Goal: Communication & Community: Answer question/provide support

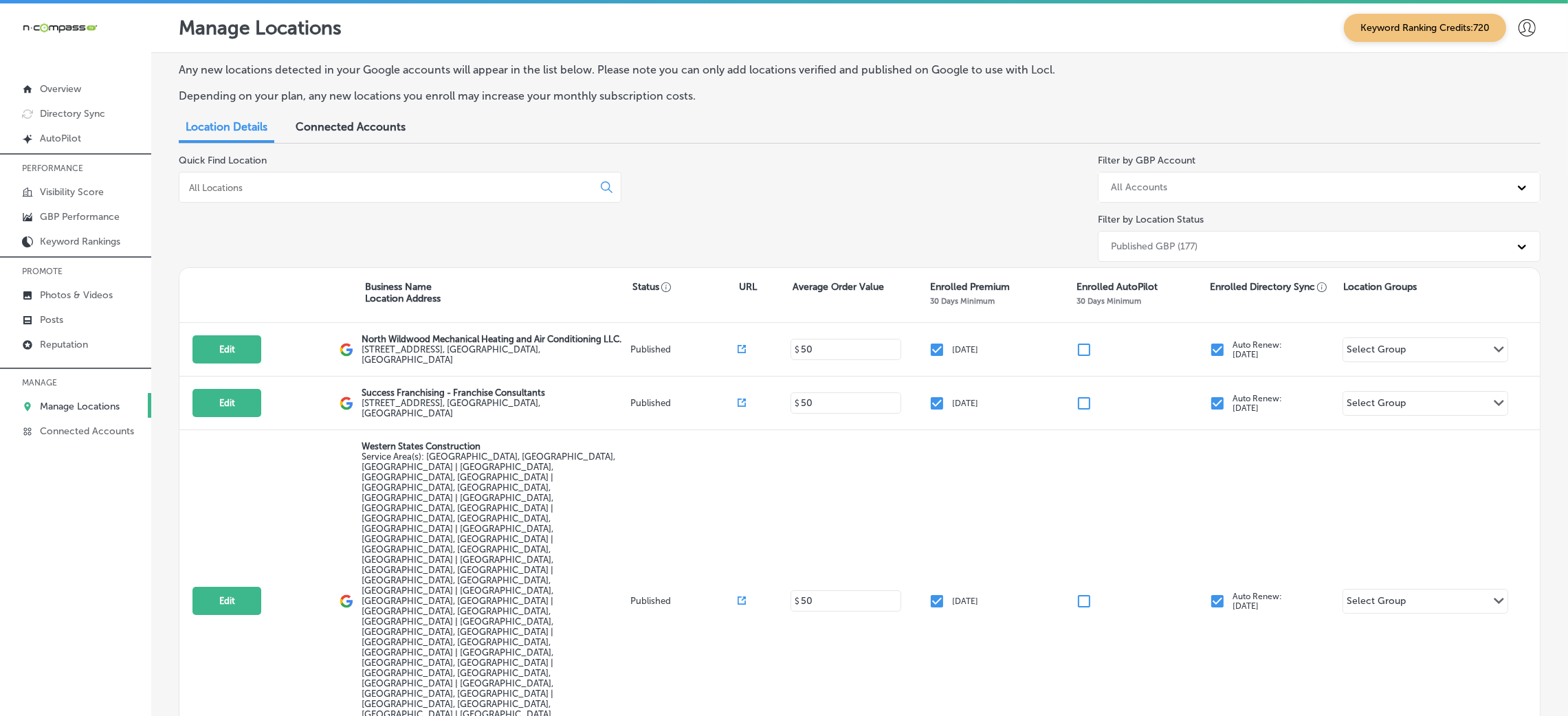
click at [69, 356] on div at bounding box center [75, 360] width 151 height 8
click at [72, 345] on p "Reputation" at bounding box center [64, 344] width 48 height 11
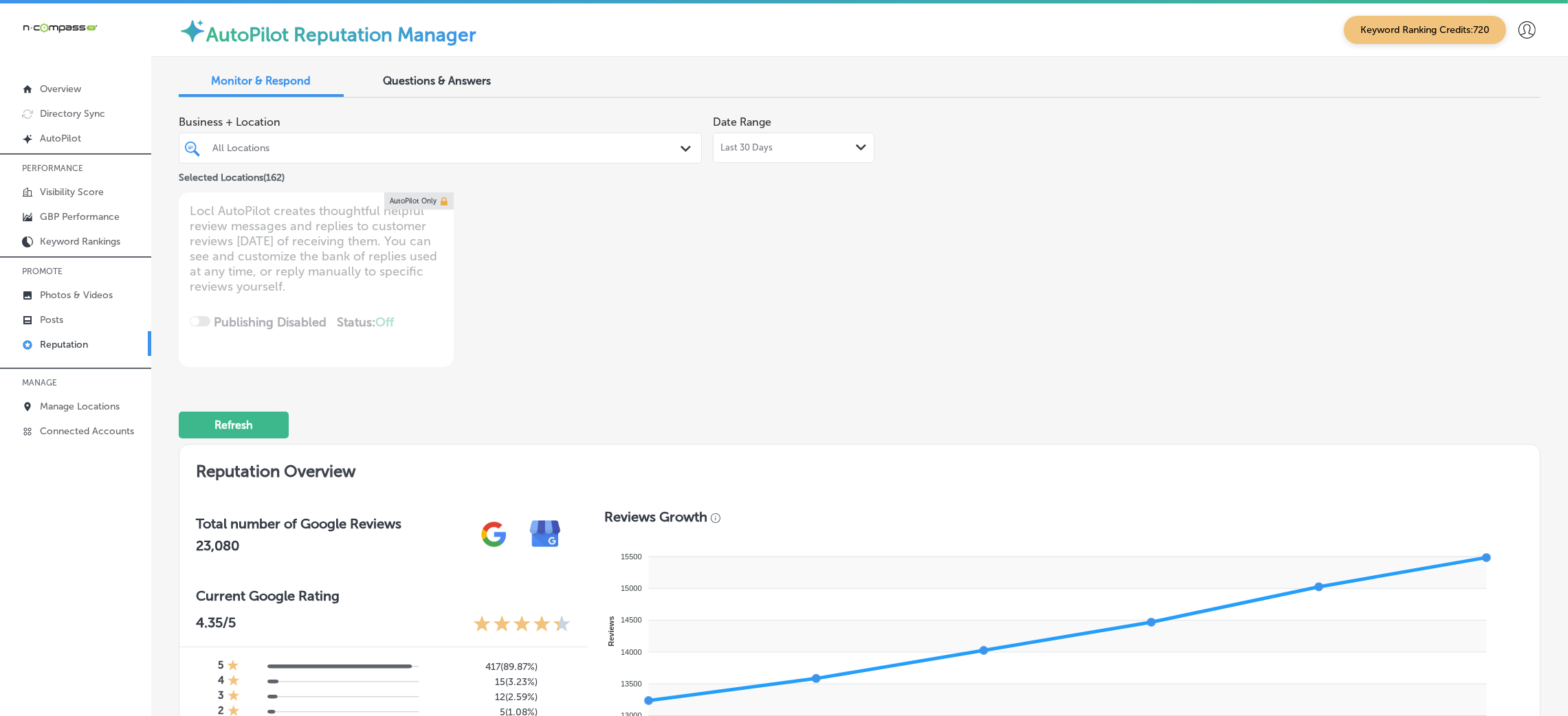
click at [55, 337] on link "Reputation" at bounding box center [75, 343] width 151 height 24
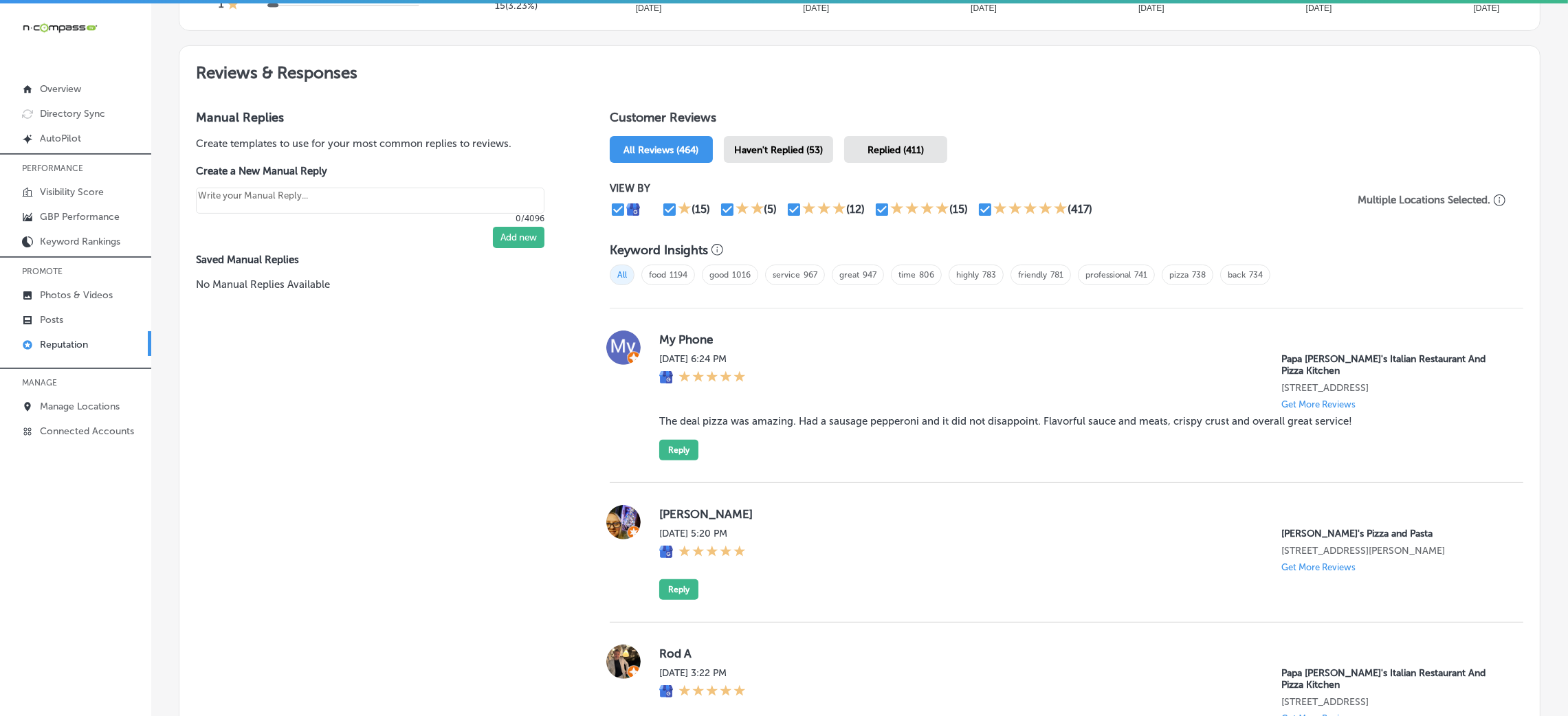
click at [774, 146] on span "Haven't Replied (53)" at bounding box center [778, 150] width 89 height 11
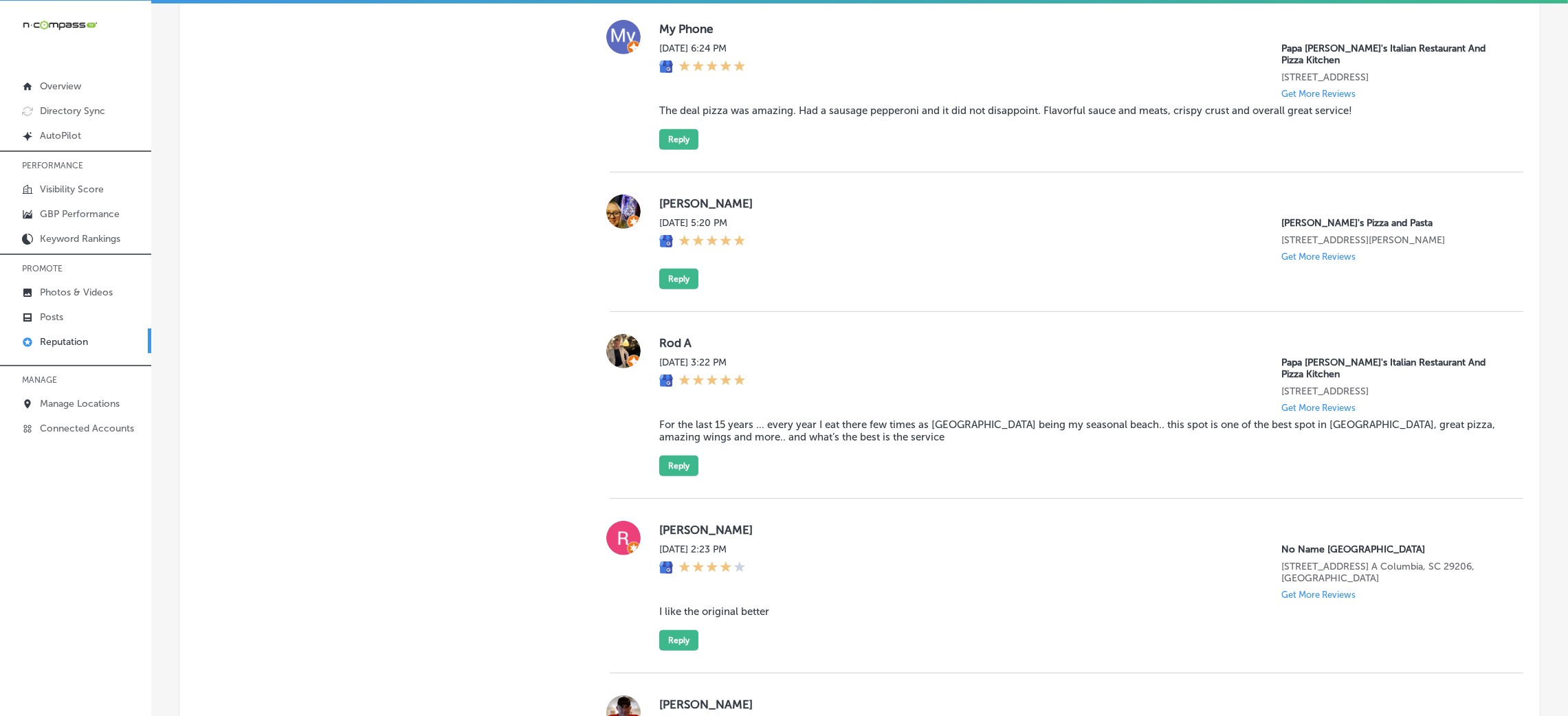
scroll to position [1030, 0]
click at [726, 104] on blockquote "The deal pizza was amazing. Had a sausage pepperoni and it did not disappoint. …" at bounding box center [1080, 109] width 842 height 12
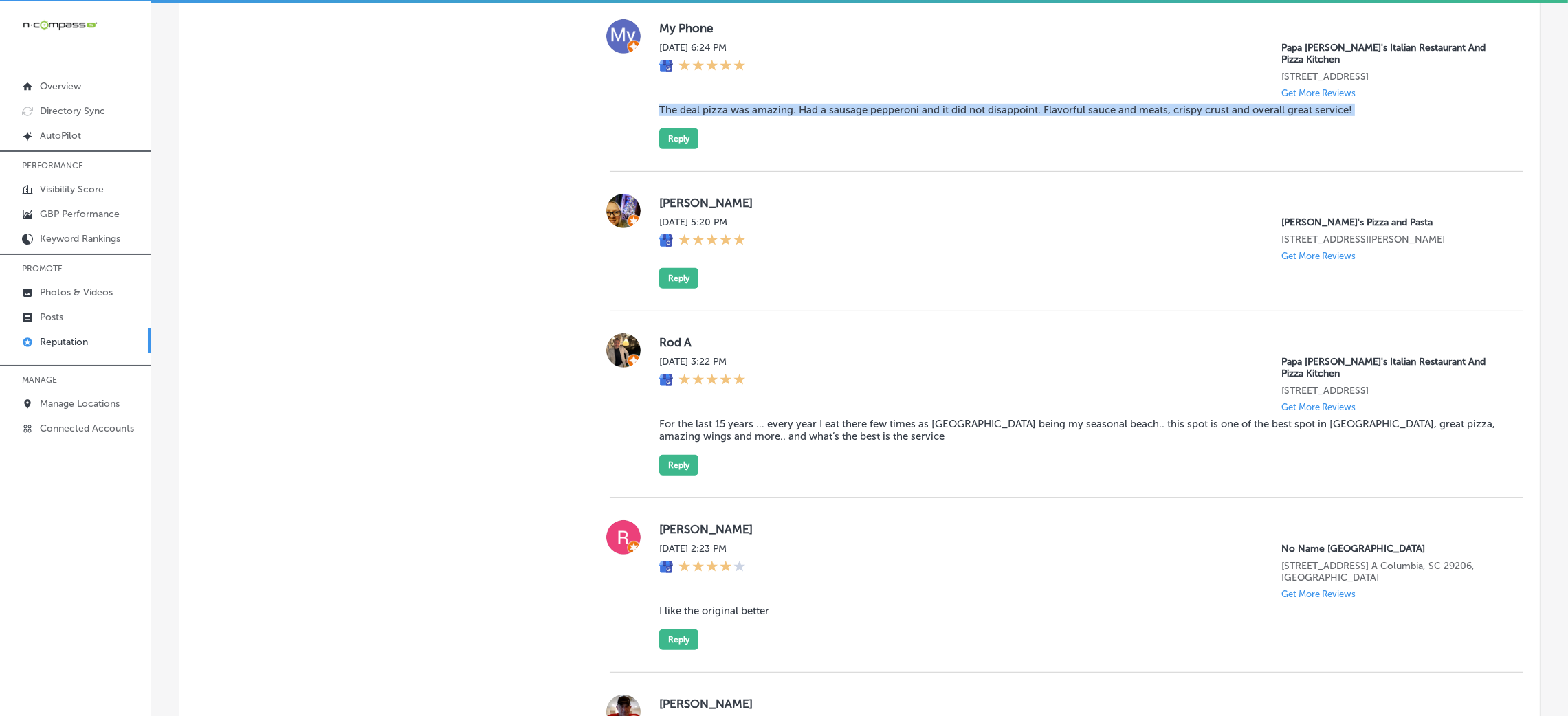
click at [726, 104] on blockquote "The deal pizza was amazing. Had a sausage pepperoni and it did not disappoint. …" at bounding box center [1080, 109] width 842 height 12
copy blockquote "The deal pizza was amazing. Had a sausage pepperoni and it did not disappoint. …"
click at [780, 152] on div "My Phone [DATE] 6:24 PM Papa [PERSON_NAME]'s Italian Restaurant And Pizza Kitch…" at bounding box center [1066, 85] width 914 height 175
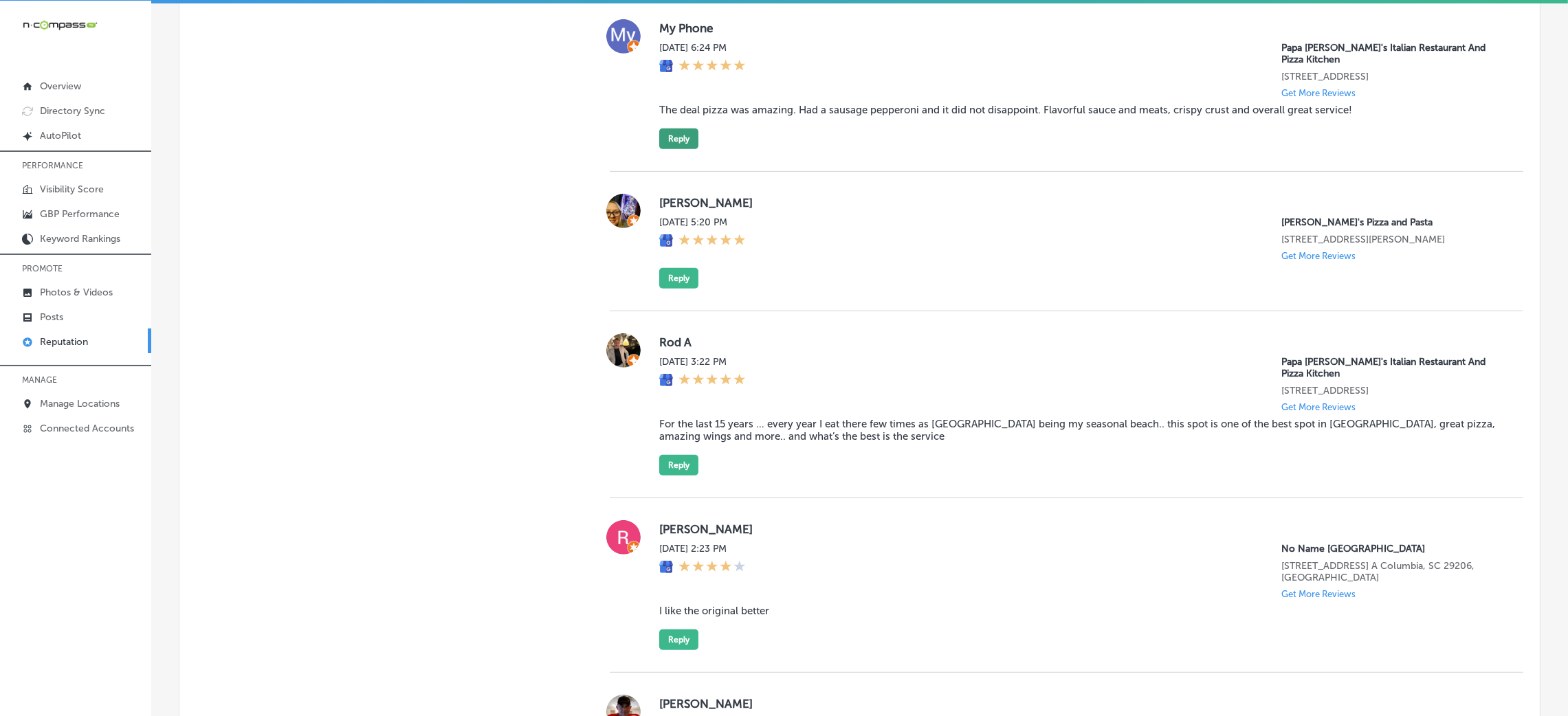
click at [667, 129] on button "Reply" at bounding box center [679, 139] width 39 height 20
type textarea "x"
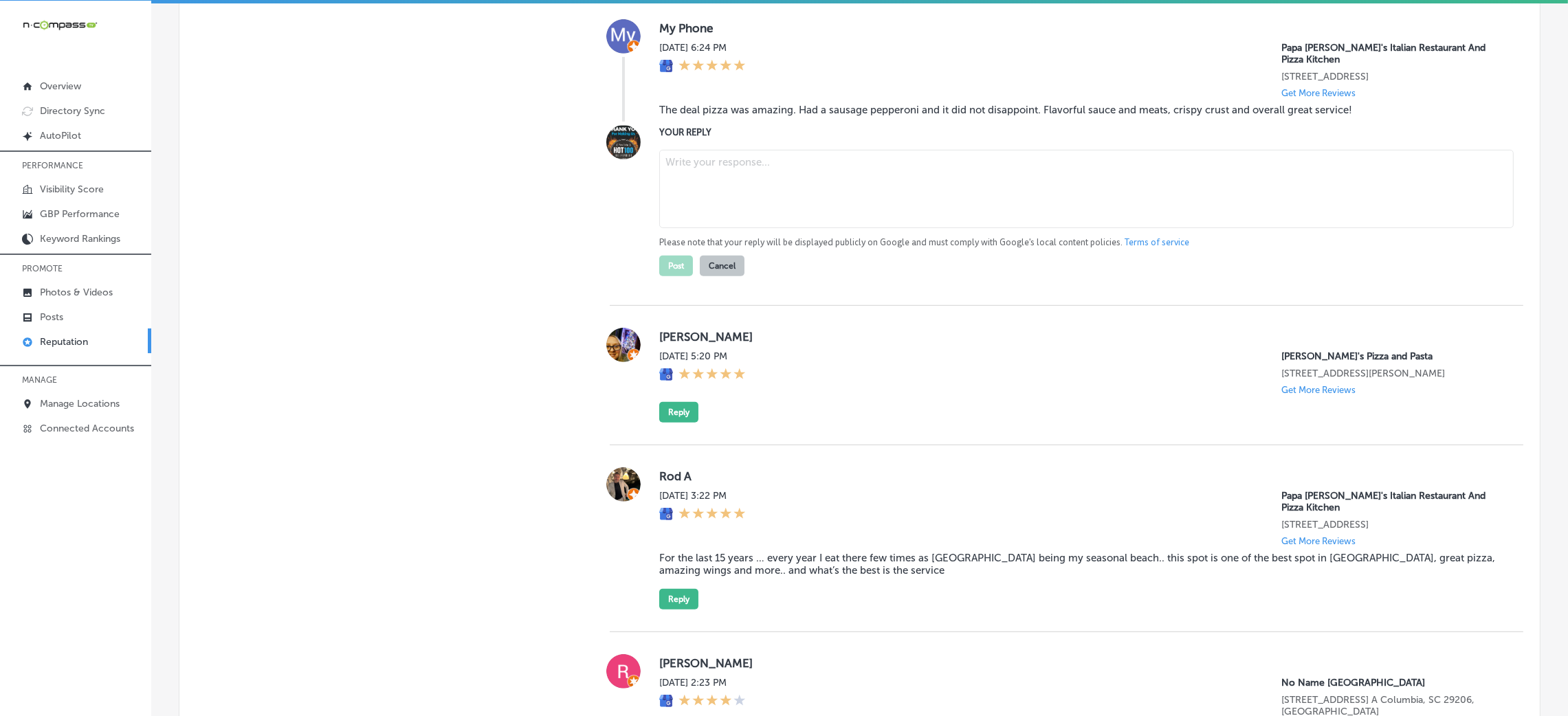
click at [724, 164] on textarea at bounding box center [1086, 189] width 854 height 78
click at [748, 180] on textarea at bounding box center [1086, 189] width 854 height 78
click at [781, 189] on textarea at bounding box center [1086, 189] width 854 height 78
paste textarea "Thank you for the fantastic 5-star review! We're so happy to hear that you enjo…"
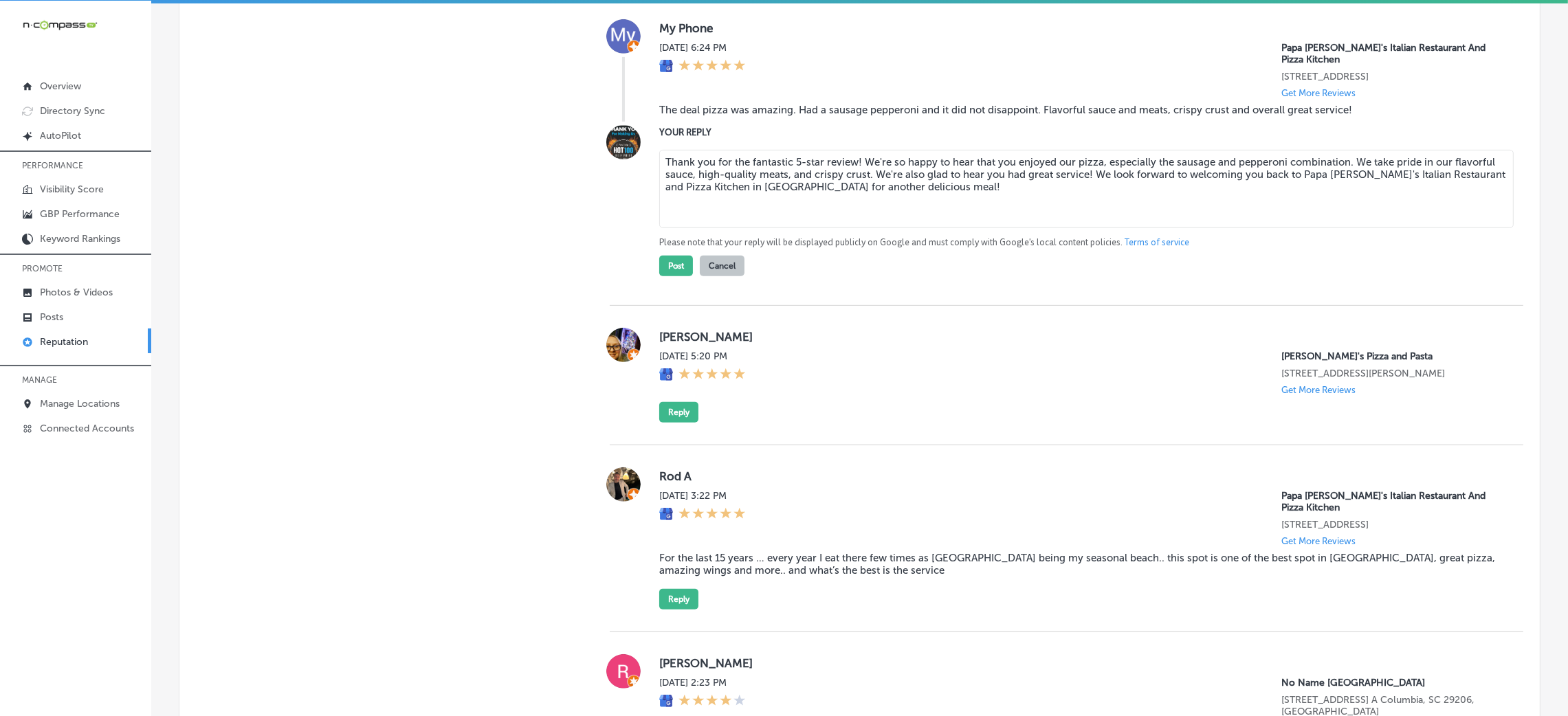
drag, startPoint x: 854, startPoint y: 160, endPoint x: 996, endPoint y: 158, distance: 142.0
click at [854, 159] on textarea "Thank you for the fantastic 5-star review! We're so happy to hear that you enjo…" at bounding box center [1086, 189] width 854 height 78
type textarea "Thank you for the fantastic 5-star review! We're so happy to hear that you enjo…"
click at [680, 263] on button "Post" at bounding box center [675, 265] width 33 height 20
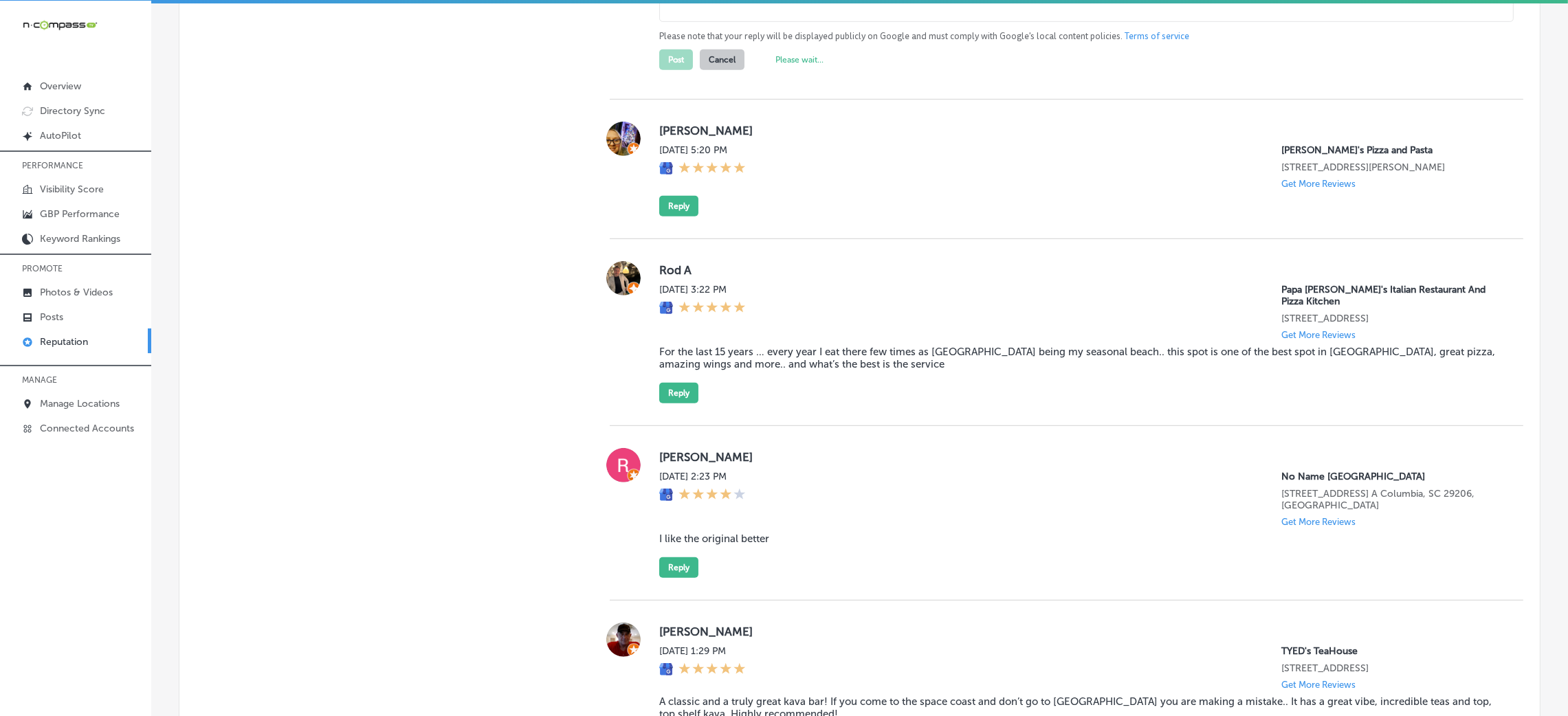
type textarea "x"
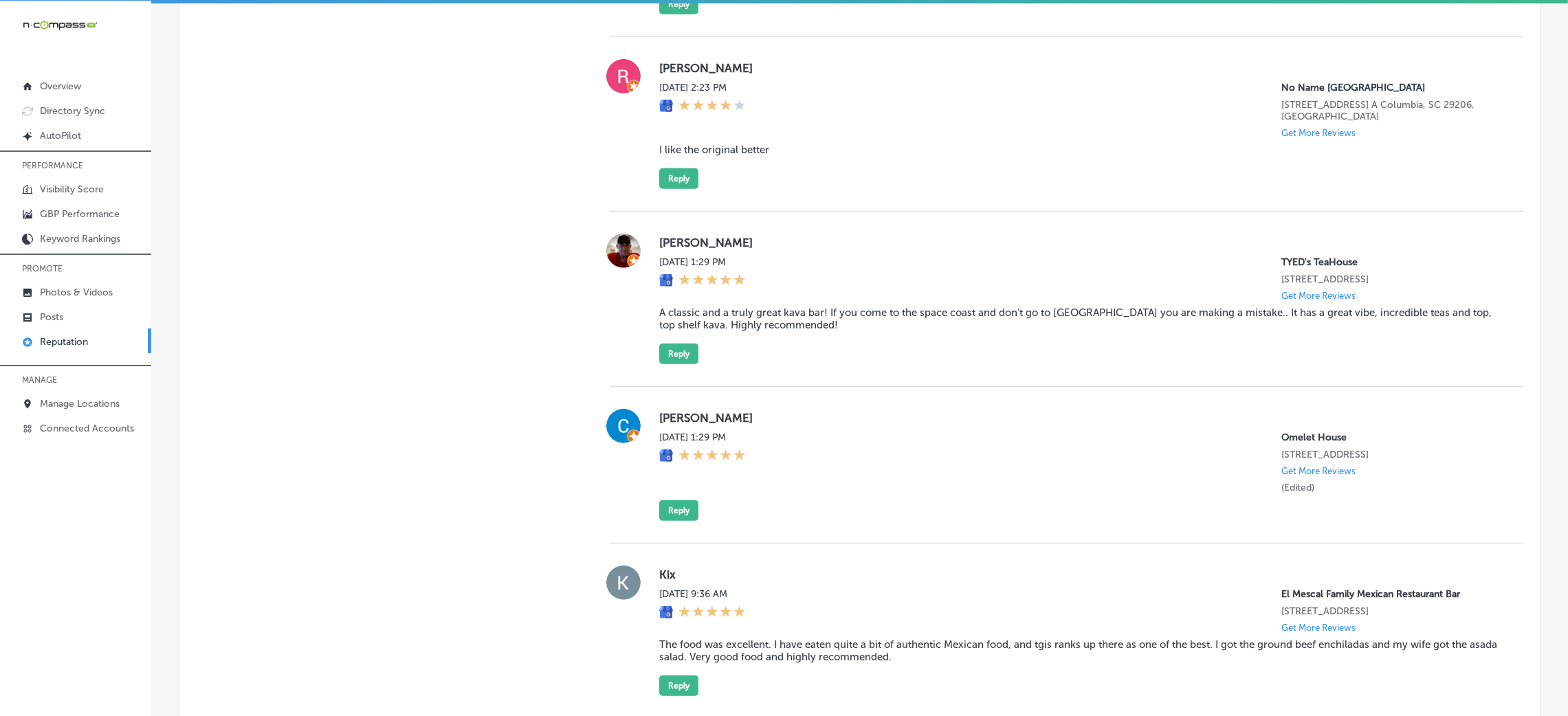
scroll to position [1339, 0]
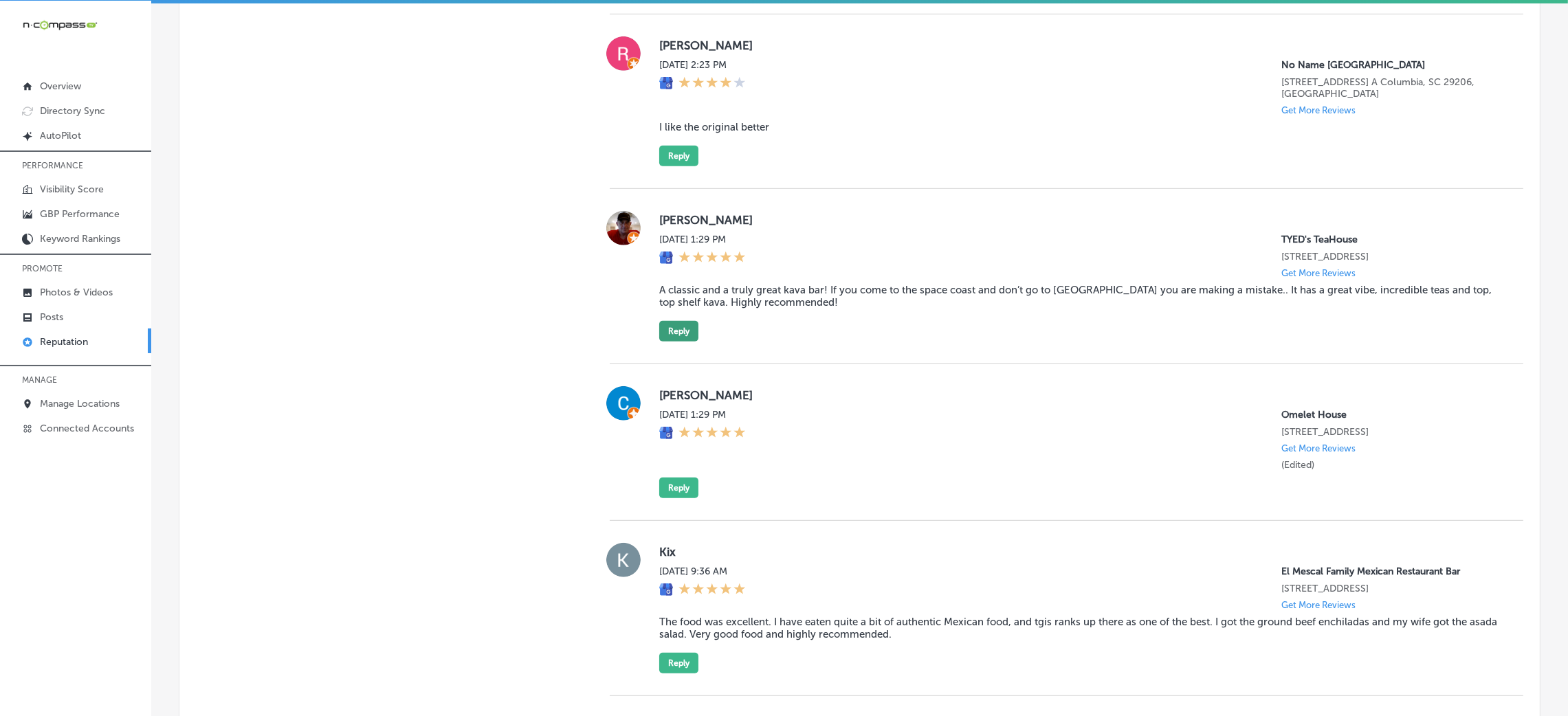
click at [667, 320] on button "Reply" at bounding box center [679, 330] width 39 height 20
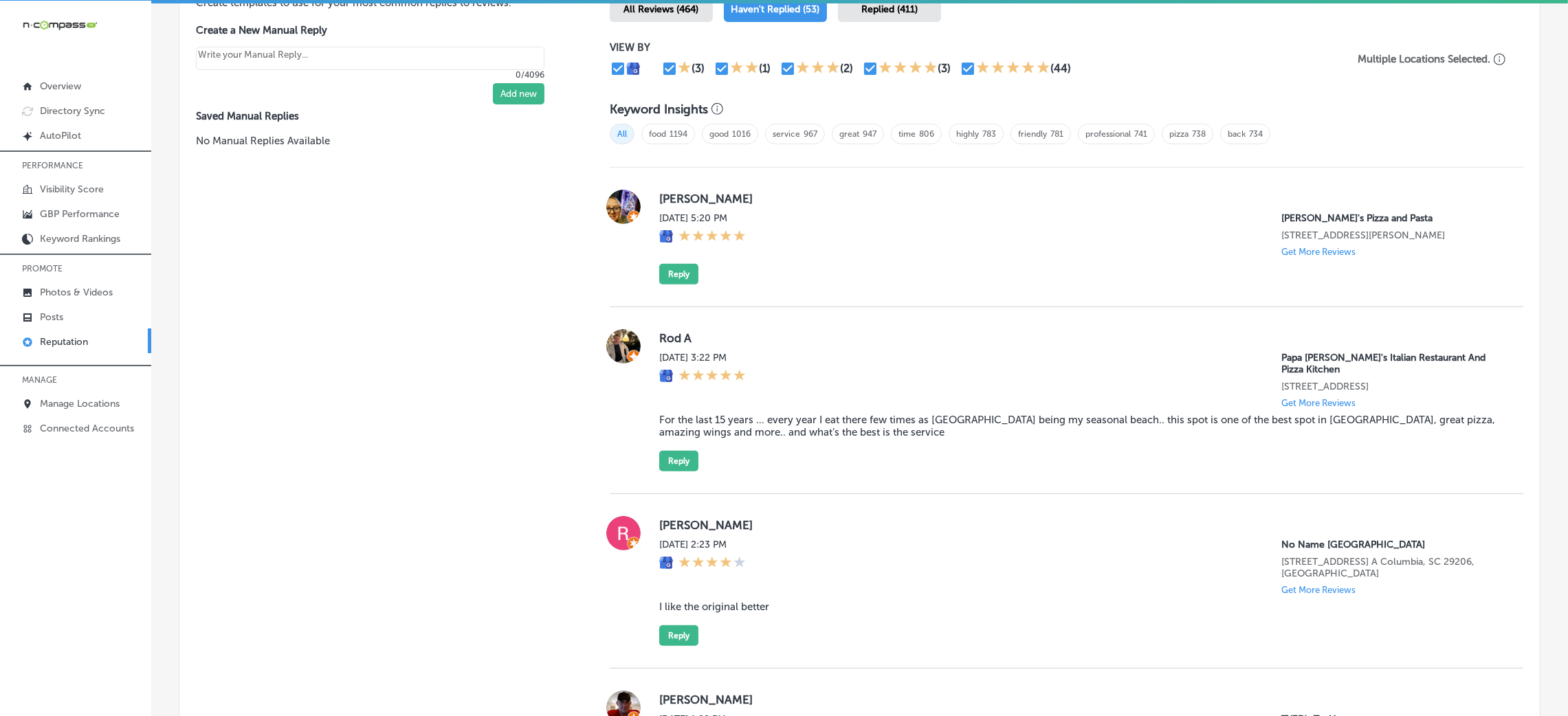
scroll to position [824, 0]
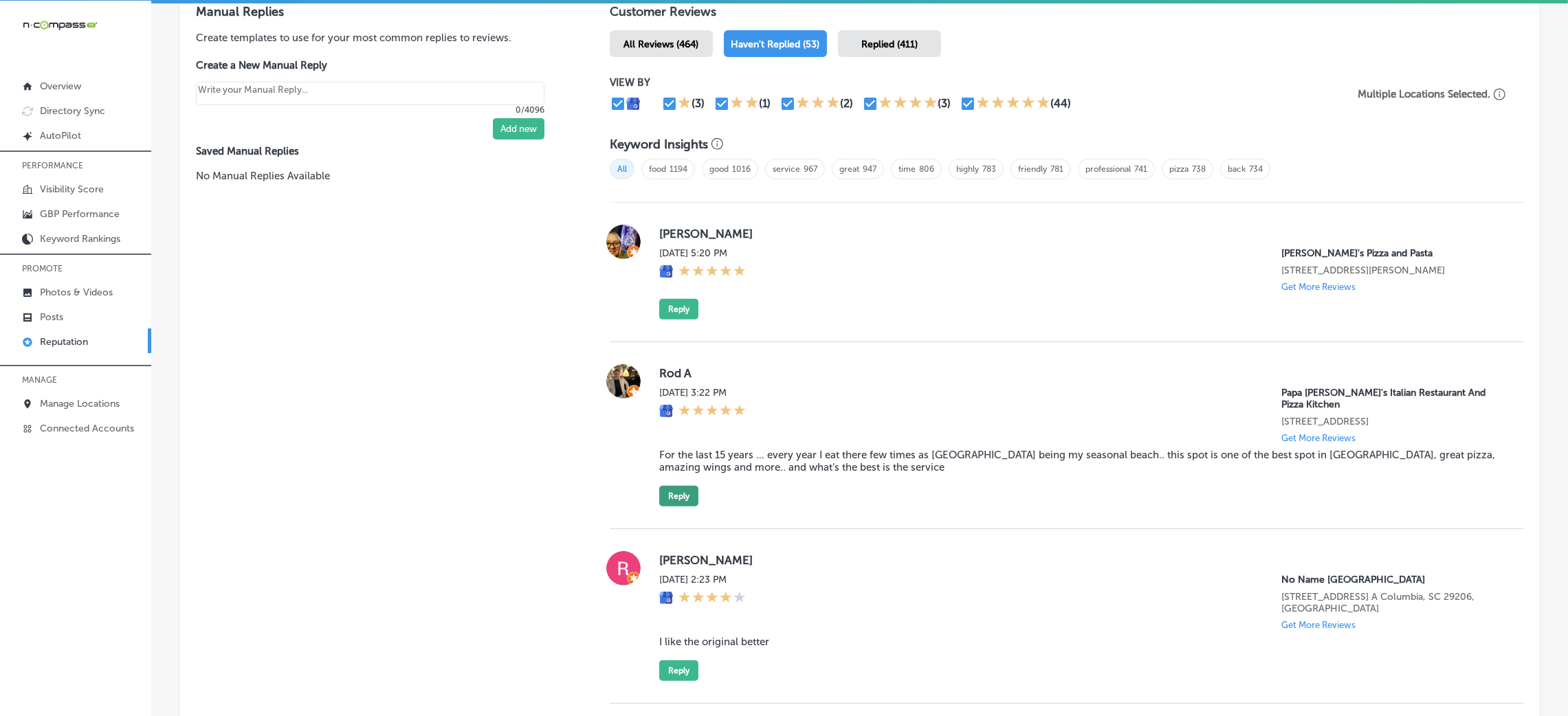
click at [679, 488] on button "Reply" at bounding box center [679, 496] width 39 height 20
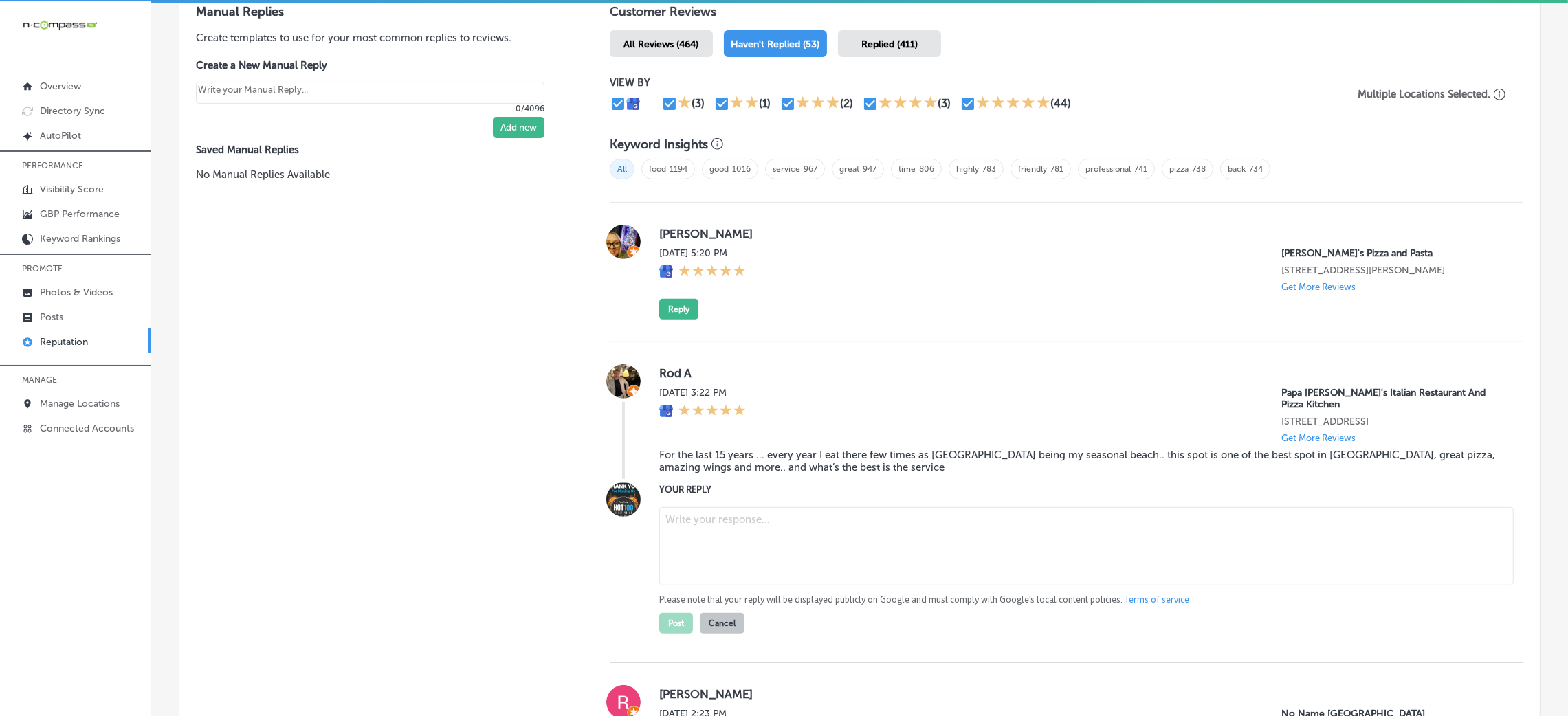
click at [680, 455] on blockquote "For the last 15 years … every year I eat there few times as [GEOGRAPHIC_DATA] b…" at bounding box center [1080, 461] width 842 height 24
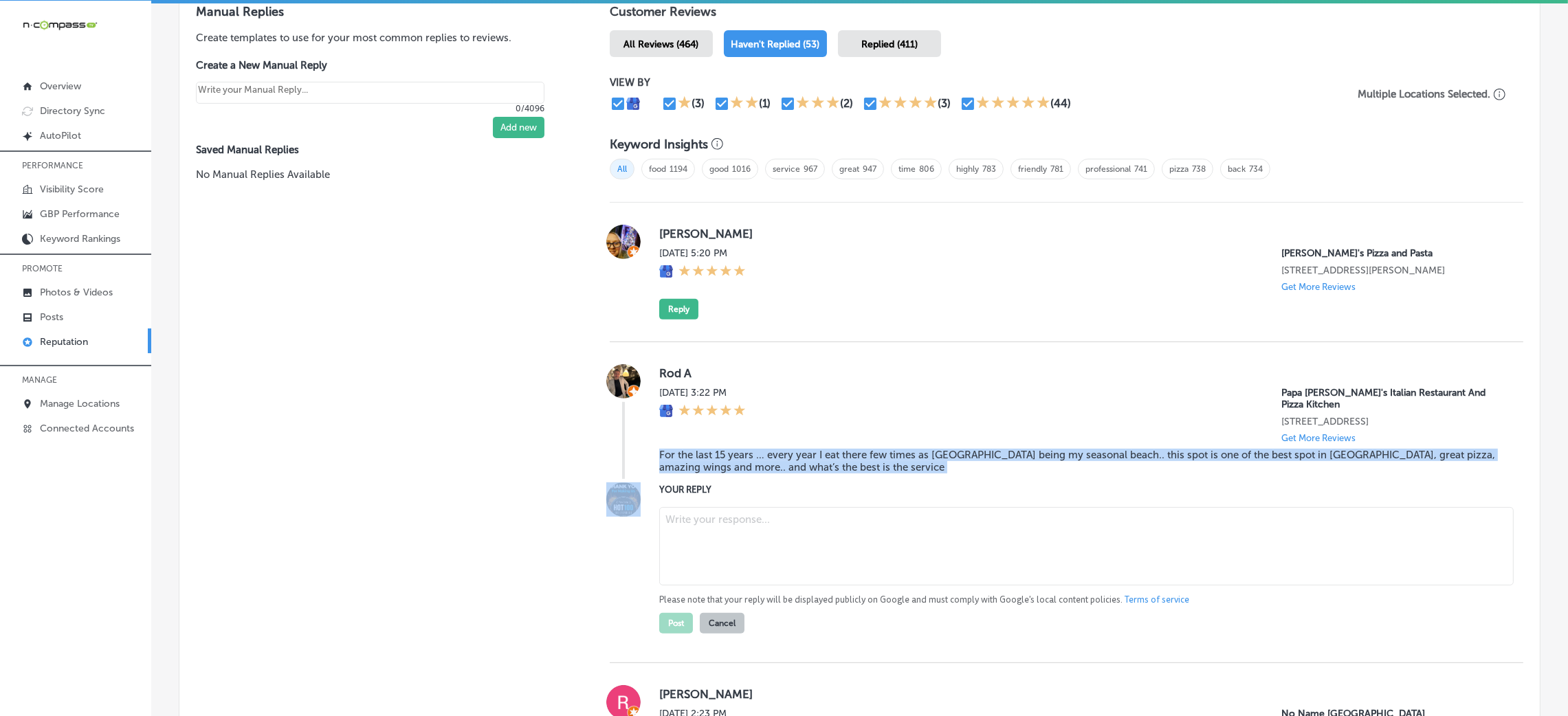
click at [680, 455] on blockquote "For the last 15 years … every year I eat there few times as [GEOGRAPHIC_DATA] b…" at bounding box center [1080, 461] width 842 height 24
copy blockquote "For the last 15 years … every year I eat there few times as [GEOGRAPHIC_DATA] b…"
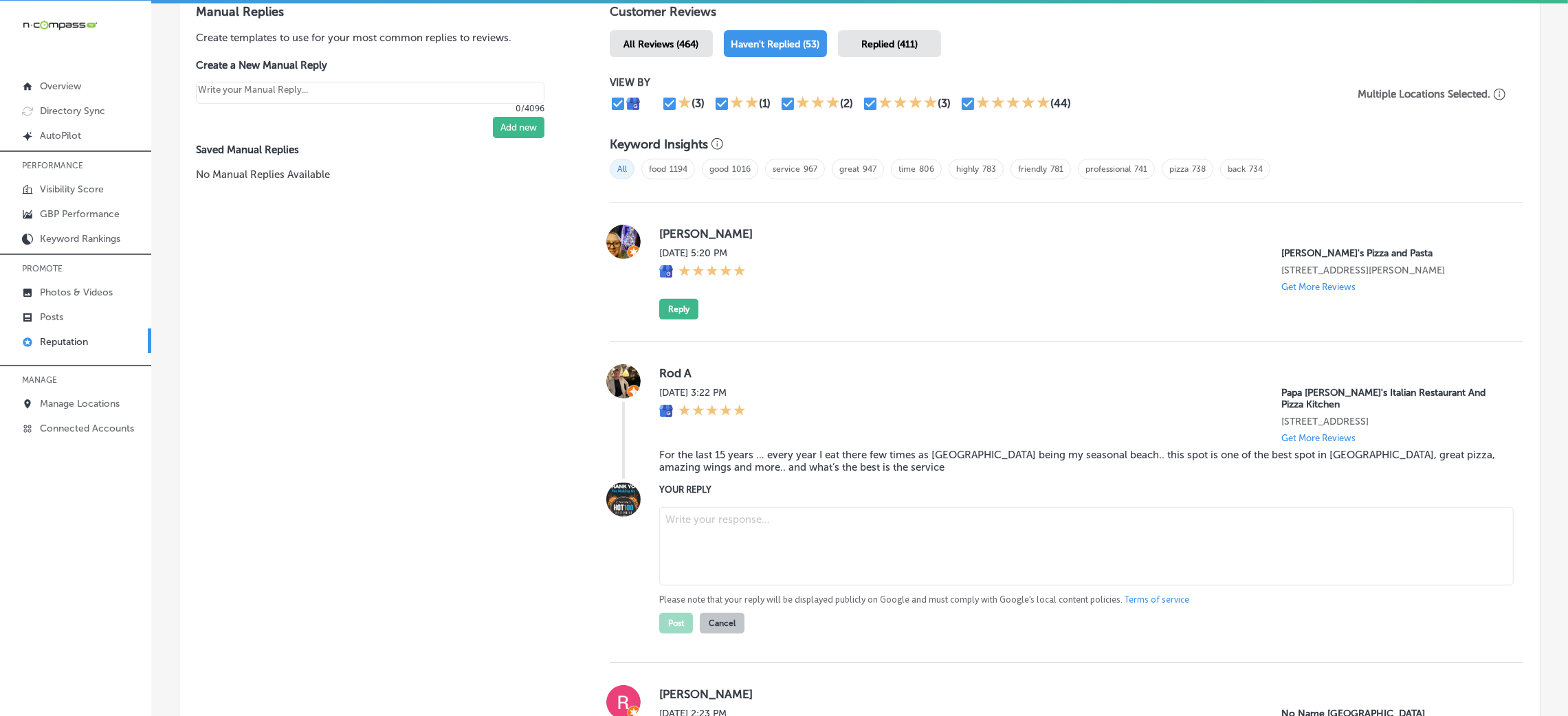
click at [994, 400] on div "[DATE] 3:22 PM Papa [PERSON_NAME]'s Italian Restaurant And Pizza Kitchen [STREE…" at bounding box center [1080, 414] width 842 height 56
click at [735, 524] on textarea at bounding box center [1086, 546] width 854 height 78
click at [751, 526] on textarea at bounding box center [1086, 546] width 854 height 78
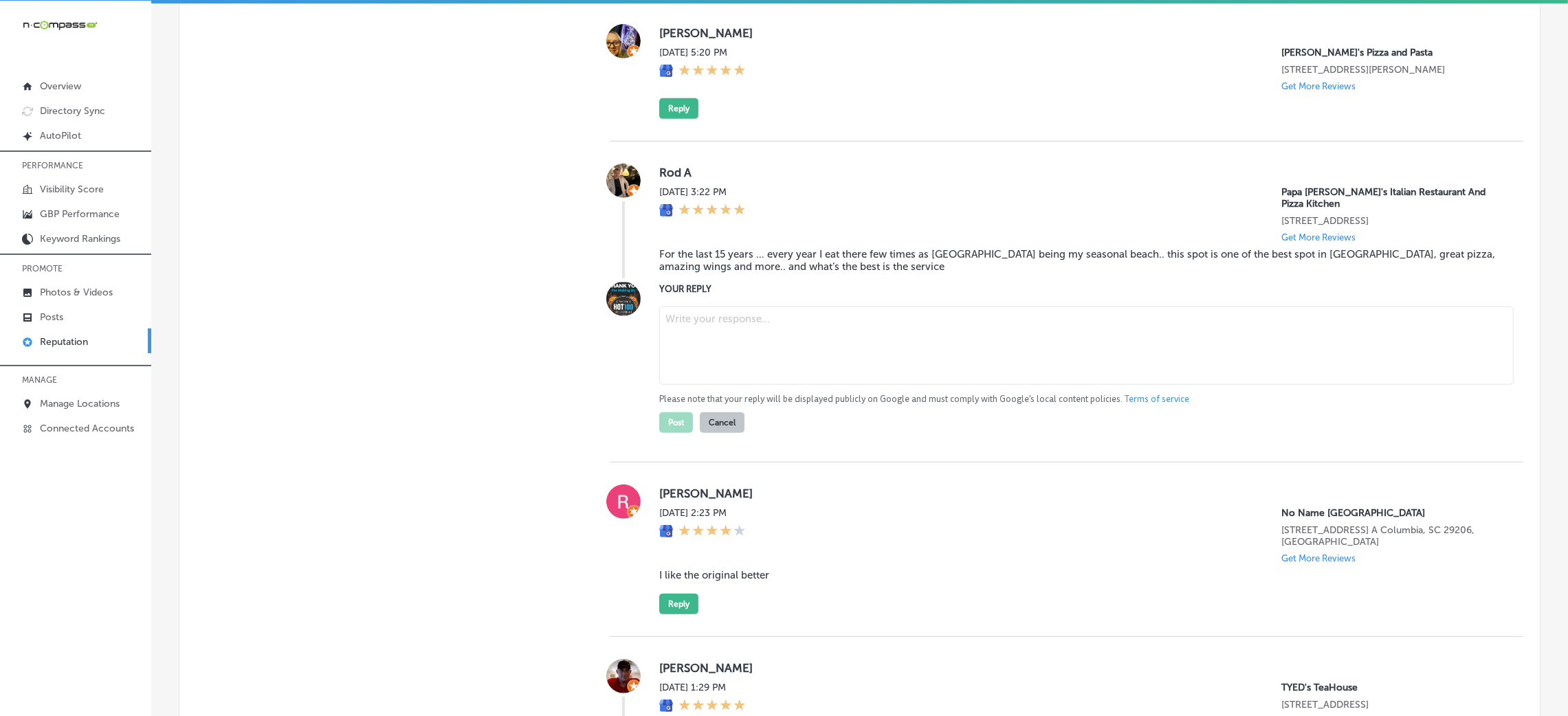
scroll to position [1030, 0]
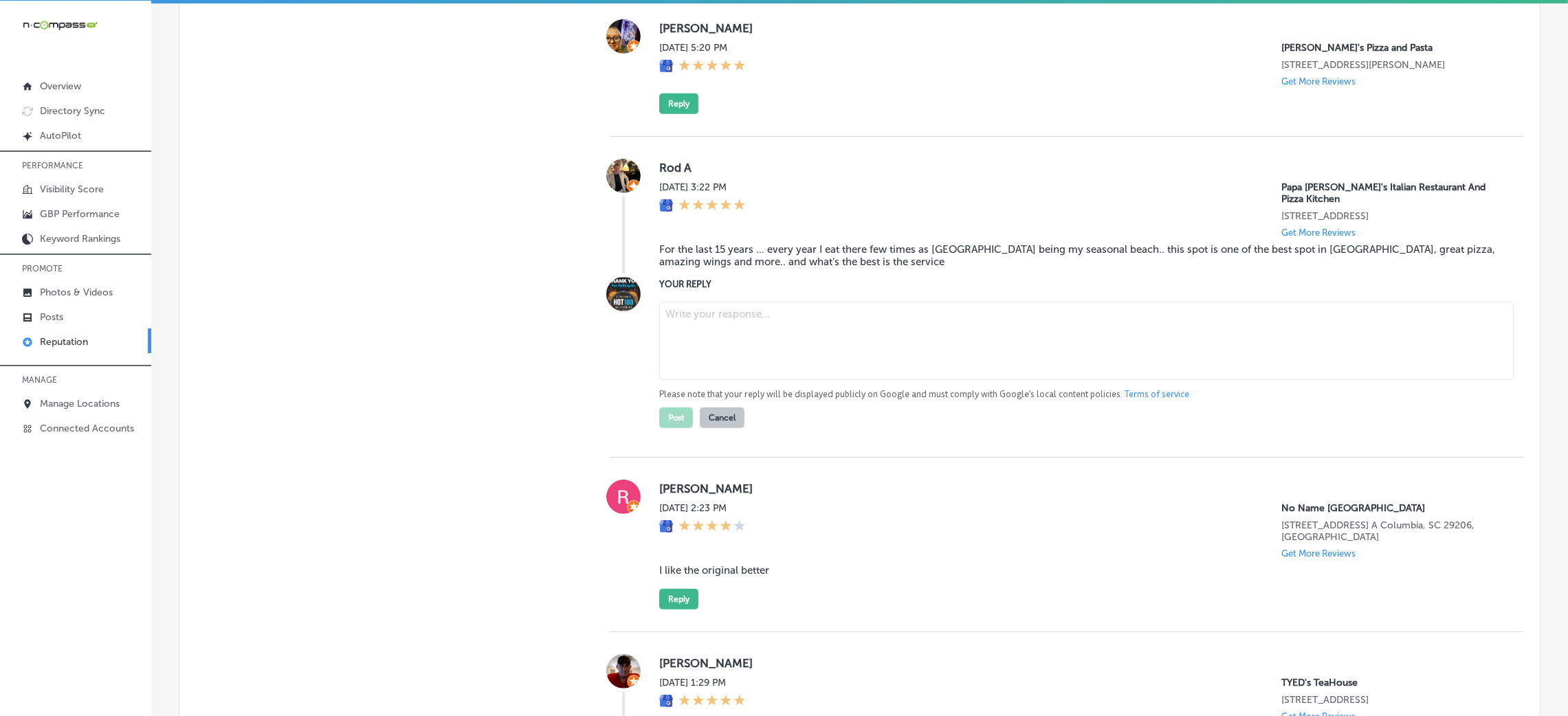
click at [680, 298] on div "Please note that your reply will be displayed publicly on Google and must compl…" at bounding box center [1080, 362] width 842 height 132
click at [681, 316] on textarea at bounding box center [1086, 341] width 854 height 78
paste textarea "Thank you for the fantastic 5-star review! We're honored that you've been enjoy…"
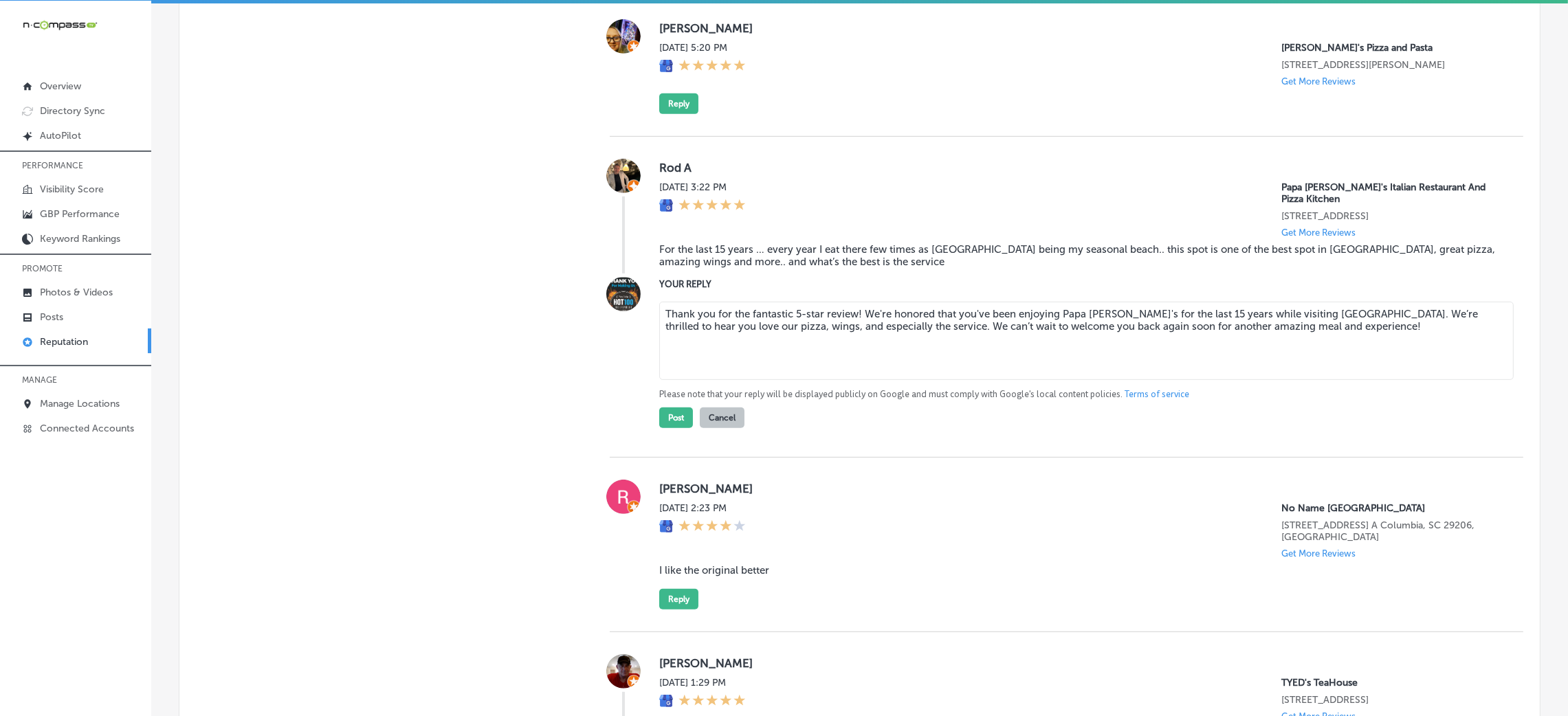
click at [844, 312] on textarea "Thank you for the fantastic 5-star review! We're honored that you've been enjoy…" at bounding box center [1086, 341] width 854 height 78
click at [853, 312] on textarea "Thank you for the fantastic 5-star review! We're honored that you've been enjoy…" at bounding box center [1086, 341] width 854 height 78
type textarea "Thank you for the fantastic 5-star review, [PERSON_NAME]! We're honored that yo…"
click at [674, 408] on button "Post" at bounding box center [675, 418] width 33 height 20
type textarea "x"
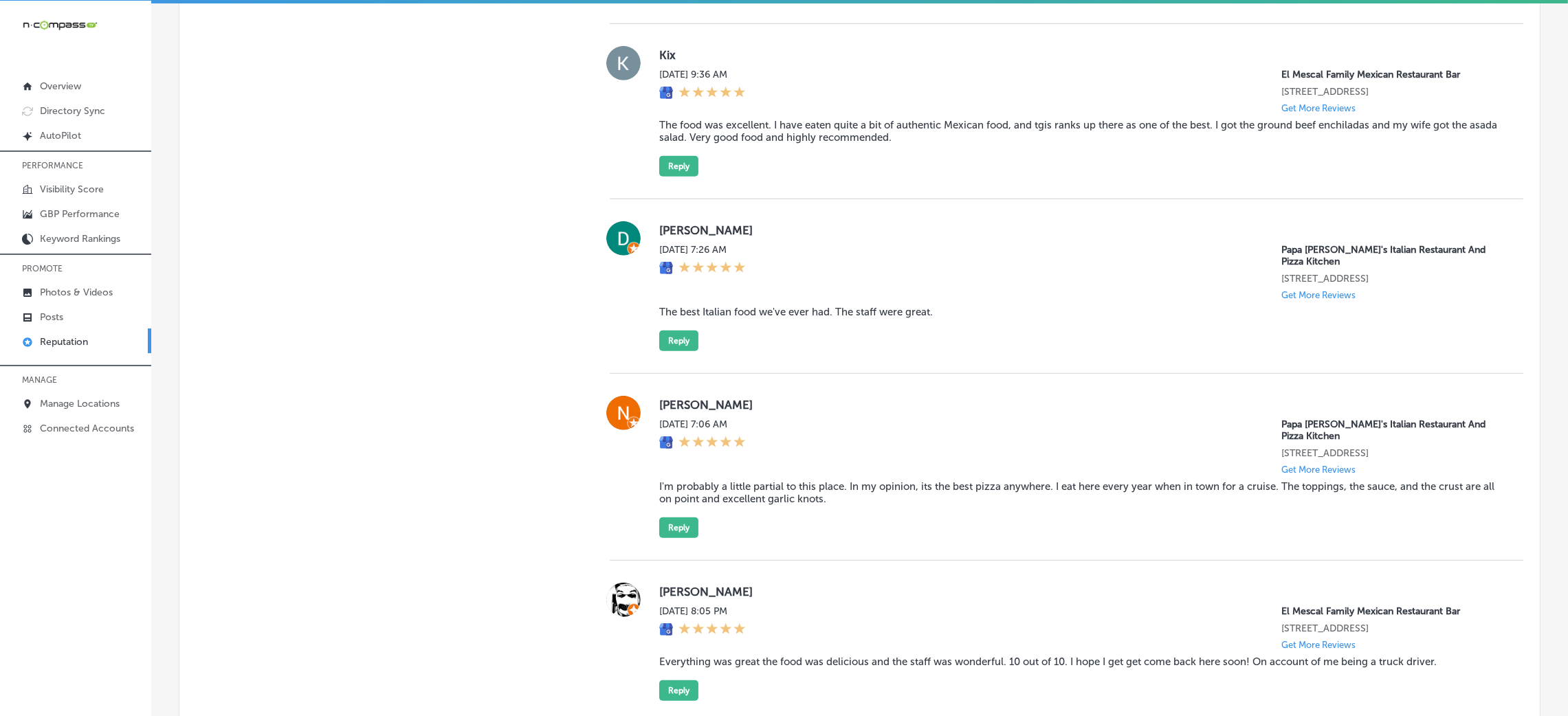
scroll to position [1752, 0]
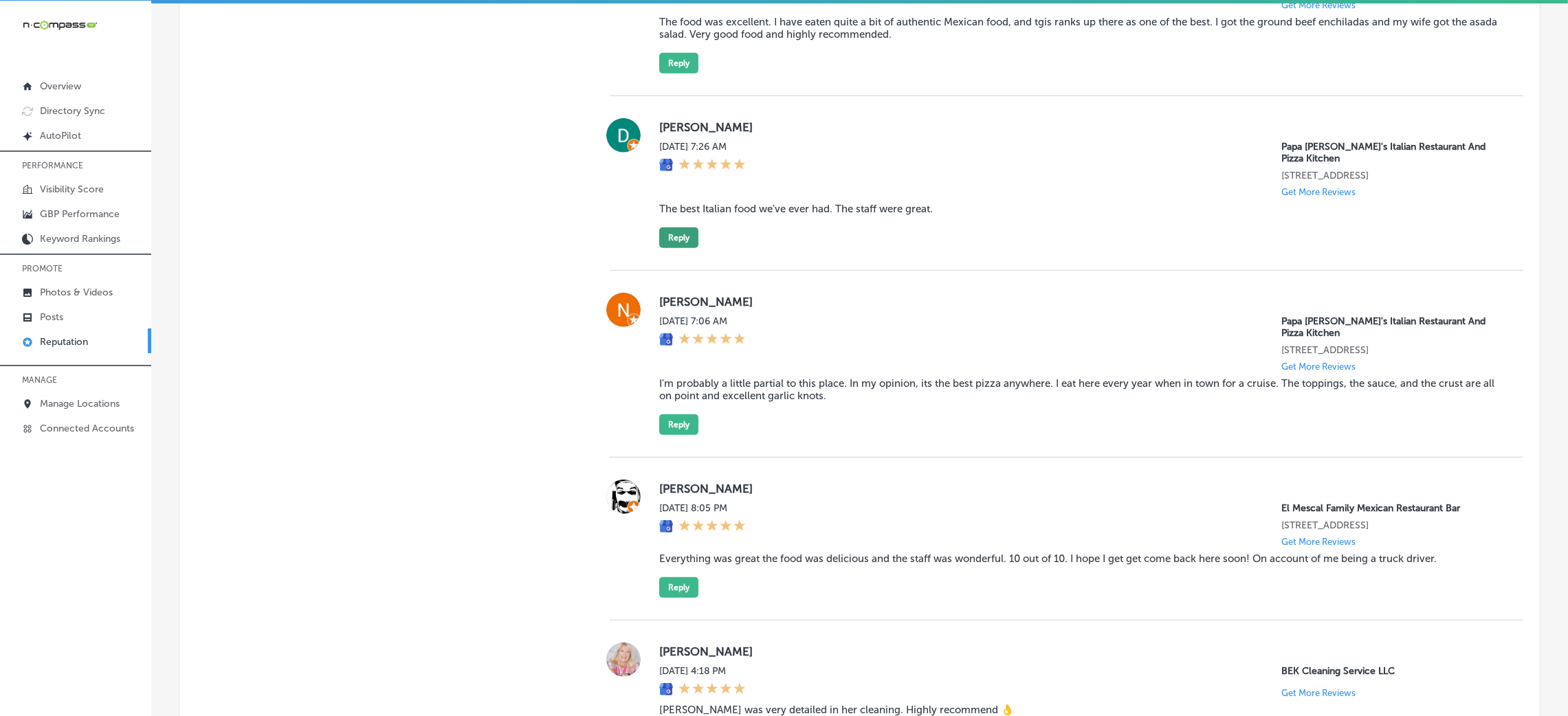
click at [674, 248] on button "Reply" at bounding box center [679, 237] width 39 height 20
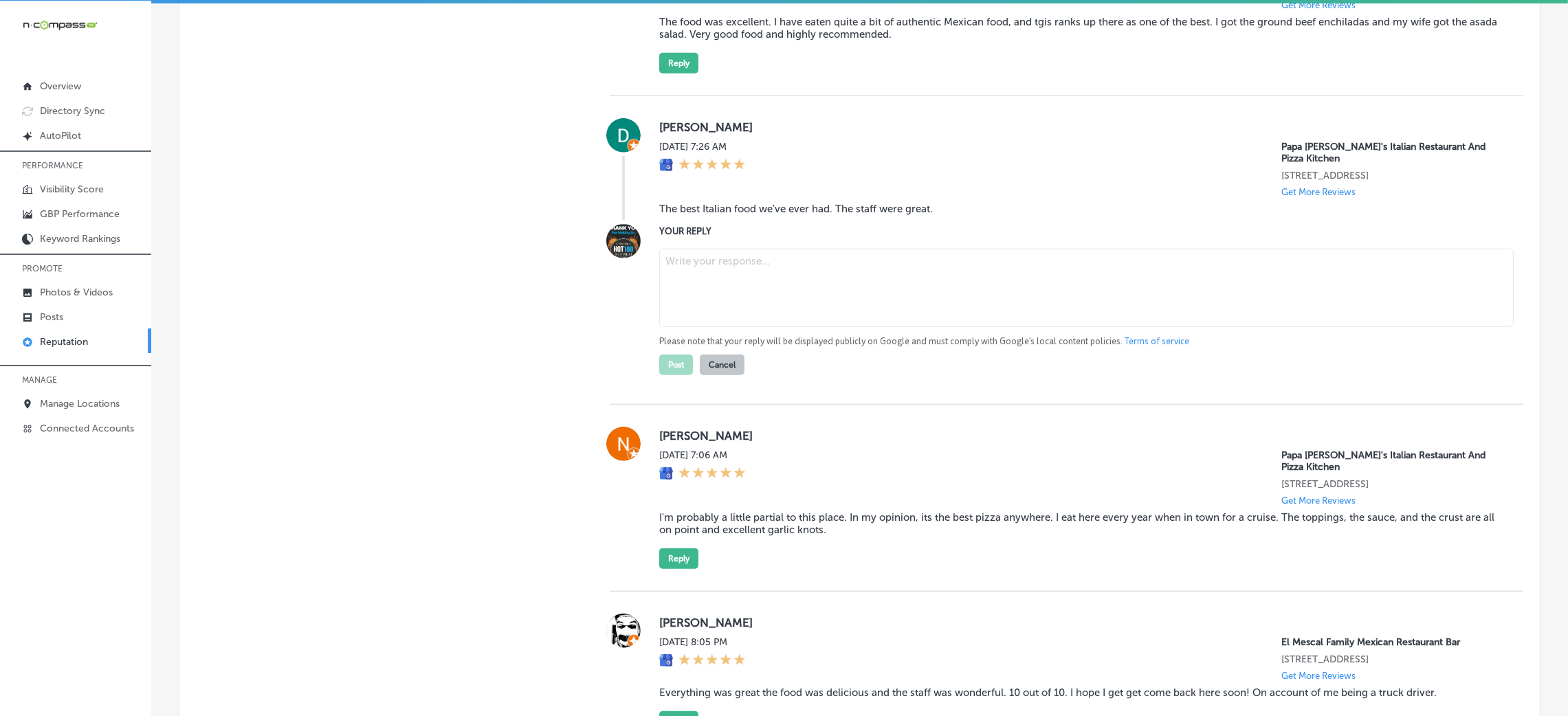
click at [710, 215] on blockquote "The best Italian food we've ever had. The staff were great." at bounding box center [1080, 209] width 842 height 12
click at [711, 215] on blockquote "The best Italian food we've ever had. The staff were great." at bounding box center [1080, 209] width 842 height 12
copy blockquote "The best Italian food we've ever had. The staff were great."
click at [936, 286] on textarea at bounding box center [1086, 288] width 854 height 78
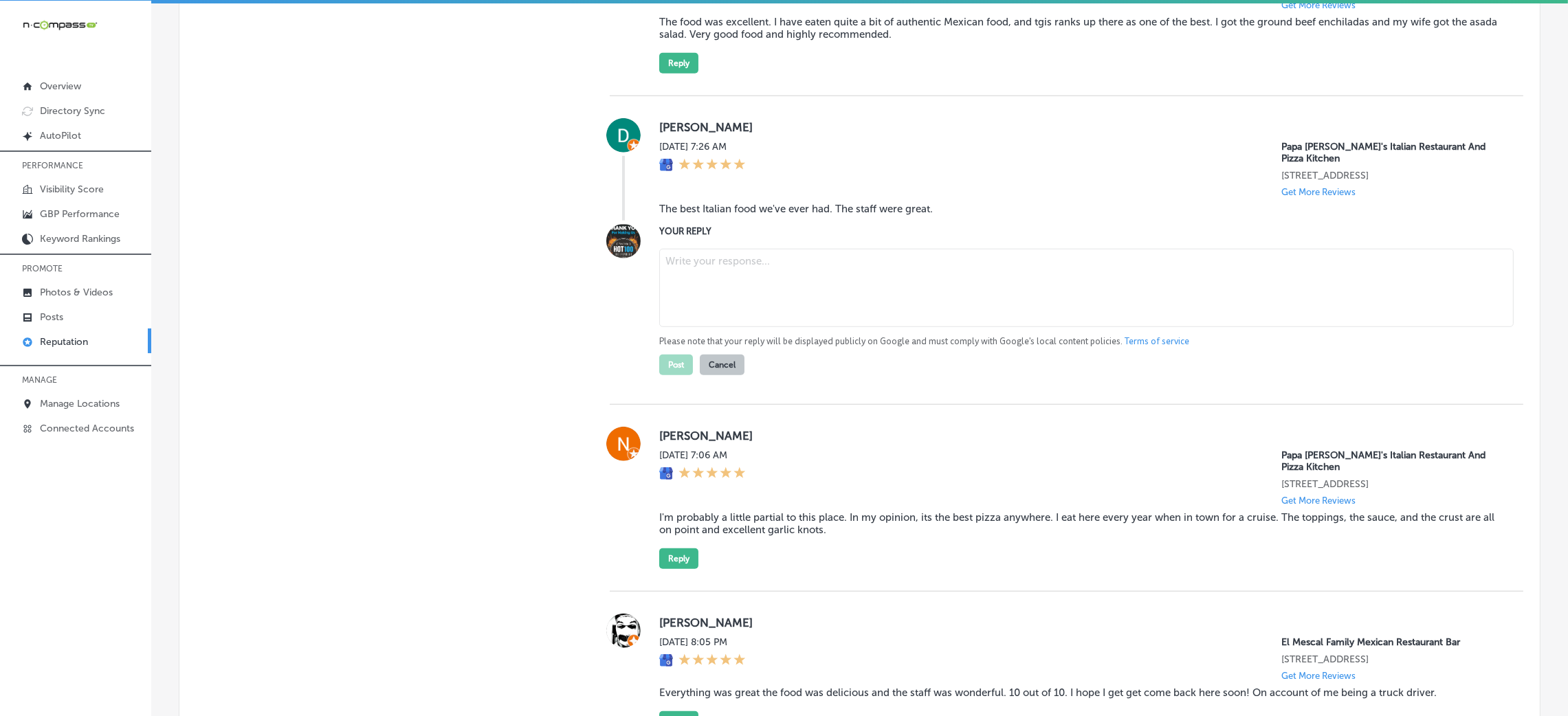
click at [792, 261] on div "Please note that your reply will be displayed publicly on Google and must compl…" at bounding box center [1080, 309] width 842 height 132
click at [791, 285] on textarea at bounding box center [1086, 288] width 854 height 78
paste textarea "Thank you for the amazing 5-star review! We’re so glad to hear that you enjoyed…"
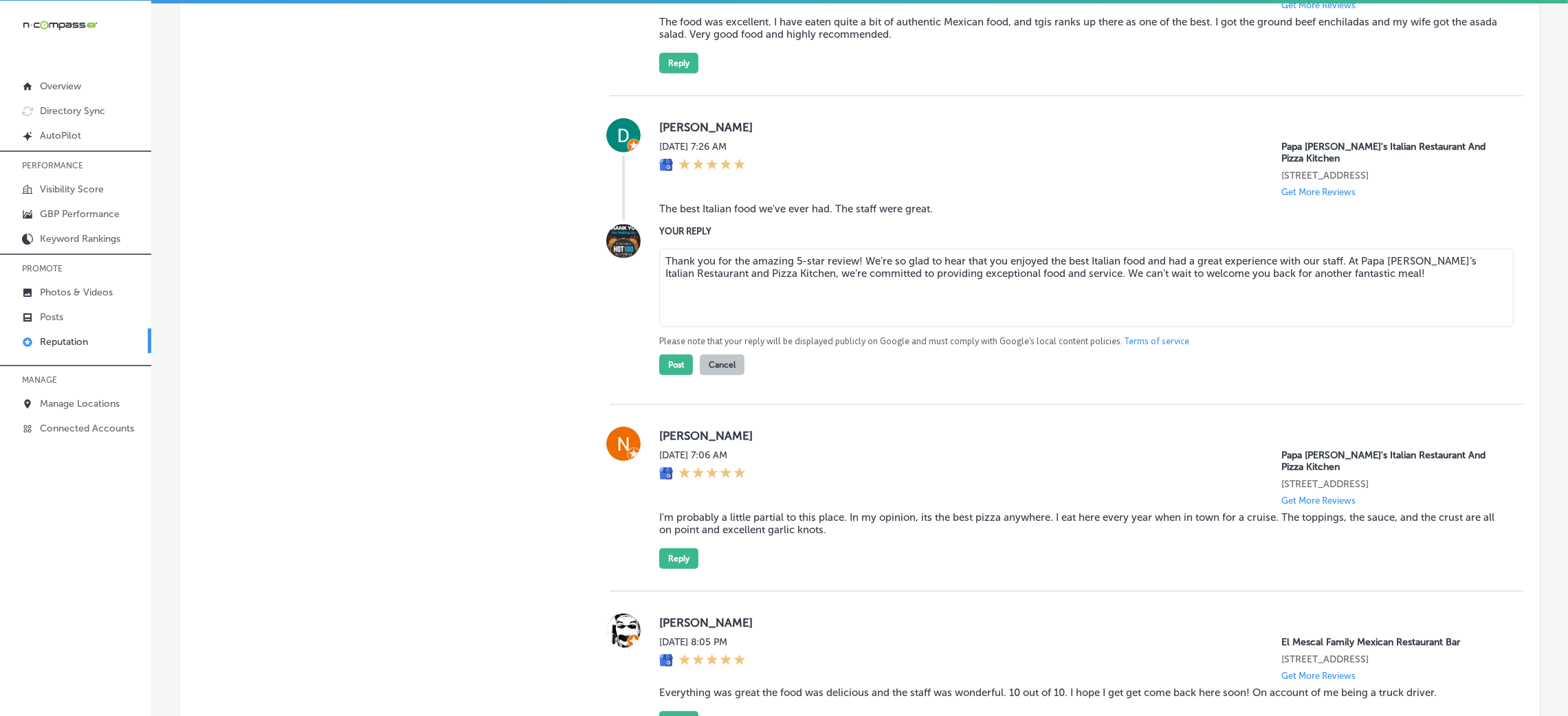
click at [853, 276] on textarea "Thank you for the amazing 5-star review! We’re so glad to hear that you enjoyed…" at bounding box center [1086, 288] width 854 height 78
type textarea "Thank you for the amazing 5-star review, [PERSON_NAME]! We’re so glad to hear t…"
click at [670, 373] on button "Post" at bounding box center [675, 365] width 33 height 20
type textarea "x"
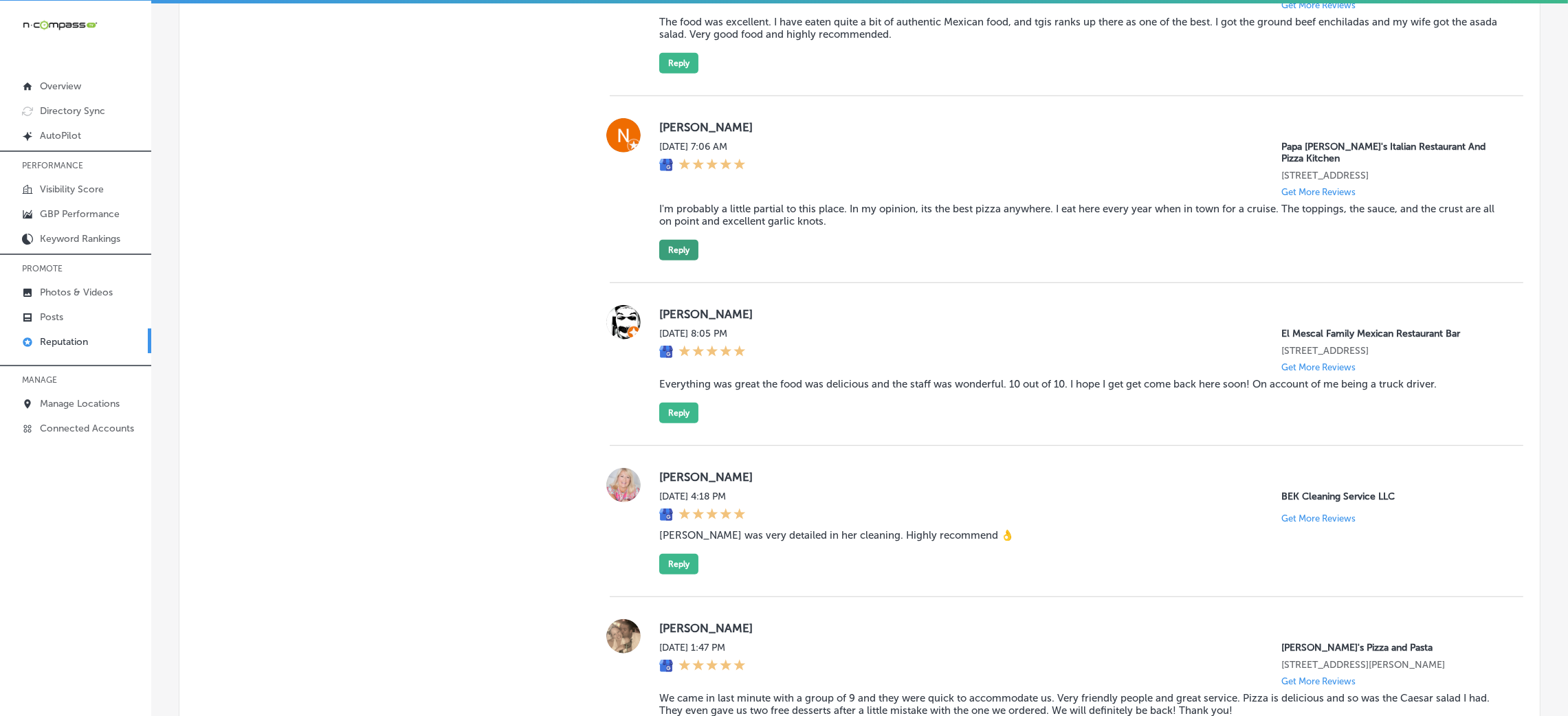
click at [688, 258] on button "Reply" at bounding box center [679, 250] width 39 height 20
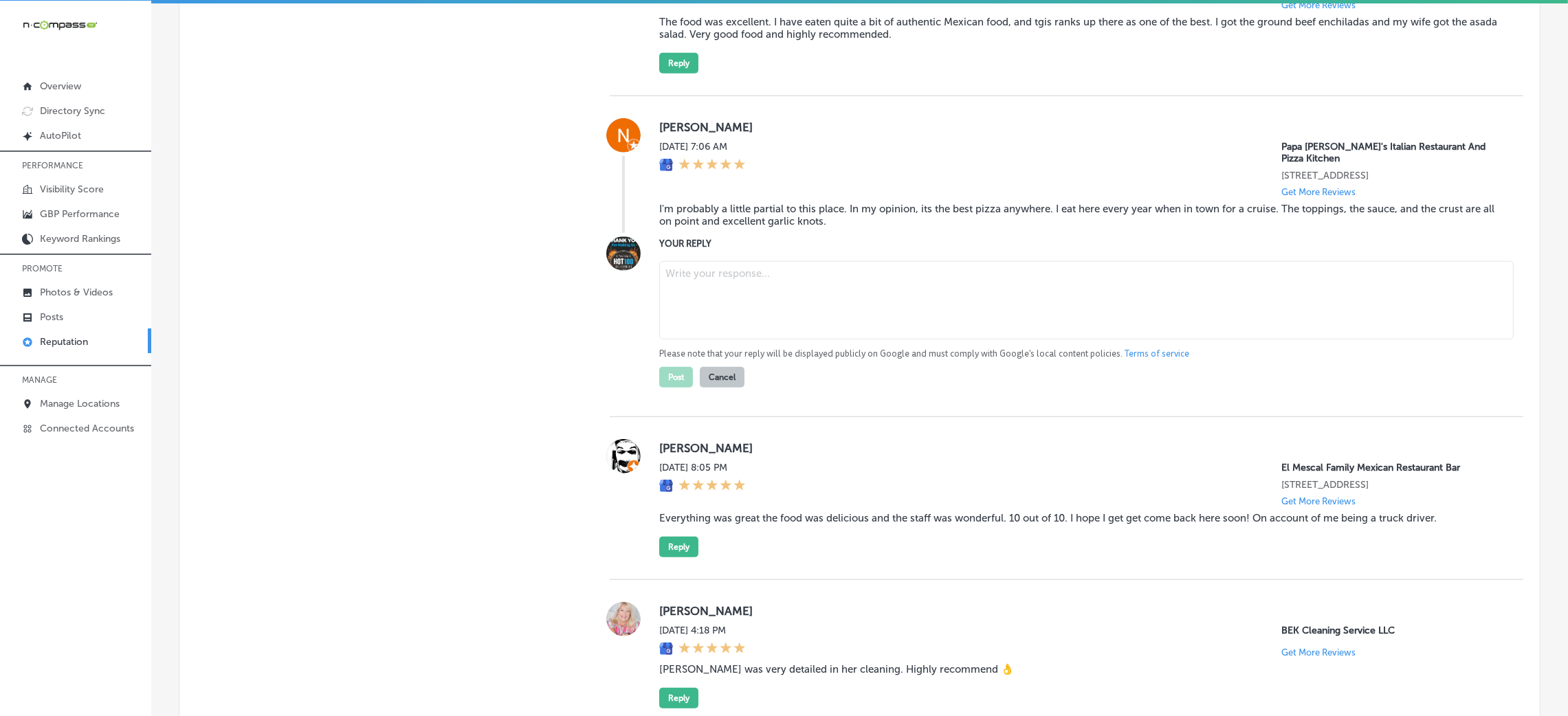
click at [716, 228] on blockquote "I'm probably a little partial to this place. In my opinion, its the best pizza …" at bounding box center [1080, 215] width 842 height 24
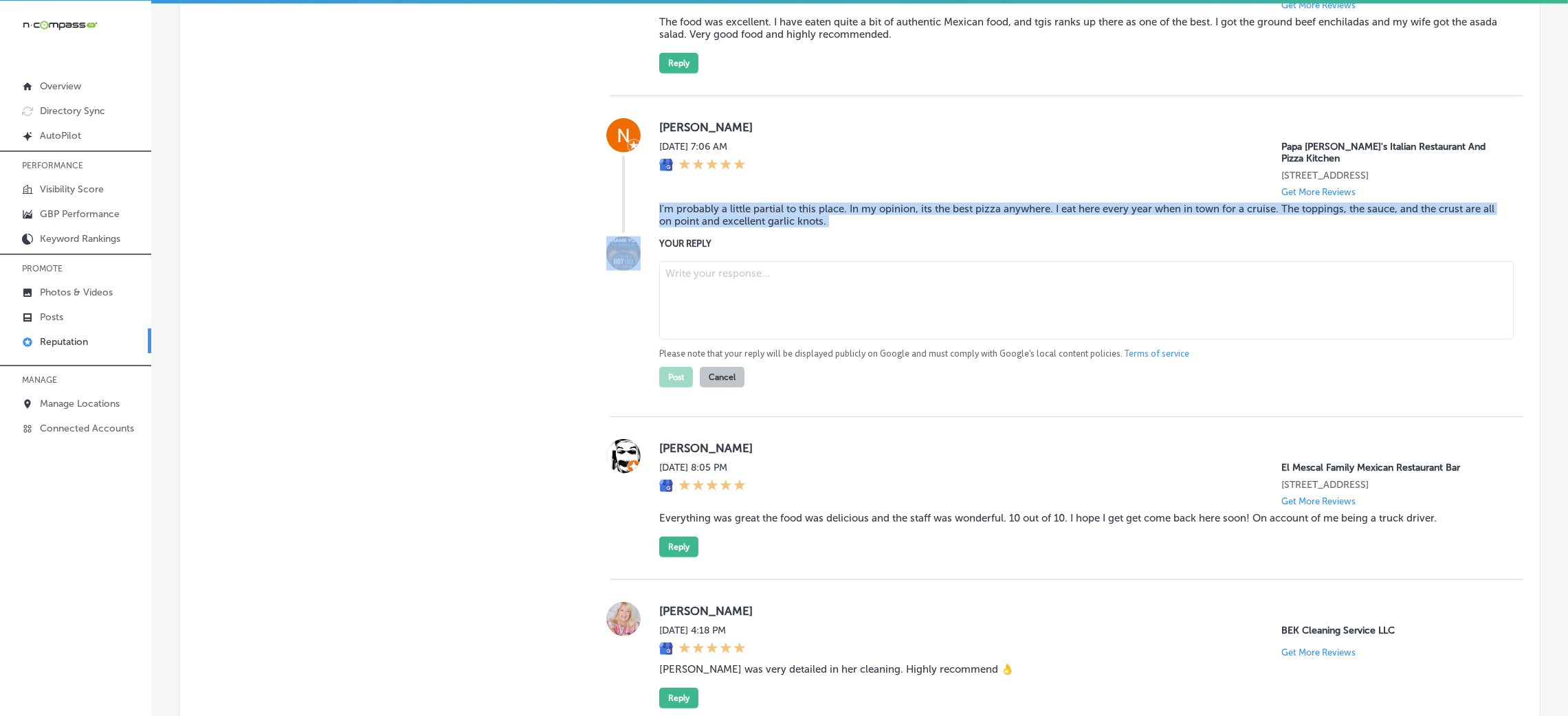
click at [716, 228] on blockquote "I'm probably a little partial to this place. In my opinion, its the best pizza …" at bounding box center [1080, 215] width 842 height 24
copy blockquote "I'm probably a little partial to this place. In my opinion, its the best pizza …"
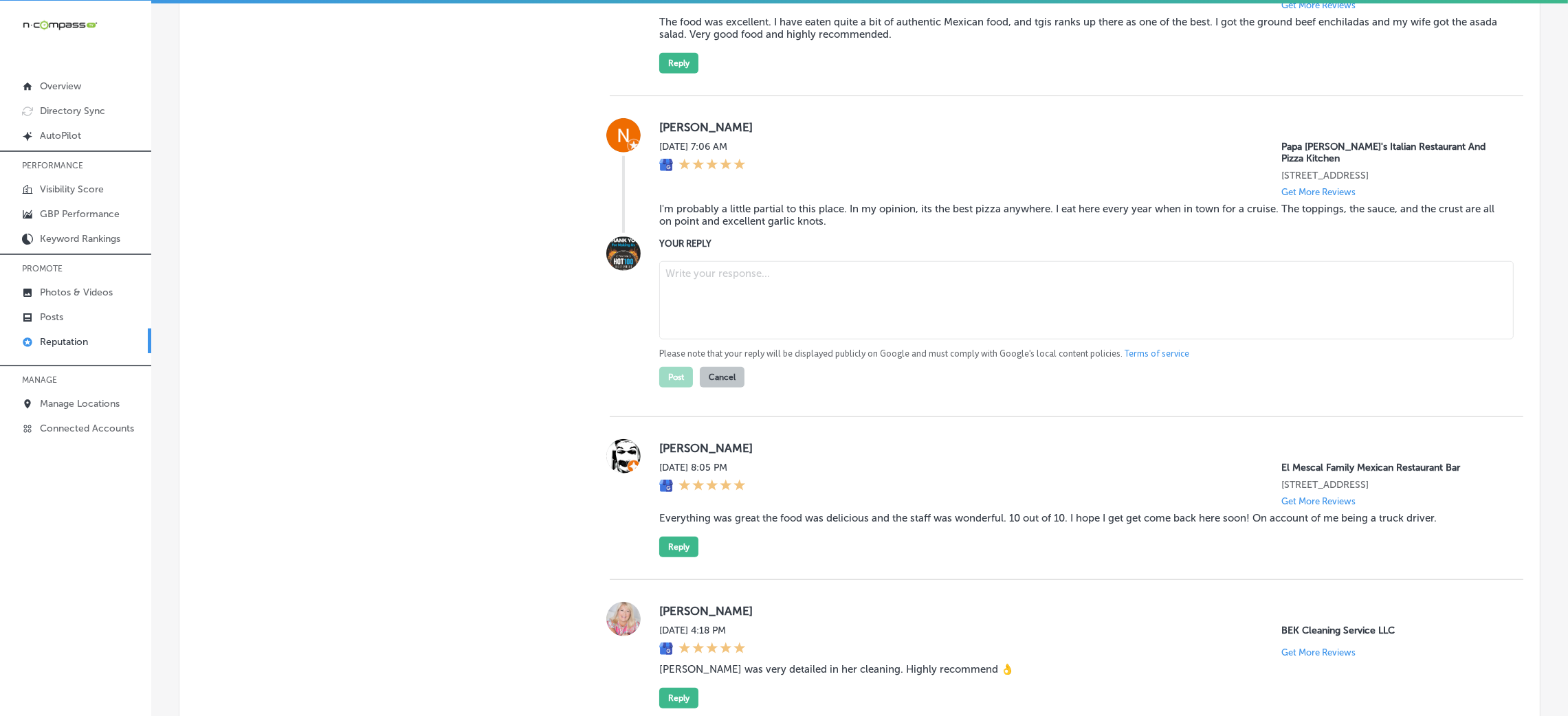
click at [797, 294] on textarea at bounding box center [1086, 300] width 854 height 78
click at [802, 288] on textarea at bounding box center [1086, 300] width 854 height 78
click at [778, 285] on textarea at bounding box center [1086, 300] width 854 height 78
click at [830, 298] on textarea at bounding box center [1086, 300] width 854 height 78
paste textarea "Thank you for the fantastic 5-star review! We're so happy to hear that you cons…"
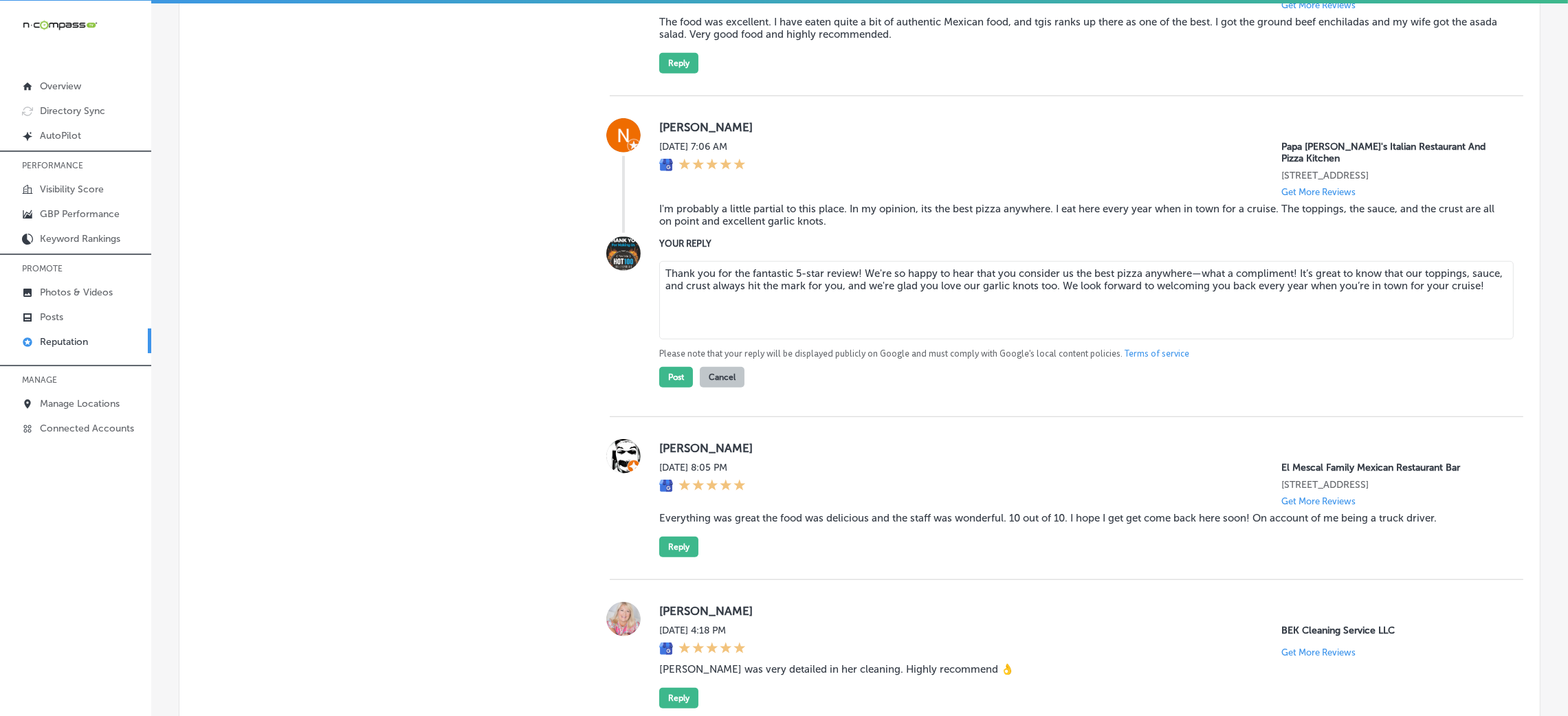
click at [854, 284] on textarea "Thank you for the fantastic 5-star review! We're so happy to hear that you cons…" at bounding box center [1086, 300] width 854 height 78
drag, startPoint x: 1285, startPoint y: 298, endPoint x: 1289, endPoint y: 317, distance: 19.4
click at [1289, 317] on textarea "Thank you for the fantastic 5-star review! We're so happy to hear that you cons…" at bounding box center [1086, 300] width 854 height 78
type textarea "Thank you for the fantastic 5-star review! We're so happy to hear that you cons…"
click at [674, 387] on button "Post" at bounding box center [675, 377] width 33 height 20
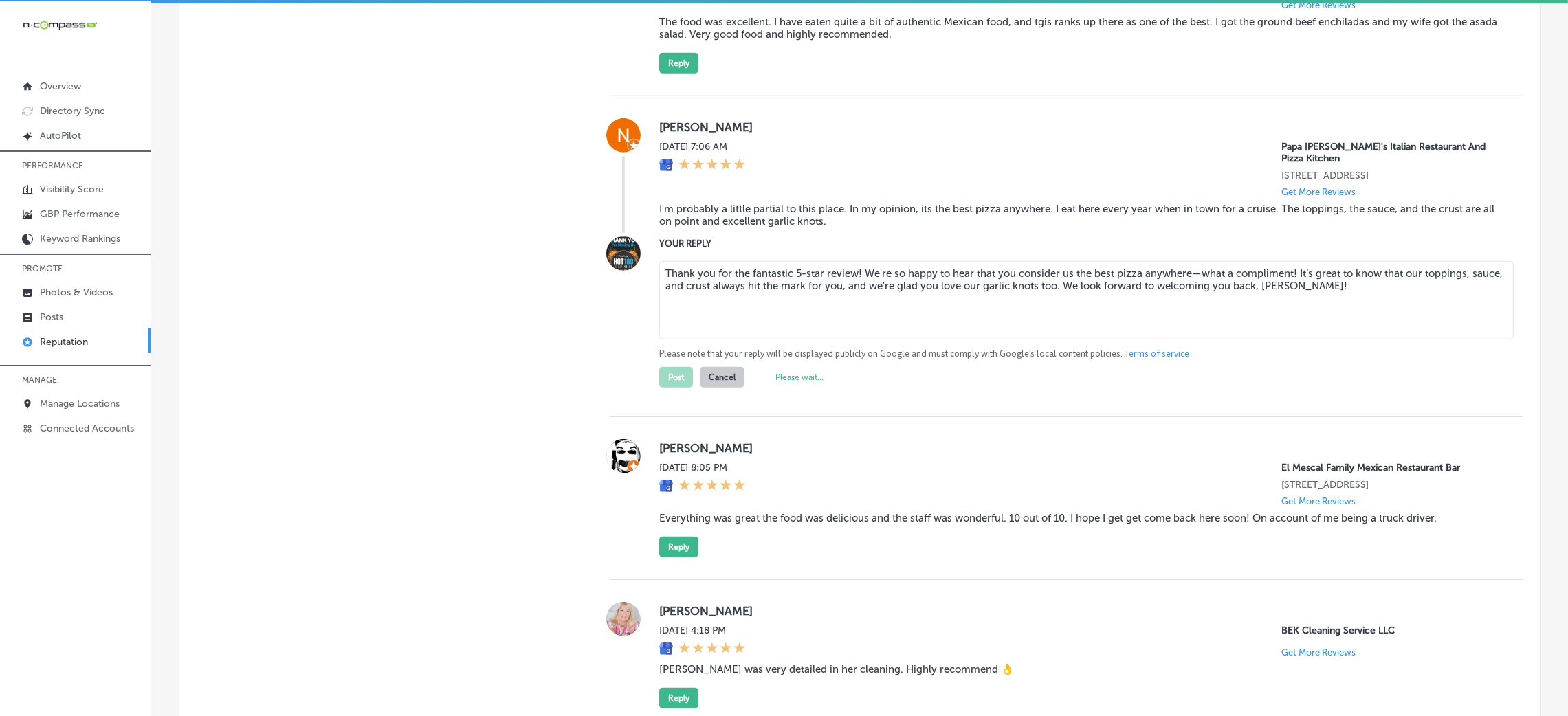
type textarea "x"
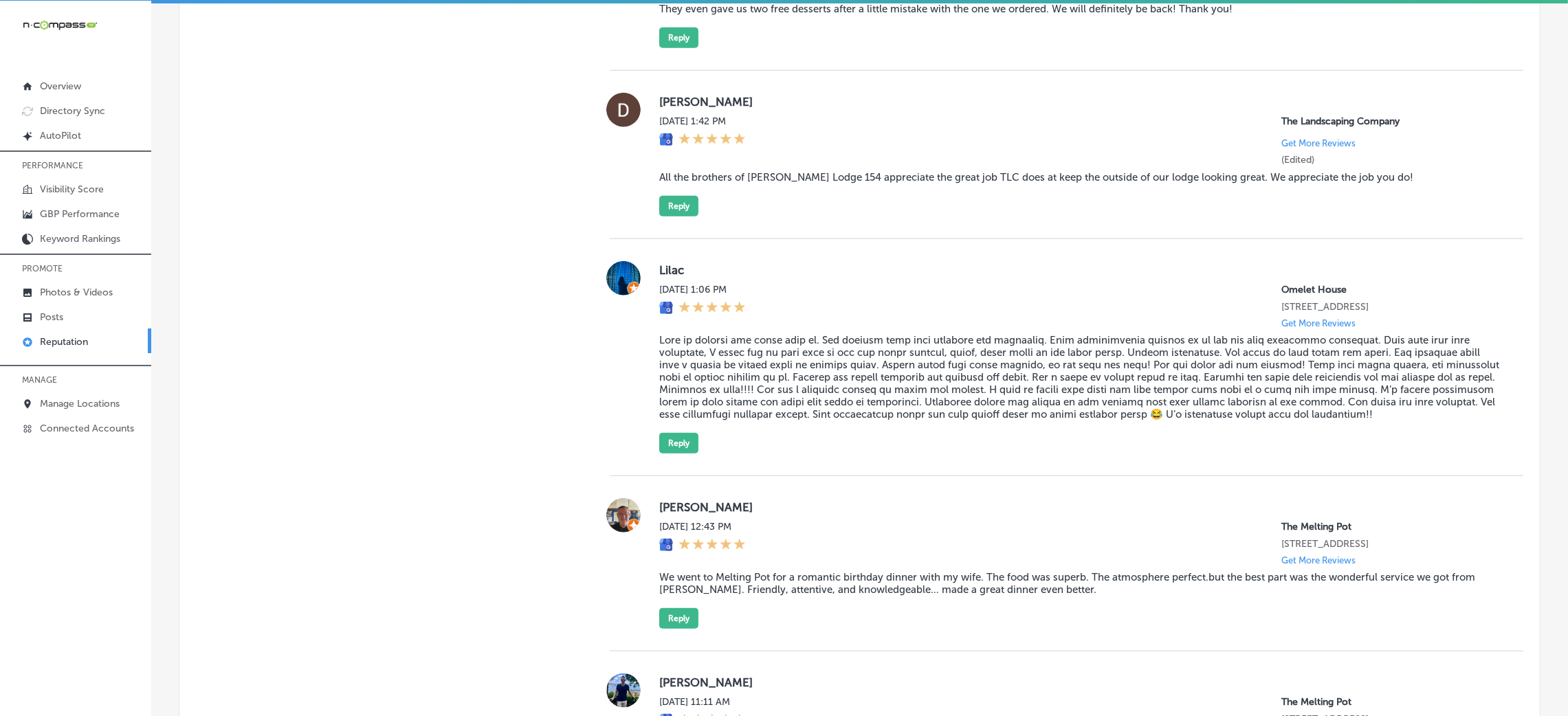
scroll to position [2370, 0]
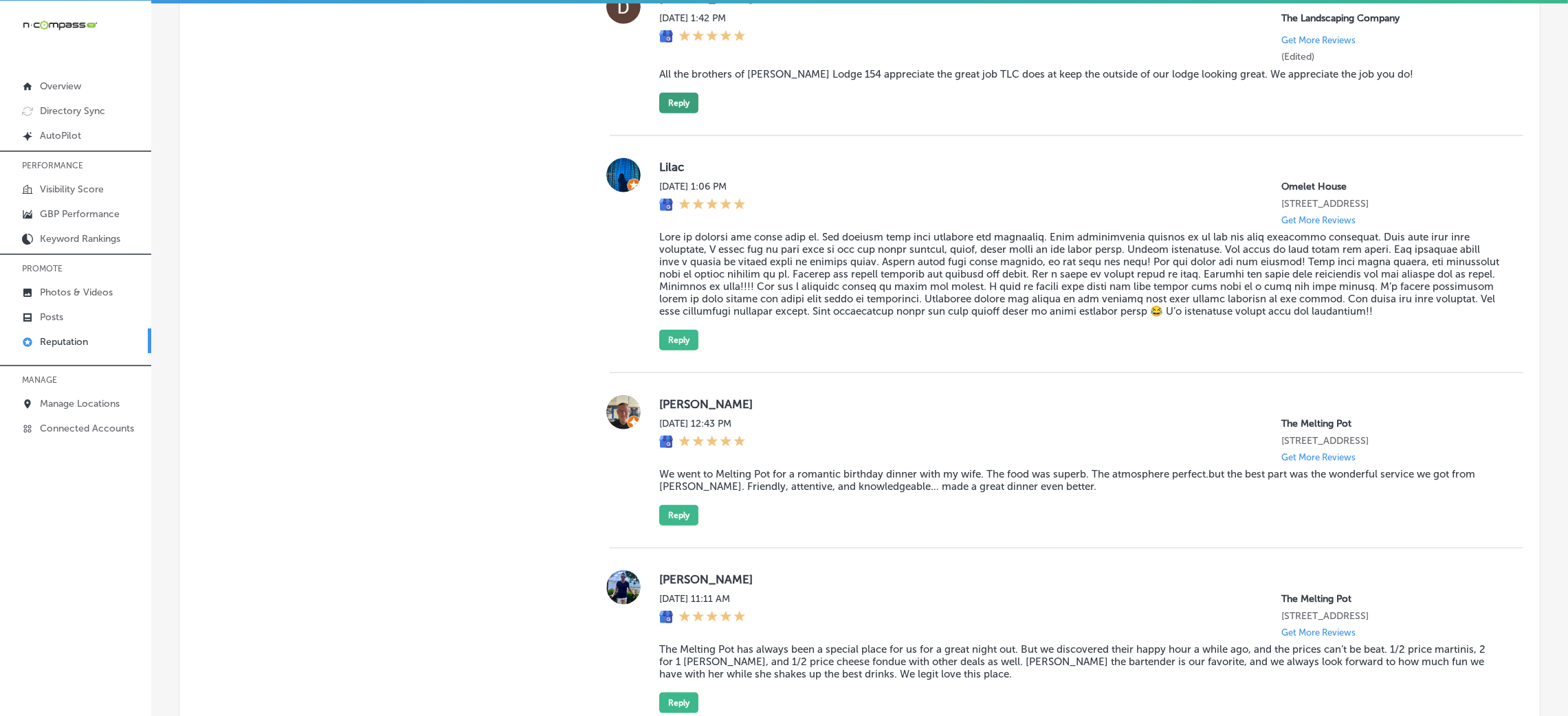
click at [681, 113] on button "Reply" at bounding box center [679, 103] width 39 height 20
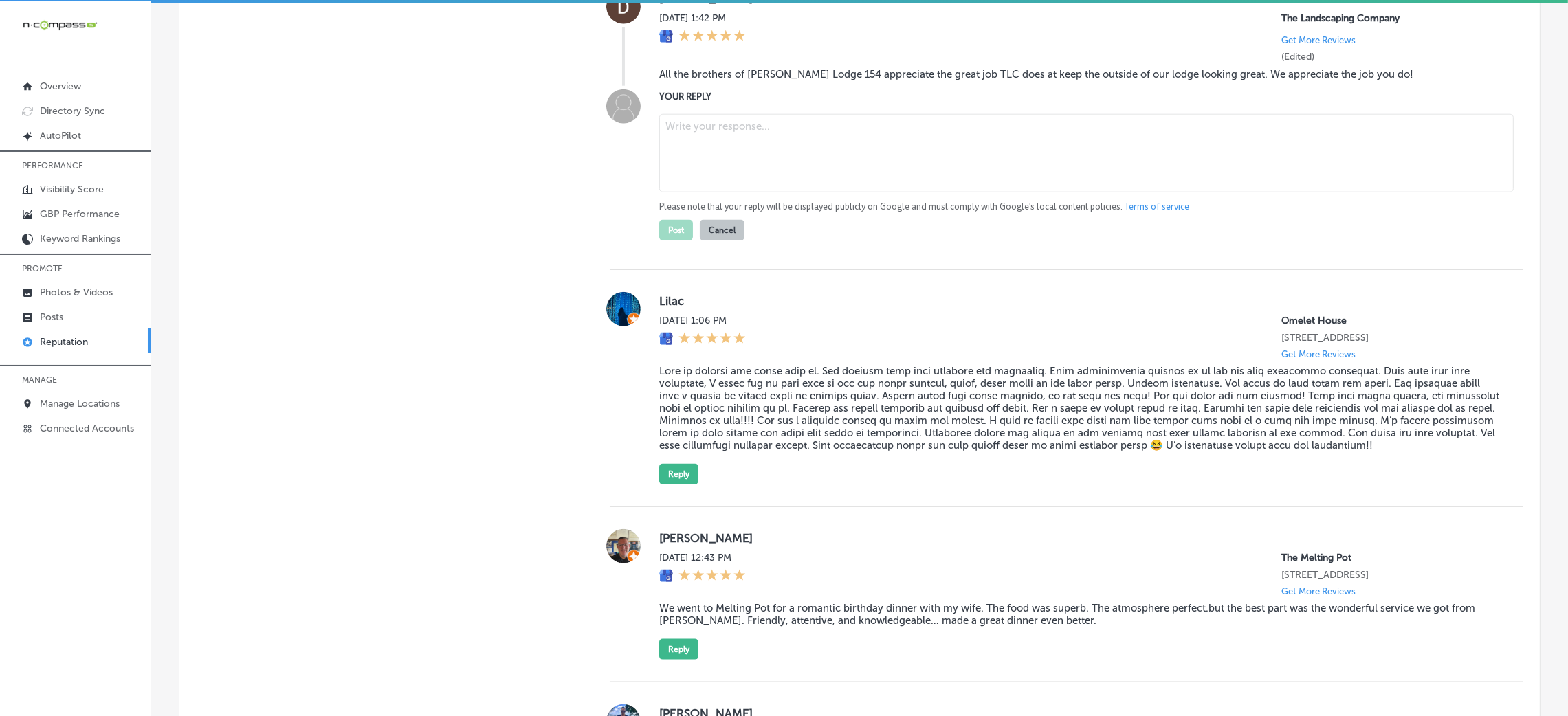
click at [715, 81] on blockquote "All the brothers of [PERSON_NAME] Lodge 154 appreciate the great job TLC does a…" at bounding box center [1080, 73] width 842 height 12
copy blockquote "All the brothers of [PERSON_NAME] Lodge 154 appreciate the great job TLC does a…"
click at [722, 177] on textarea at bounding box center [1086, 153] width 854 height 78
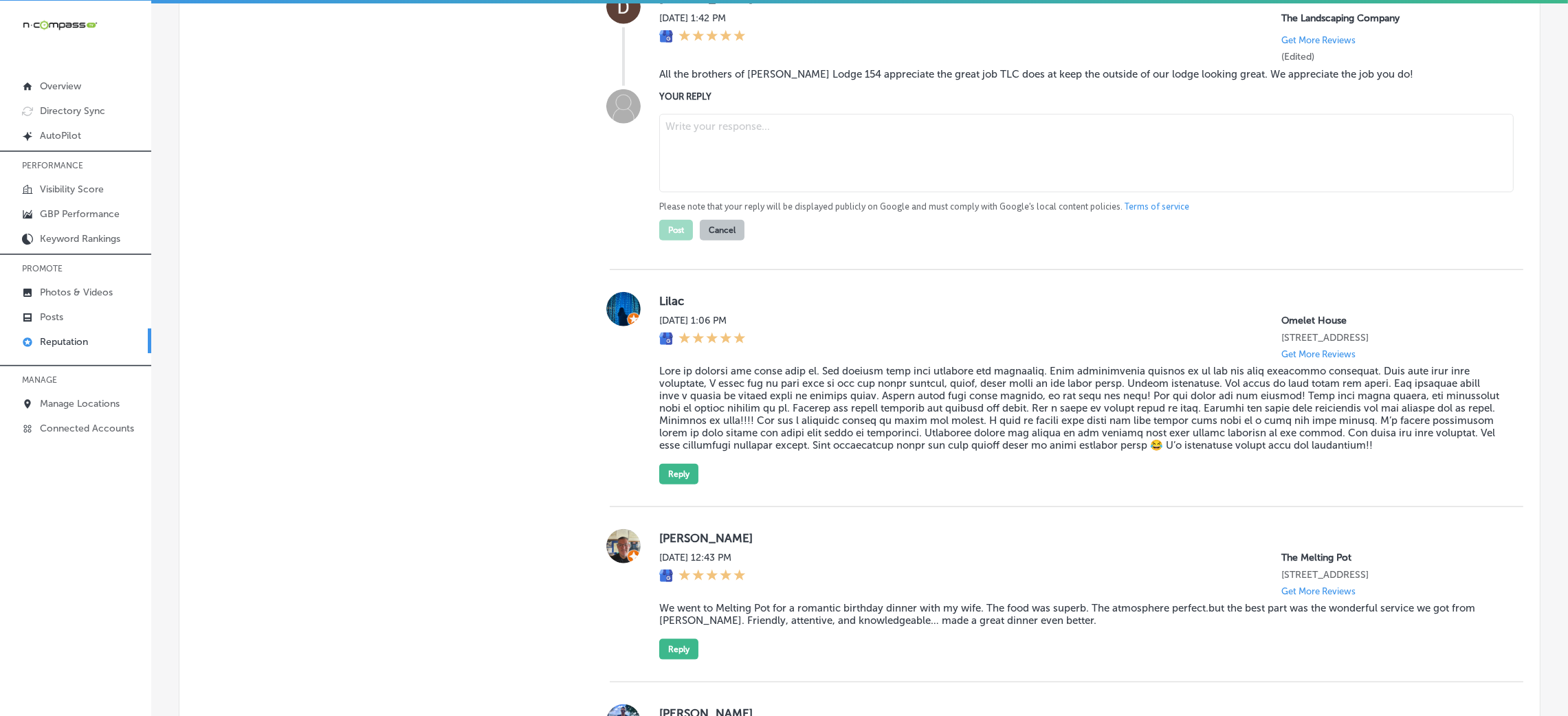
click at [888, 187] on textarea at bounding box center [1086, 153] width 854 height 78
click at [740, 168] on textarea at bounding box center [1086, 153] width 854 height 78
click at [836, 166] on textarea at bounding box center [1086, 153] width 854 height 78
click at [720, 188] on textarea at bounding box center [1086, 153] width 854 height 78
paste textarea "Thank you, [PERSON_NAME] Lodge 154, for the kind words! The Landscaping Company…"
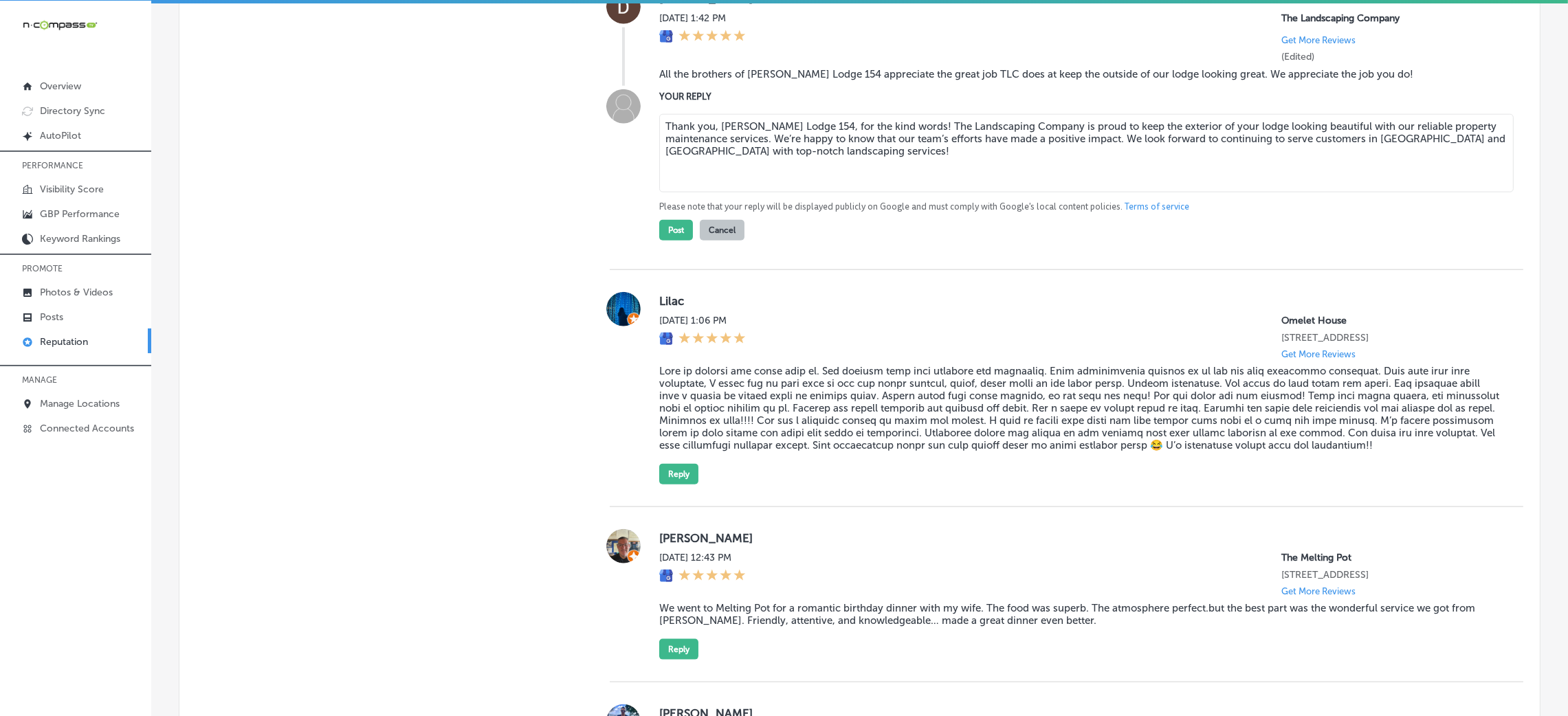
drag, startPoint x: 713, startPoint y: 152, endPoint x: 804, endPoint y: 144, distance: 91.4
click at [804, 144] on textarea "Thank you, [PERSON_NAME] Lodge 154, for the kind words! The Landscaping Company…" at bounding box center [1086, 153] width 854 height 78
click at [800, 152] on textarea "Thank you for the kind words! The Landscaping Company is proud to keep the exte…" at bounding box center [1086, 153] width 854 height 78
type textarea "Thank you for the kind words, [PERSON_NAME]! The Landscaping Company is proud t…"
click at [852, 172] on textarea "Thank you for the kind words, [PERSON_NAME]! The Landscaping Company is proud t…" at bounding box center [1086, 153] width 854 height 78
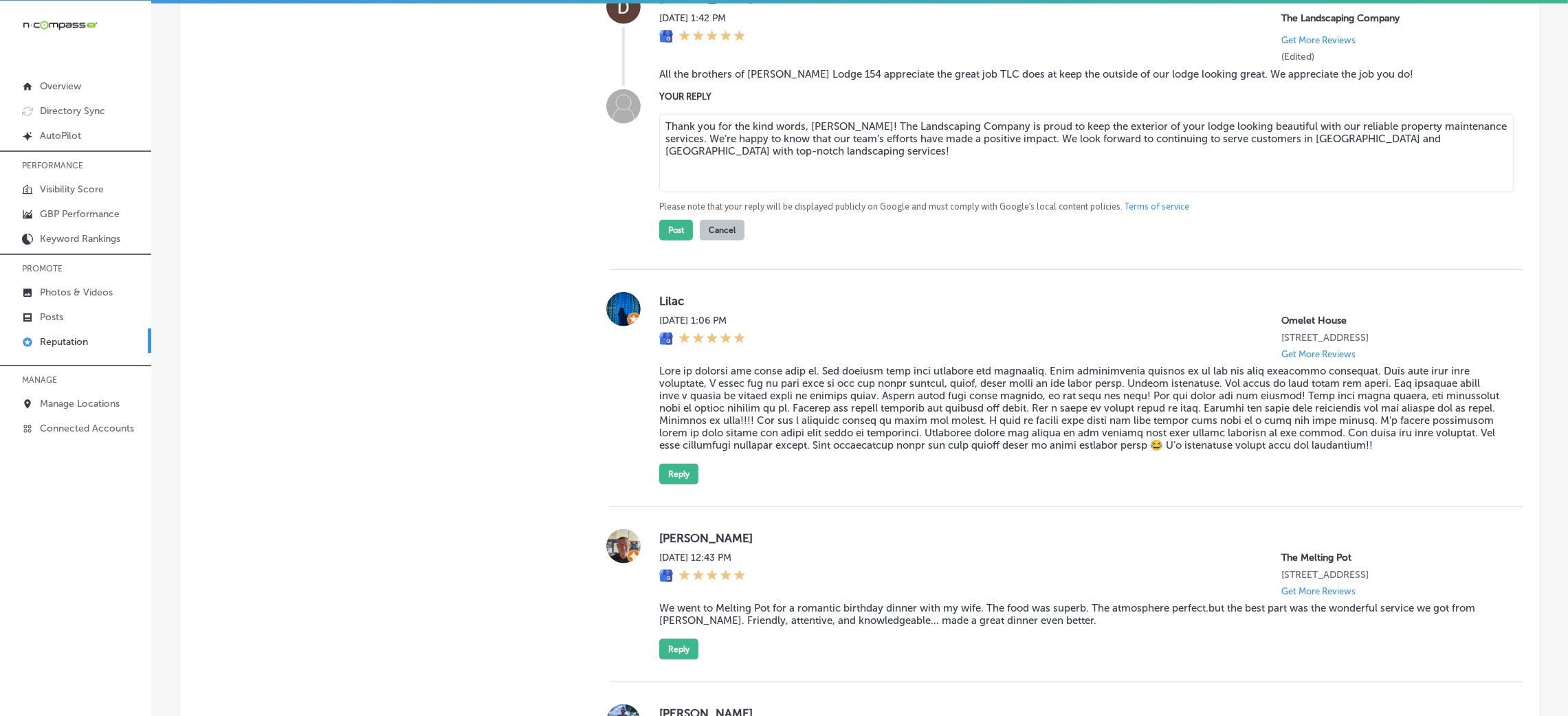
click at [852, 172] on textarea "Thank you for the kind words, [PERSON_NAME]! The Landscaping Company is proud t…" at bounding box center [1086, 153] width 854 height 78
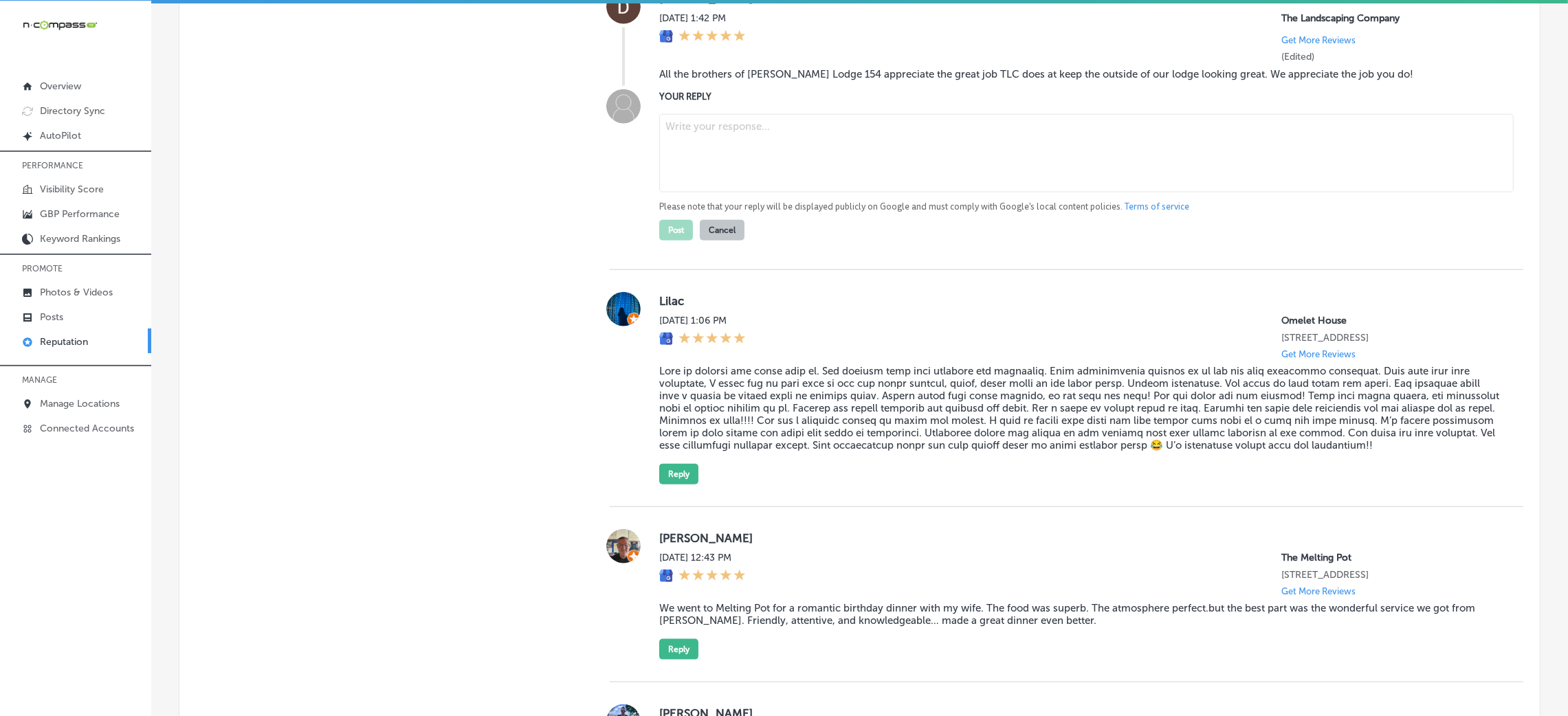
click at [615, 86] on div at bounding box center [623, 38] width 28 height 96
click at [744, 171] on textarea at bounding box center [1086, 153] width 854 height 78
paste textarea "Thank you, [PERSON_NAME], and all the brothers of [PERSON_NAME] 154 for the kin…"
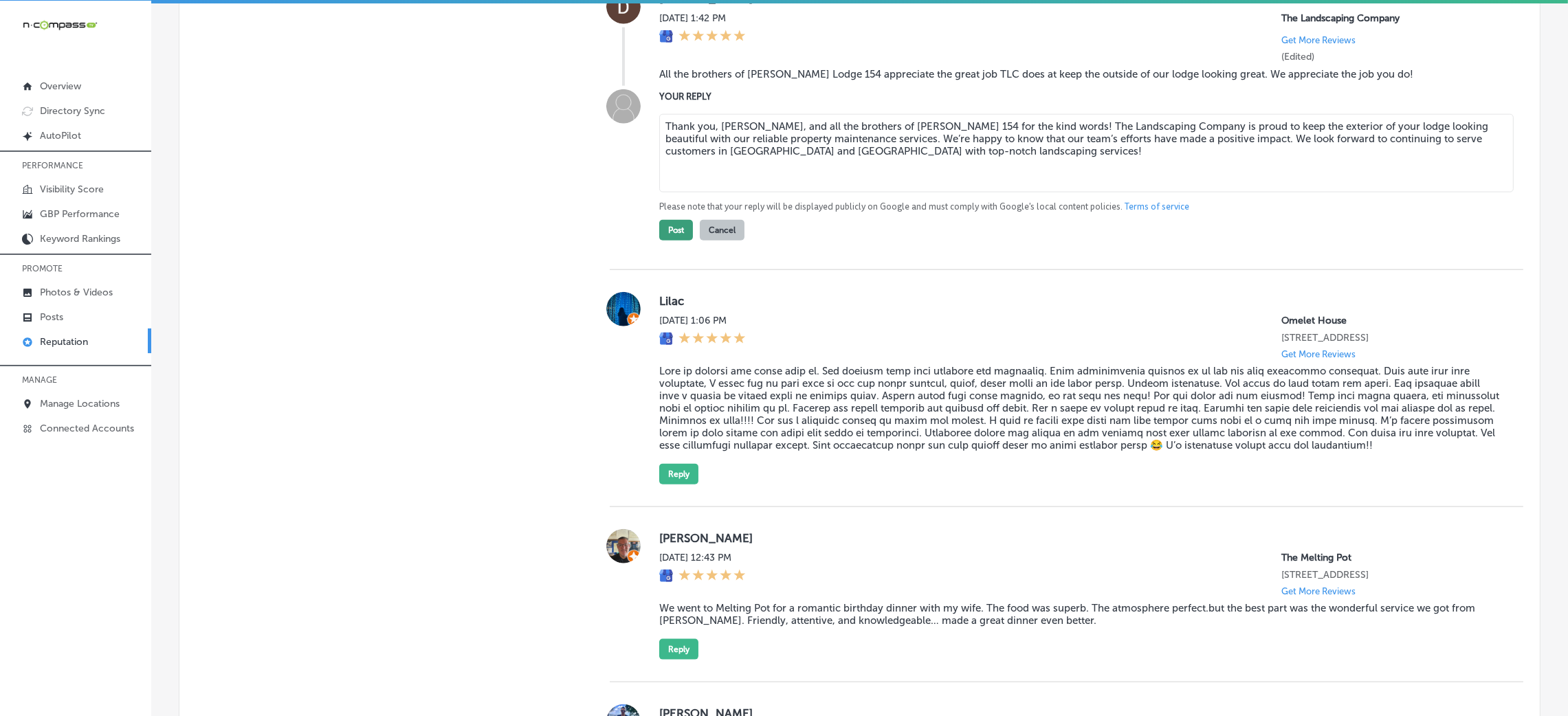
type textarea "Thank you, [PERSON_NAME], and all the brothers of [PERSON_NAME] 154 for the kin…"
click at [677, 241] on button "Post" at bounding box center [675, 230] width 33 height 20
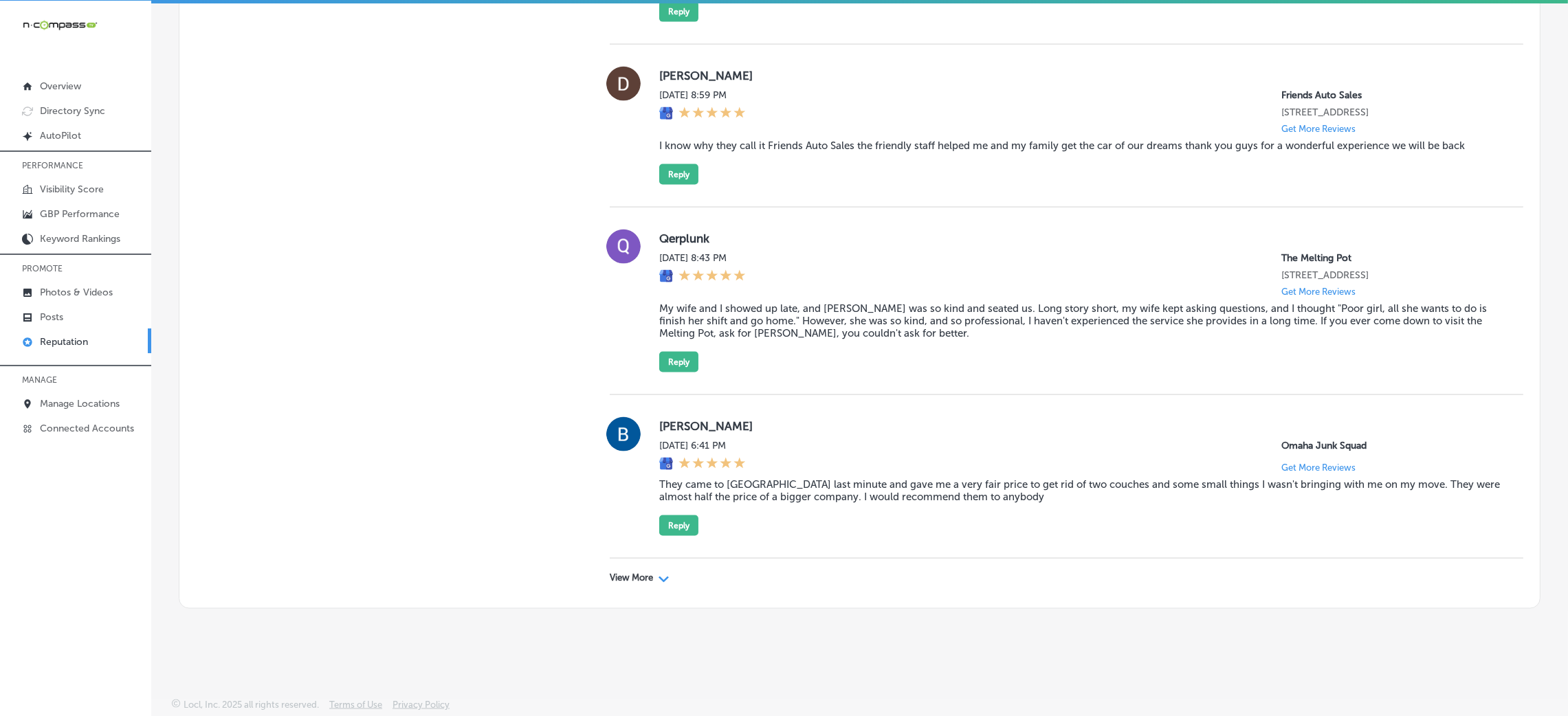
scroll to position [3147, 0]
click at [619, 576] on p "View More" at bounding box center [631, 577] width 43 height 11
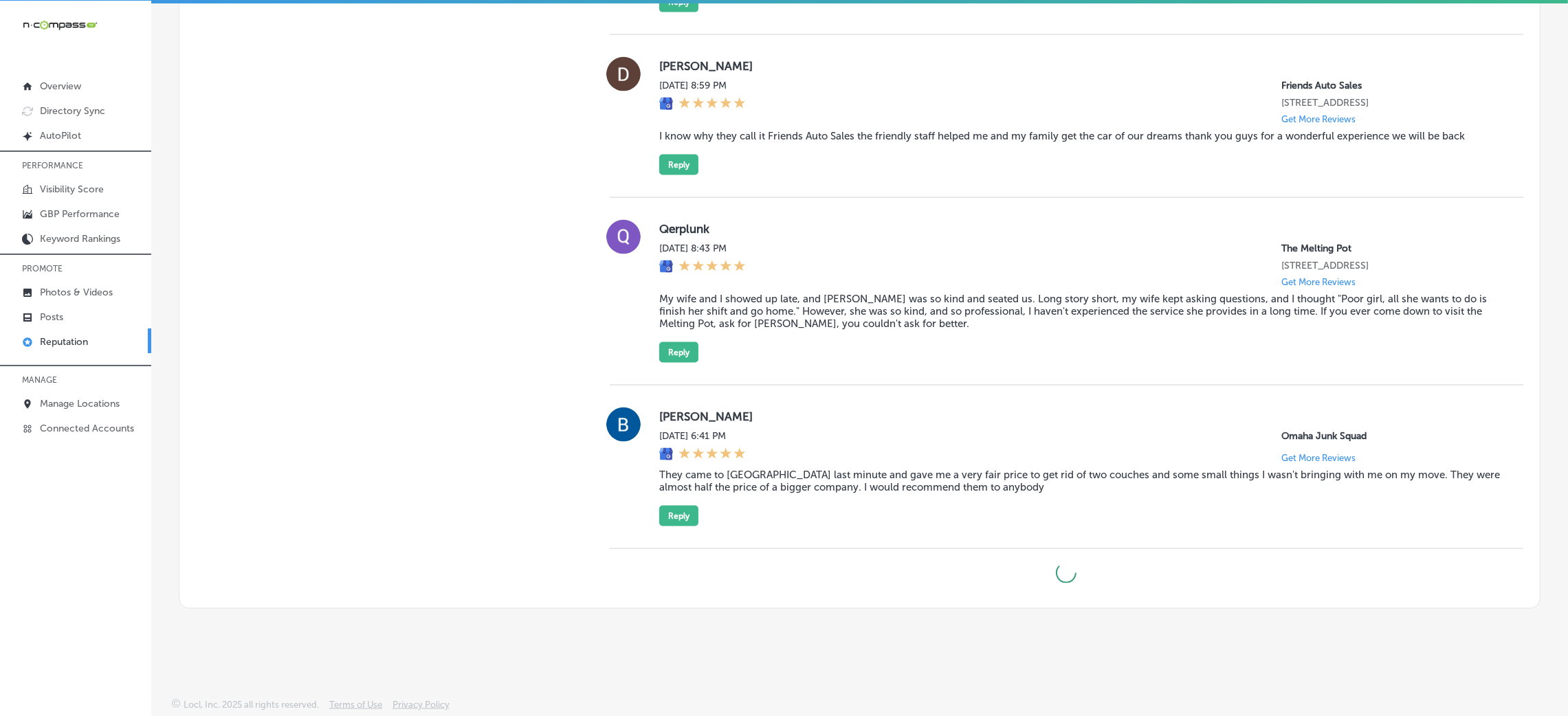
scroll to position [3158, 0]
type textarea "x"
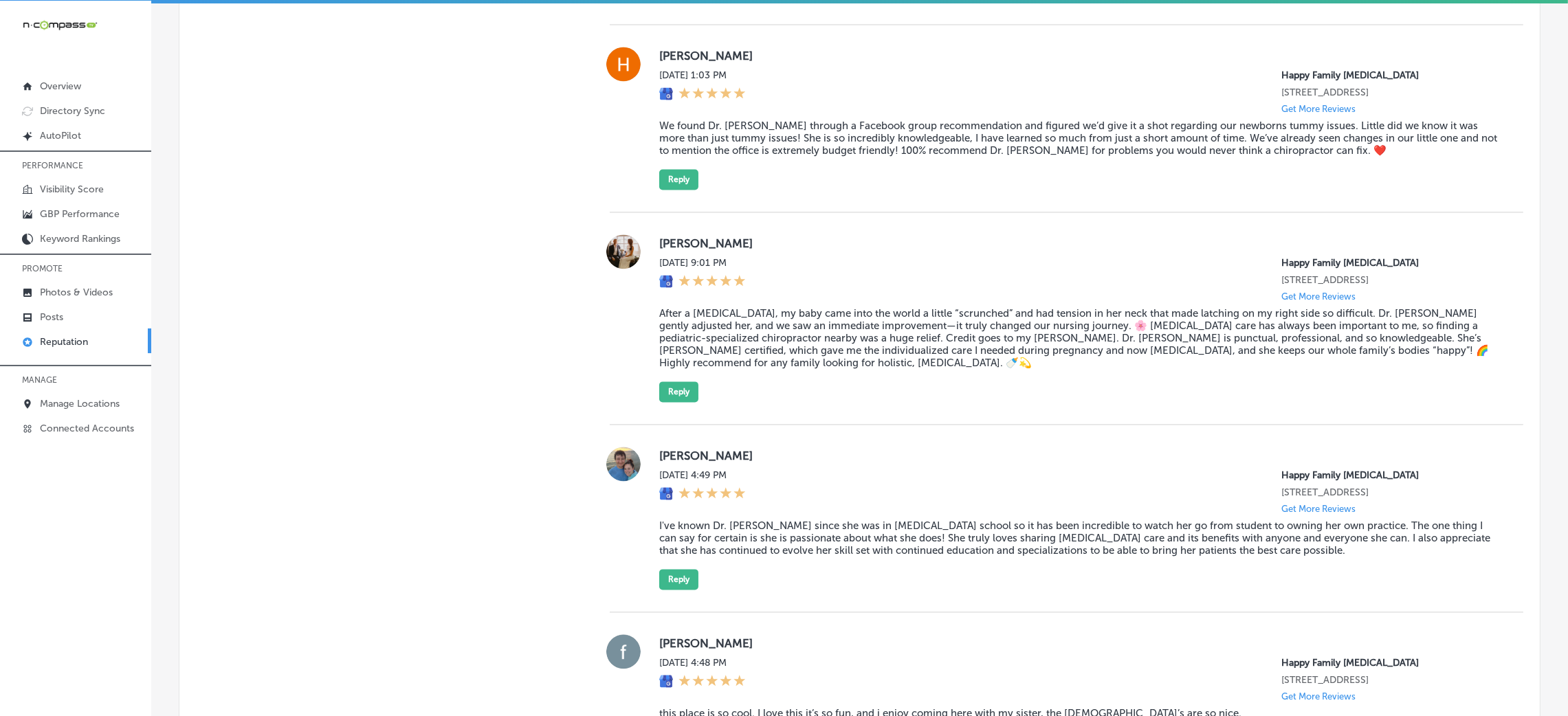
scroll to position [4188, 0]
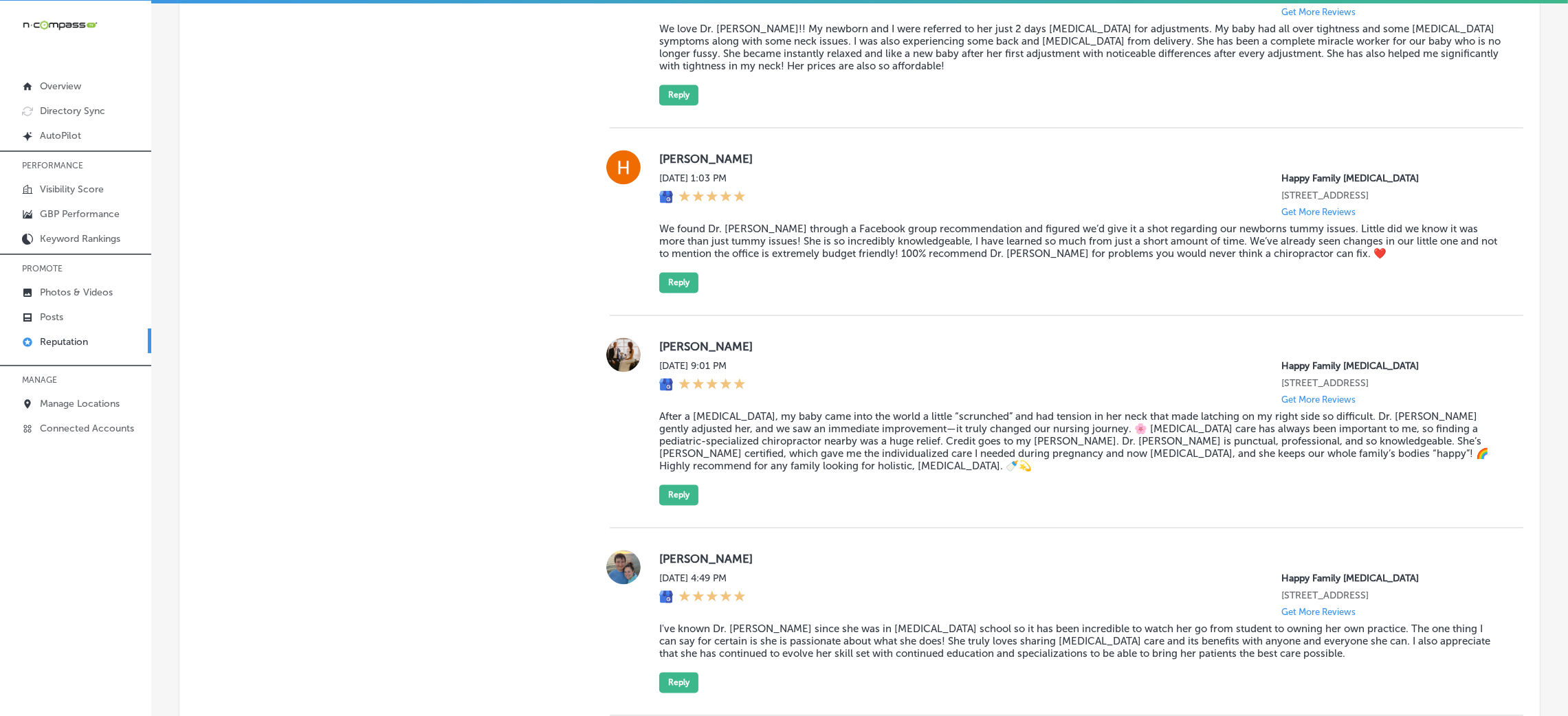
click at [725, 72] on blockquote "We love Dr. [PERSON_NAME]!! My newborn and I were referred to her just 2 days […" at bounding box center [1080, 47] width 842 height 50
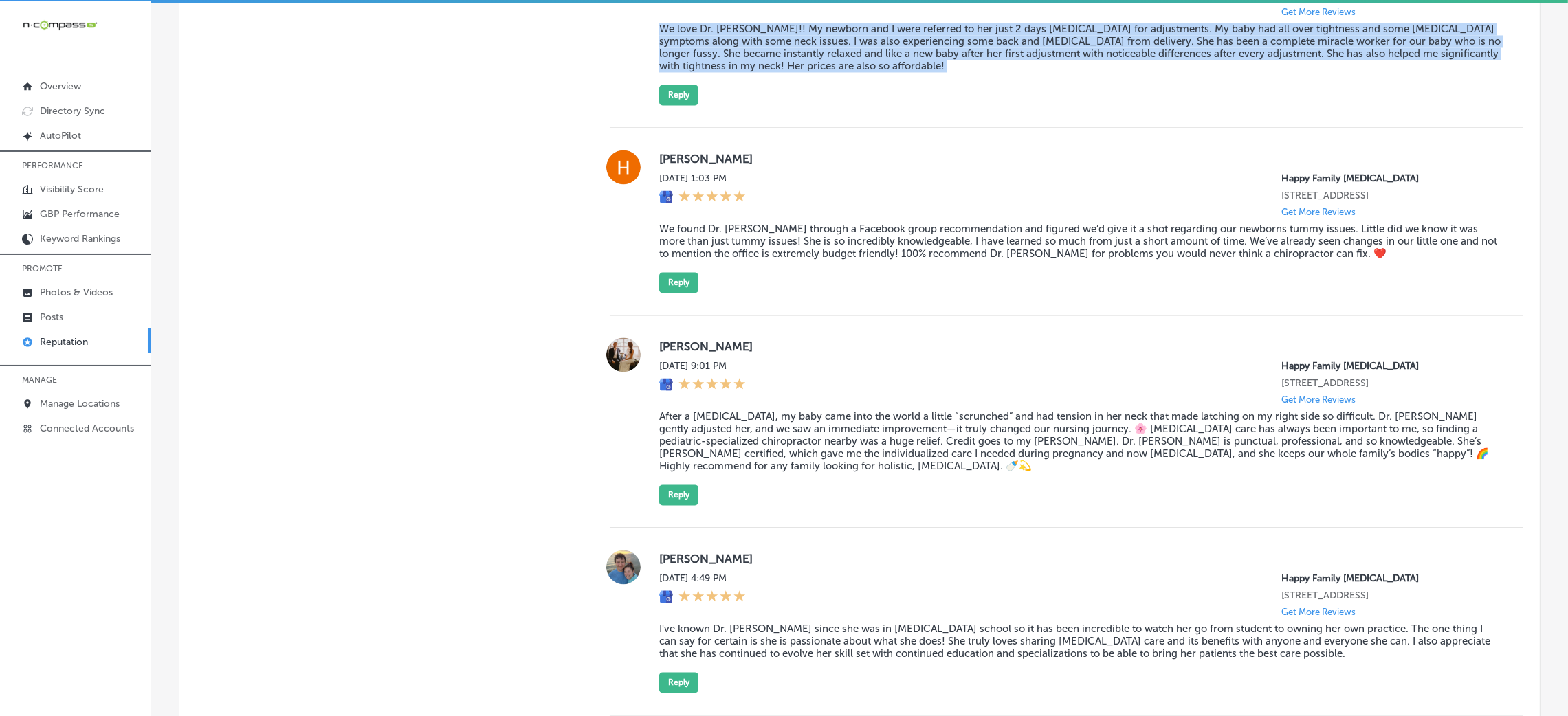
click at [725, 72] on blockquote "We love Dr. [PERSON_NAME]!! My newborn and I were referred to her just 2 days […" at bounding box center [1080, 47] width 842 height 50
copy blockquote "We love Dr. [PERSON_NAME]!! My newborn and I were referred to her just 2 days […"
click at [683, 105] on button "Reply" at bounding box center [679, 95] width 39 height 20
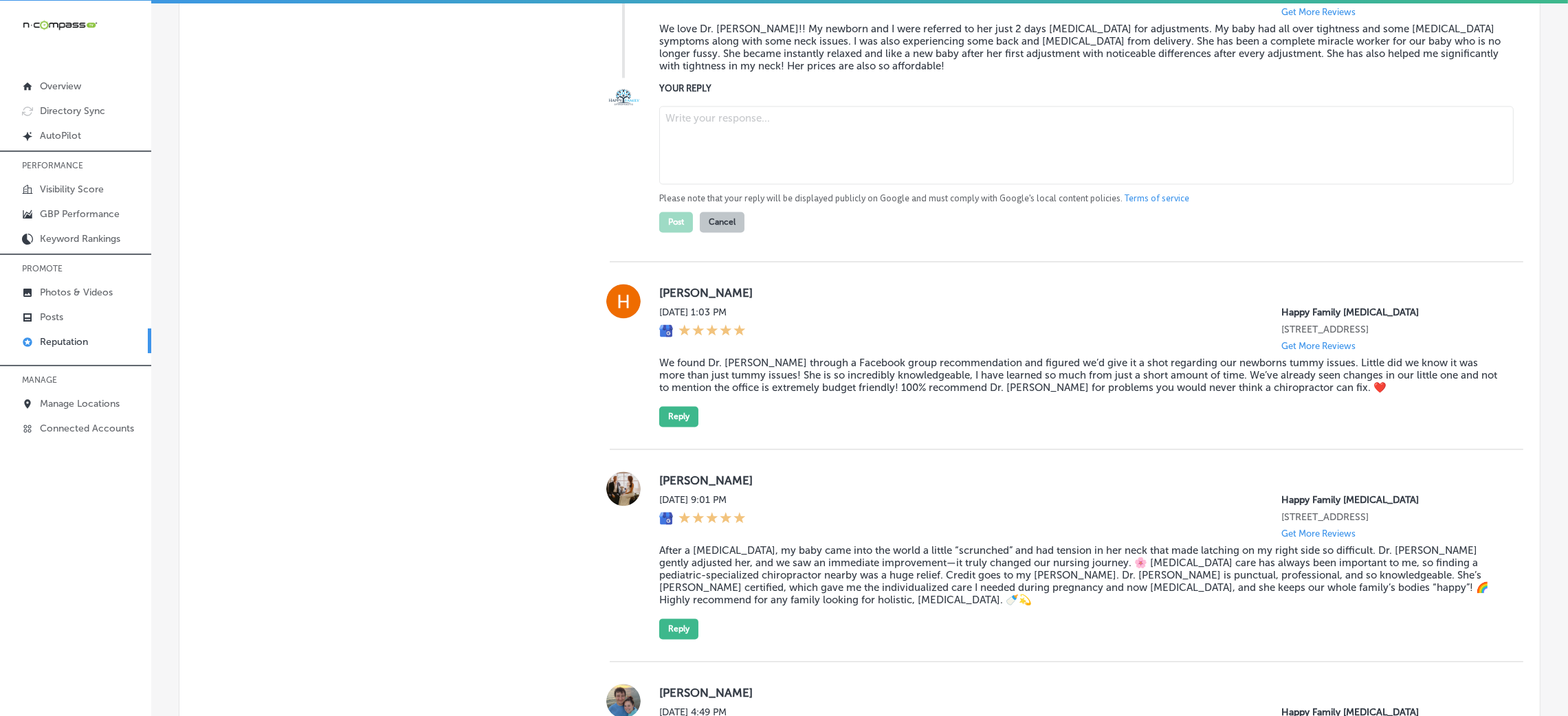
click at [808, 184] on textarea at bounding box center [1086, 145] width 854 height 78
click at [831, 184] on textarea at bounding box center [1086, 145] width 854 height 78
paste textarea "Thank you so much for the wonderful 5-star review! We’re thrilled to hear that …"
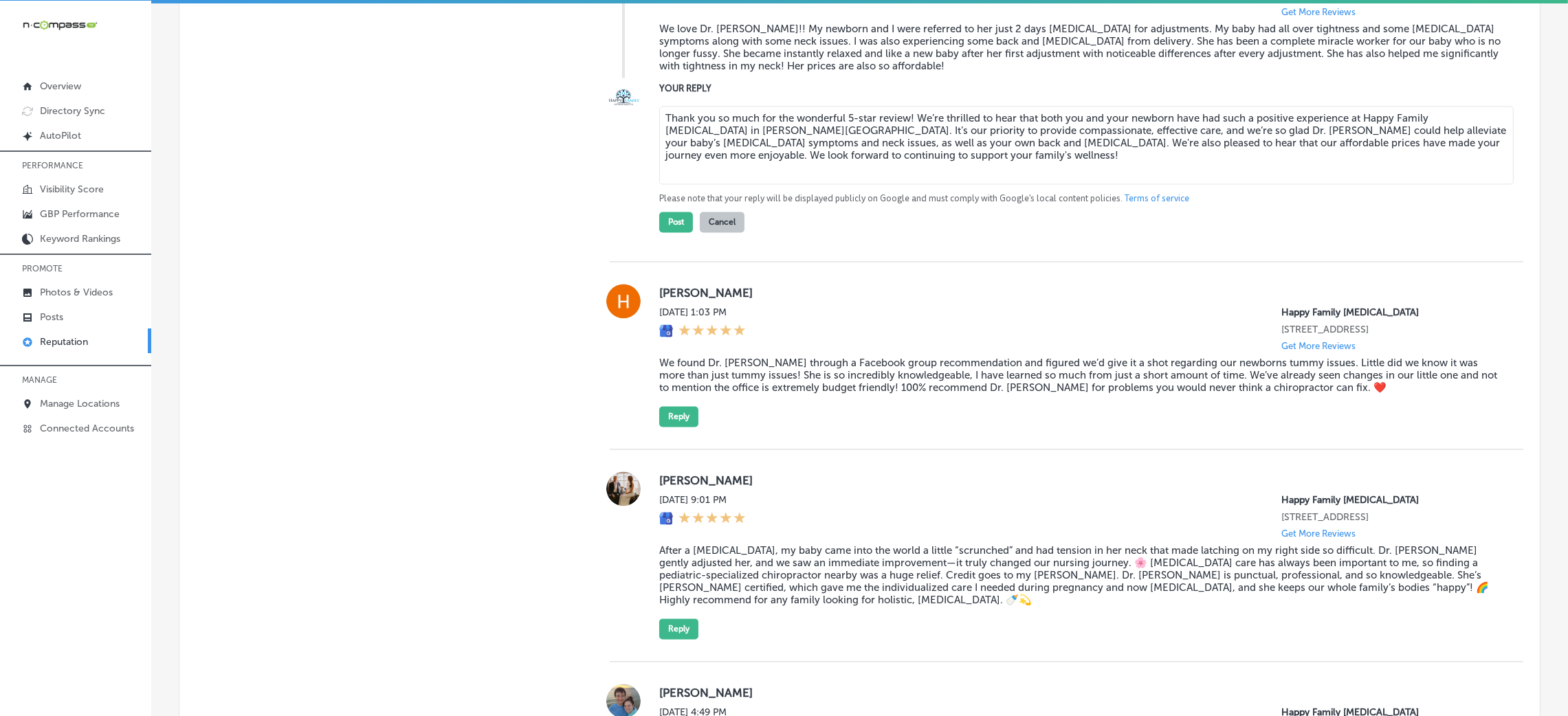
click at [905, 184] on textarea "Thank you so much for the wonderful 5-star review! We’re thrilled to hear that …" at bounding box center [1086, 145] width 854 height 78
type textarea "Thank you so much for the wonderful 5-star review, [PERSON_NAME]! We’re thrille…"
click at [665, 232] on button "Post" at bounding box center [675, 221] width 33 height 20
type textarea "x"
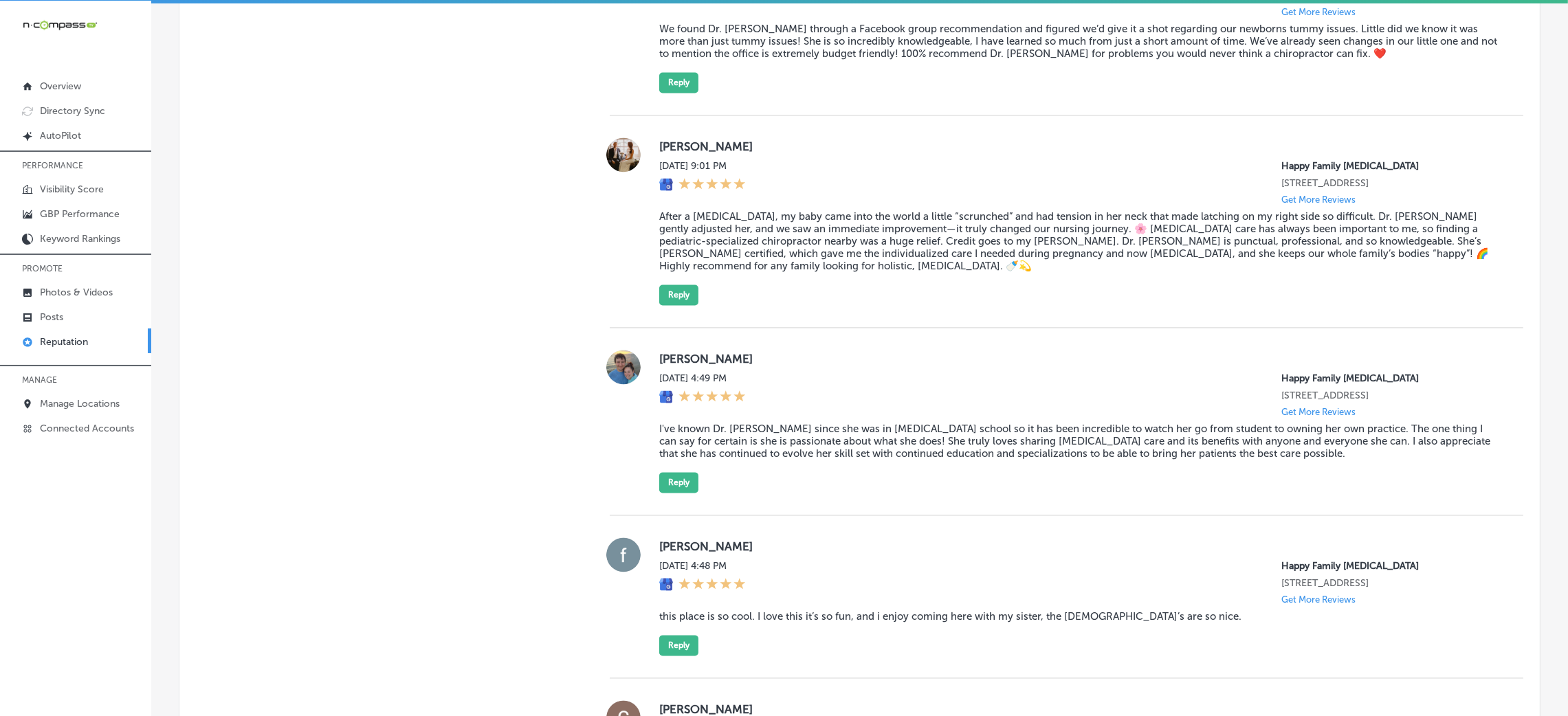
click at [773, 60] on blockquote "We found Dr. [PERSON_NAME] through a Facebook group recommendation and figured …" at bounding box center [1080, 41] width 842 height 37
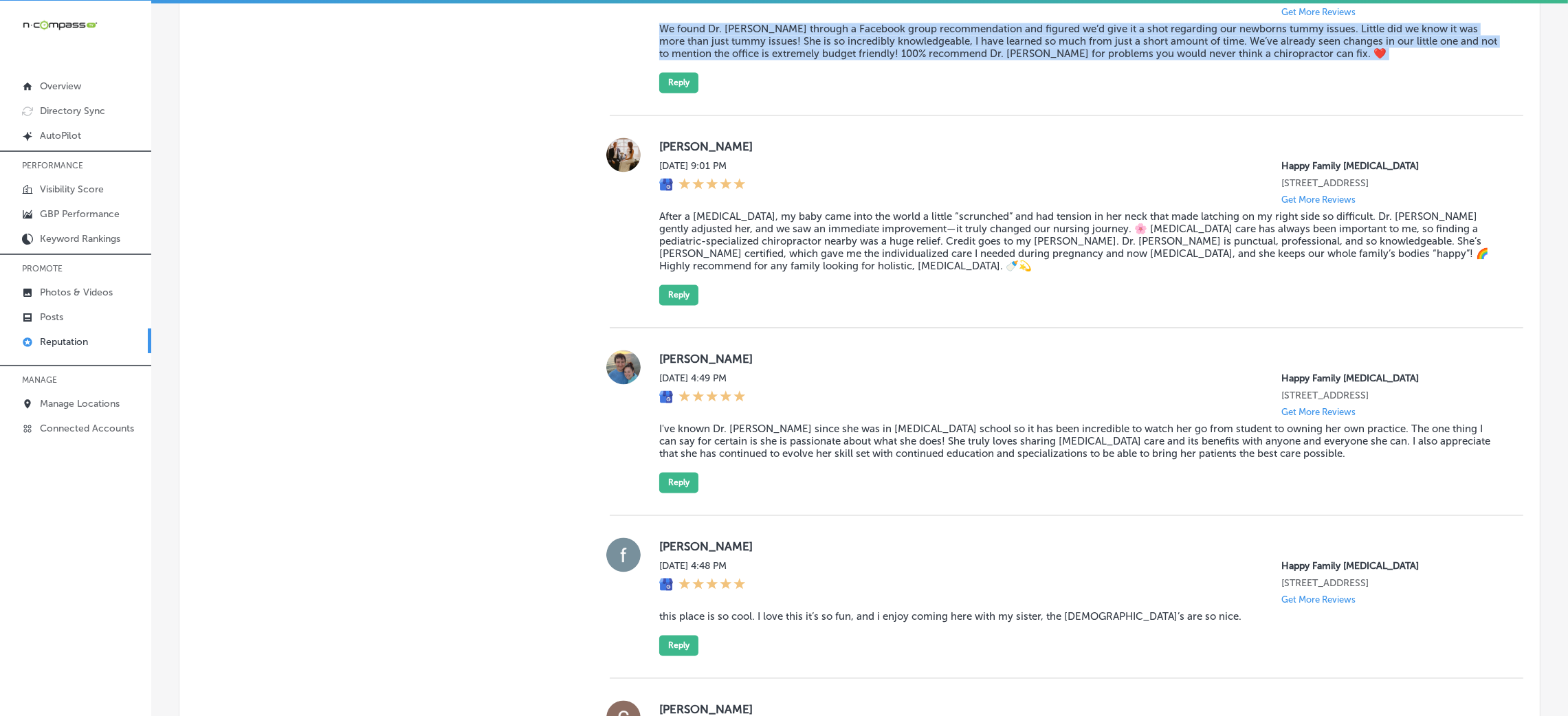
click at [773, 60] on blockquote "We found Dr. [PERSON_NAME] through a Facebook group recommendation and figured …" at bounding box center [1080, 41] width 842 height 37
copy blockquote "We found Dr. [PERSON_NAME] through a Facebook group recommendation and figured …"
click at [681, 93] on button "Reply" at bounding box center [679, 82] width 39 height 20
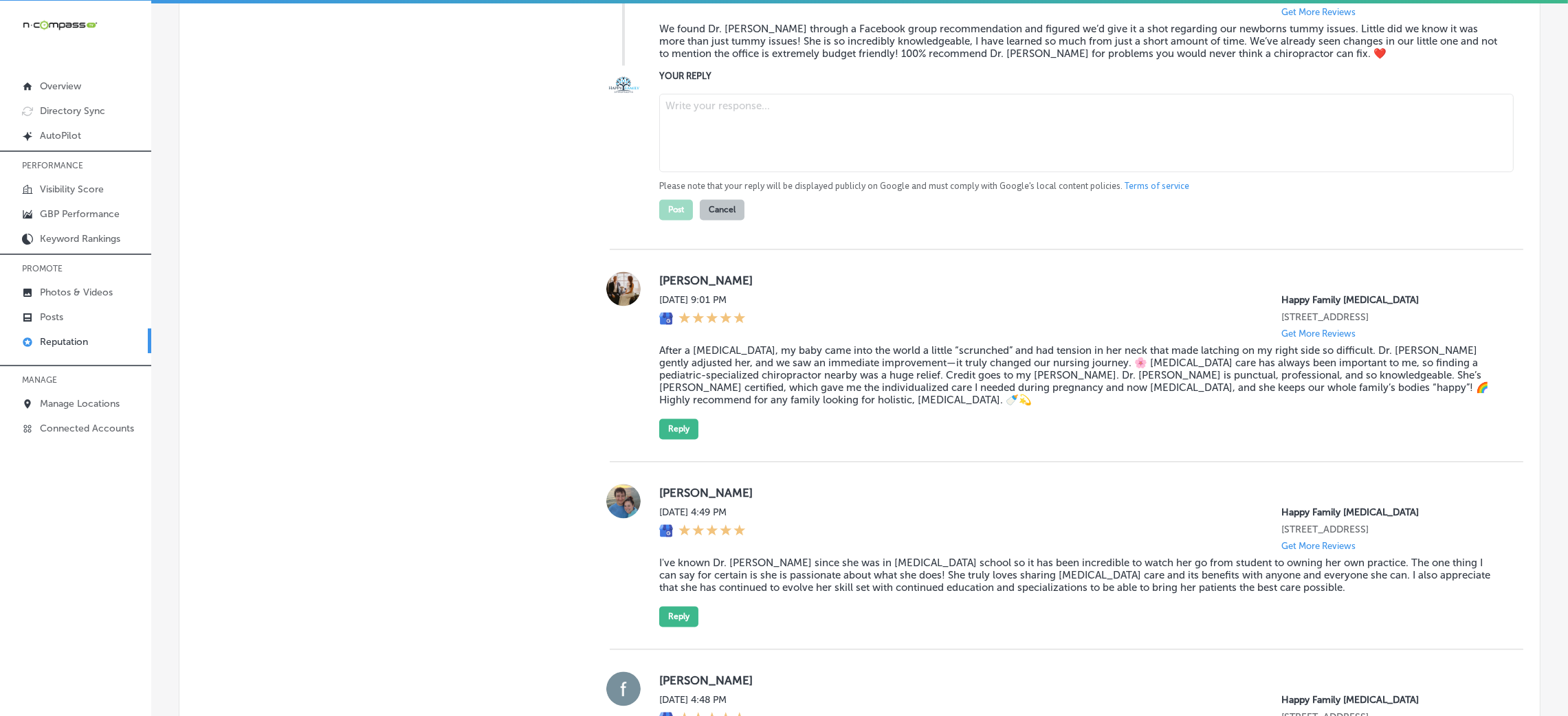
click at [752, 172] on textarea at bounding box center [1086, 133] width 854 height 78
click at [739, 172] on textarea at bounding box center [1086, 133] width 854 height 78
paste textarea "Thank you so much for the 5-star review! We're so happy to hear that Dr. [PERSO…"
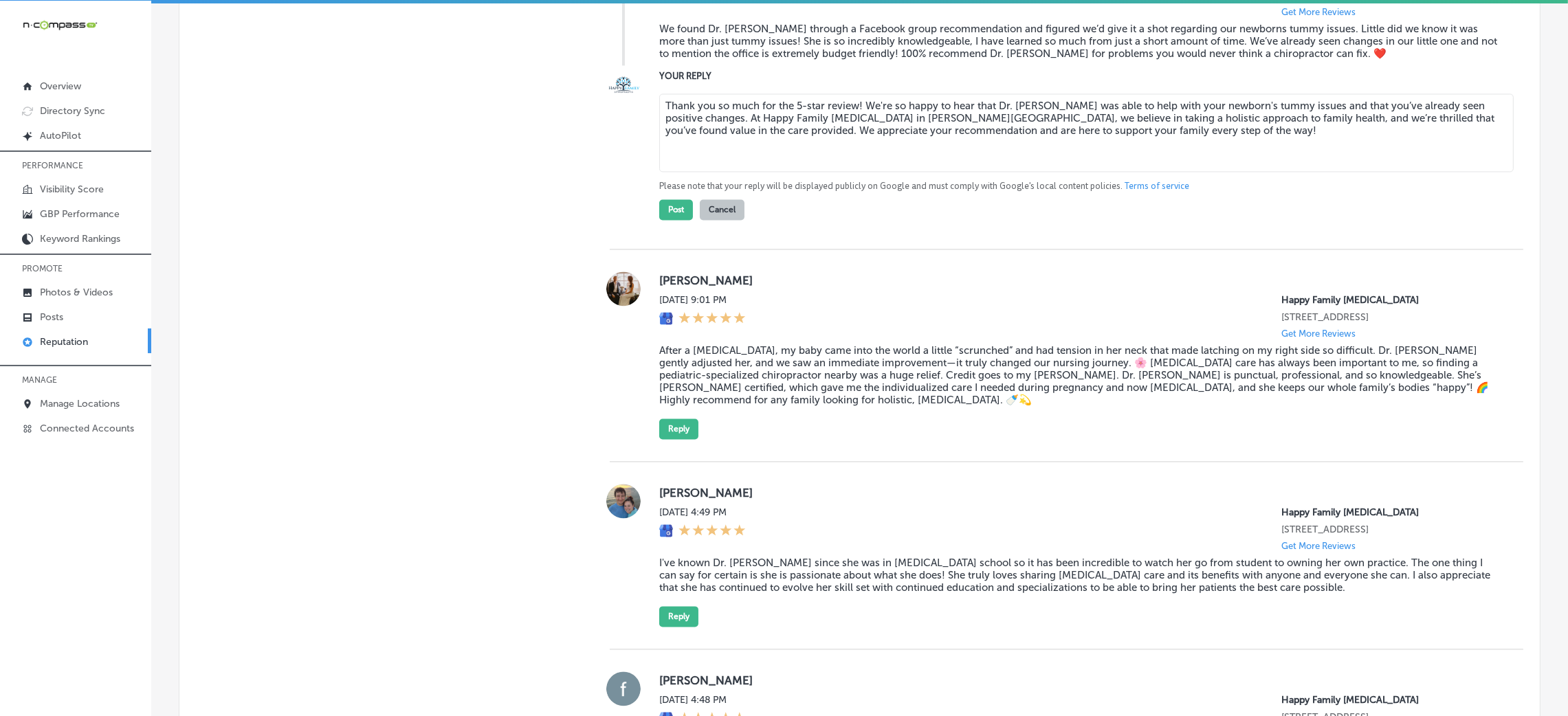
click at [856, 172] on textarea "Thank you so much for the 5-star review! We're so happy to hear that Dr. [PERSO…" at bounding box center [1086, 133] width 854 height 78
type textarea "Thank you so much for the 5-star review, [PERSON_NAME]! We're so happy to hear …"
click at [674, 220] on button "Post" at bounding box center [675, 209] width 33 height 20
type textarea "x"
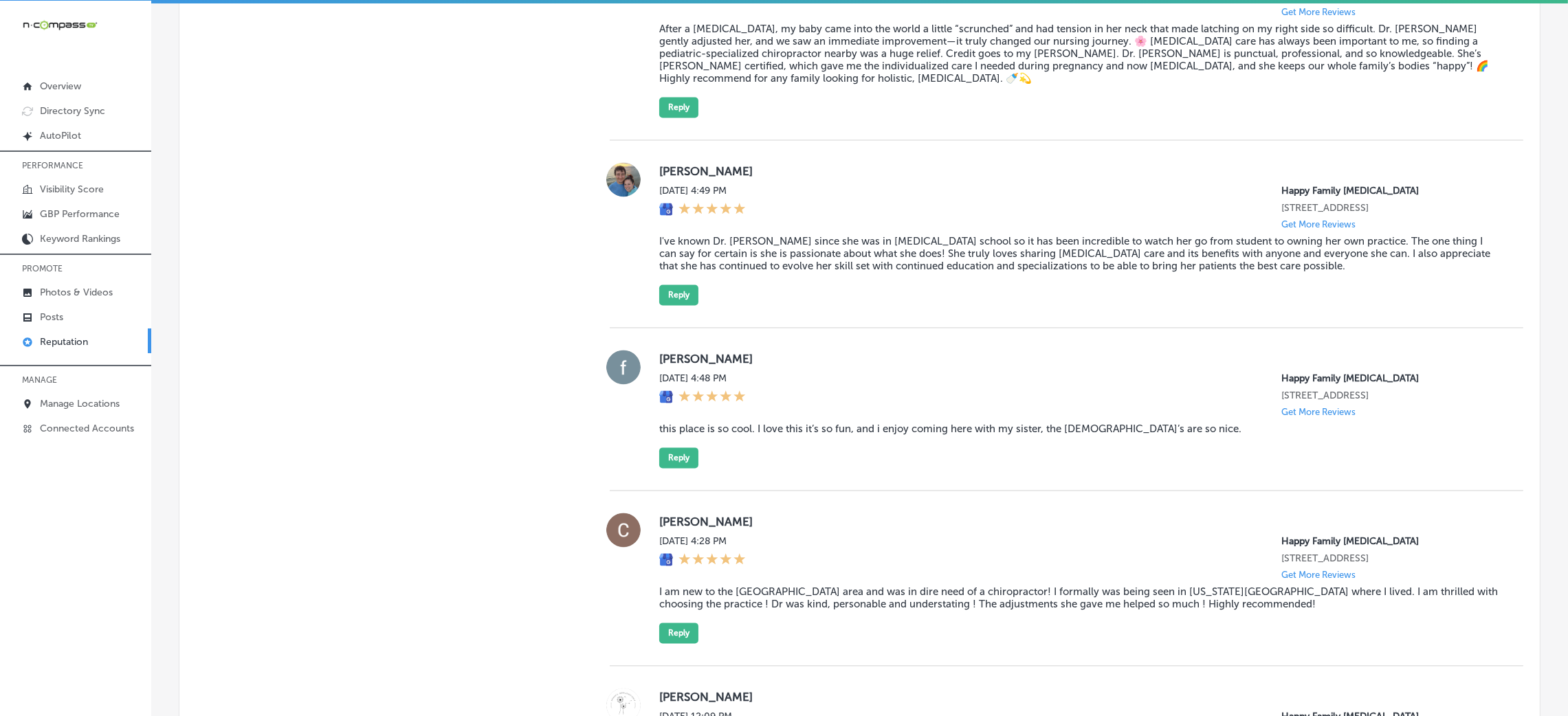
click at [698, 85] on blockquote "After a [MEDICAL_DATA], my baby came into the world a little “scrunched” and ha…" at bounding box center [1080, 54] width 842 height 62
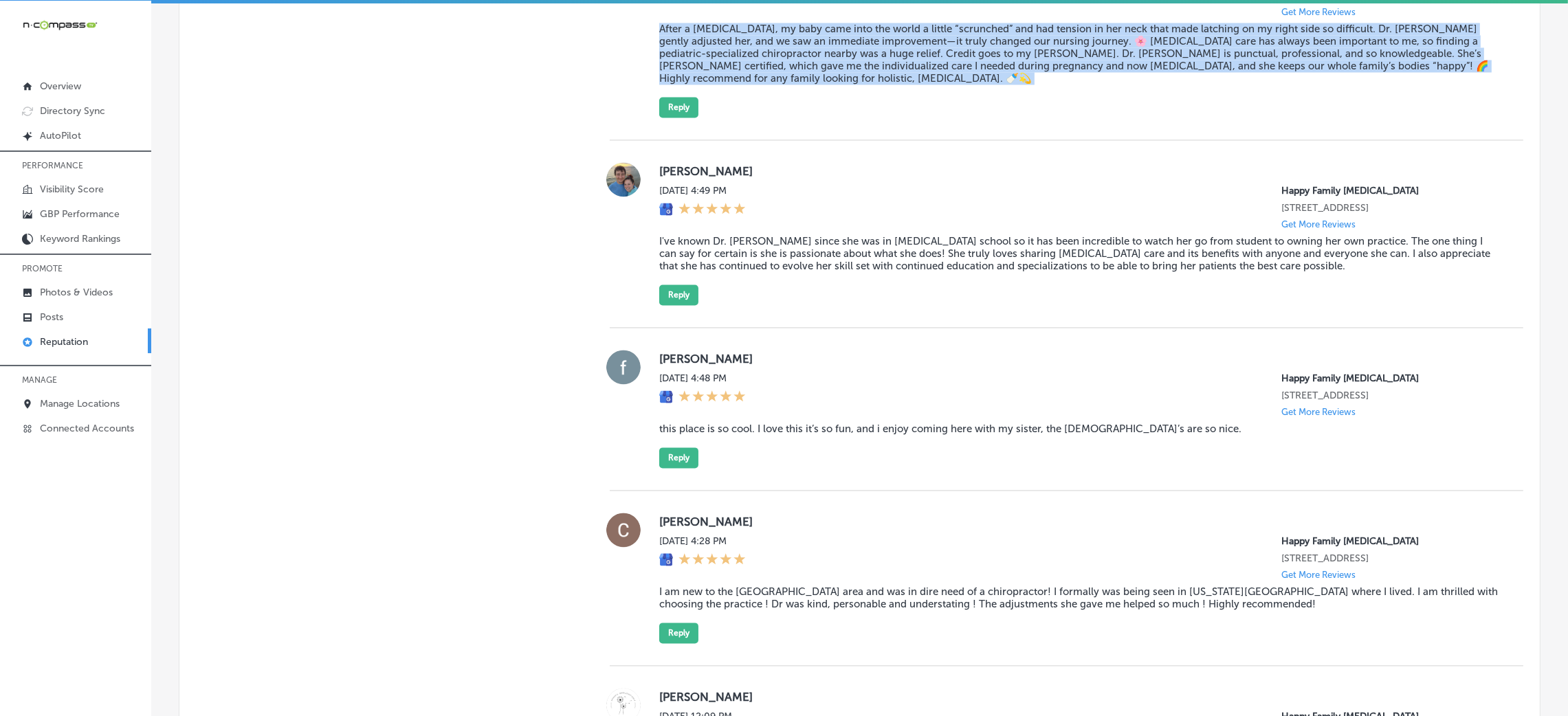
click at [698, 85] on blockquote "After a [MEDICAL_DATA], my baby came into the world a little “scrunched” and ha…" at bounding box center [1080, 54] width 842 height 62
copy blockquote "After a [MEDICAL_DATA], my baby came into the world a little “scrunched” and ha…"
click at [806, 117] on div "[PERSON_NAME] [DATE] 9:01 PM Happy Family [MEDICAL_DATA] [STREET_ADDRESS] Get M…" at bounding box center [1080, 34] width 842 height 168
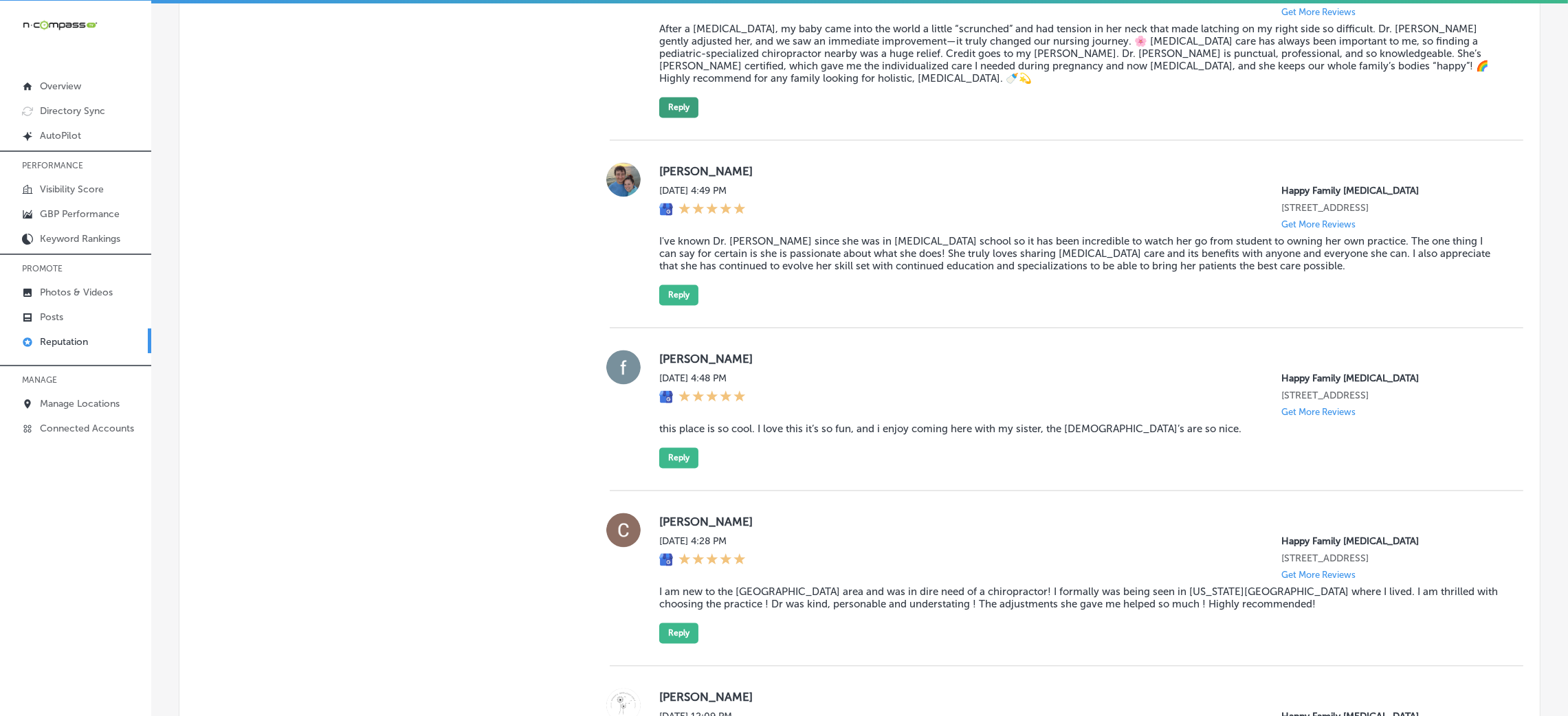
click at [689, 117] on button "Reply" at bounding box center [679, 107] width 39 height 20
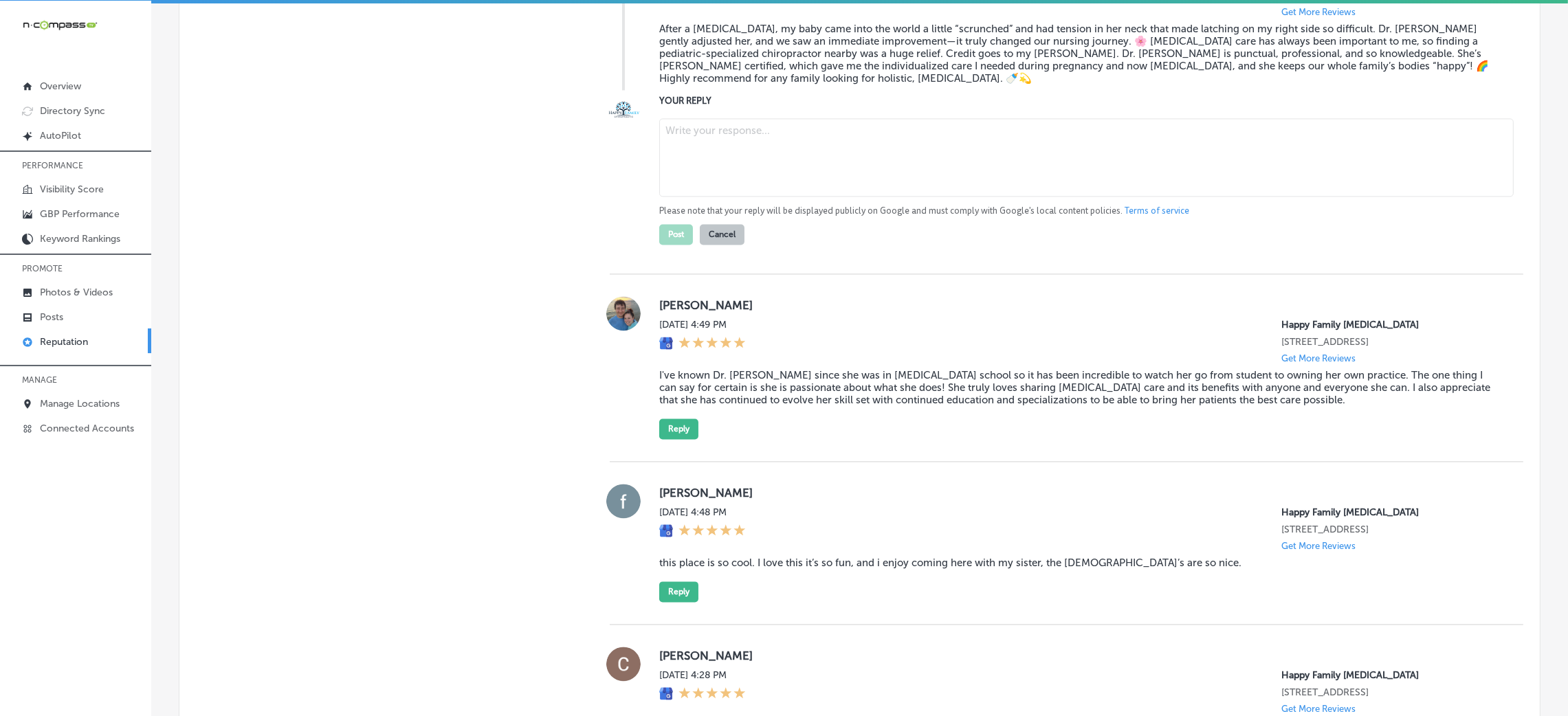
click at [752, 197] on textarea at bounding box center [1086, 157] width 854 height 78
click at [719, 197] on textarea at bounding box center [1086, 157] width 854 height 78
paste textarea "Thank you so much for the kind words! We're so glad to hear that Dr. [PERSON_NA…"
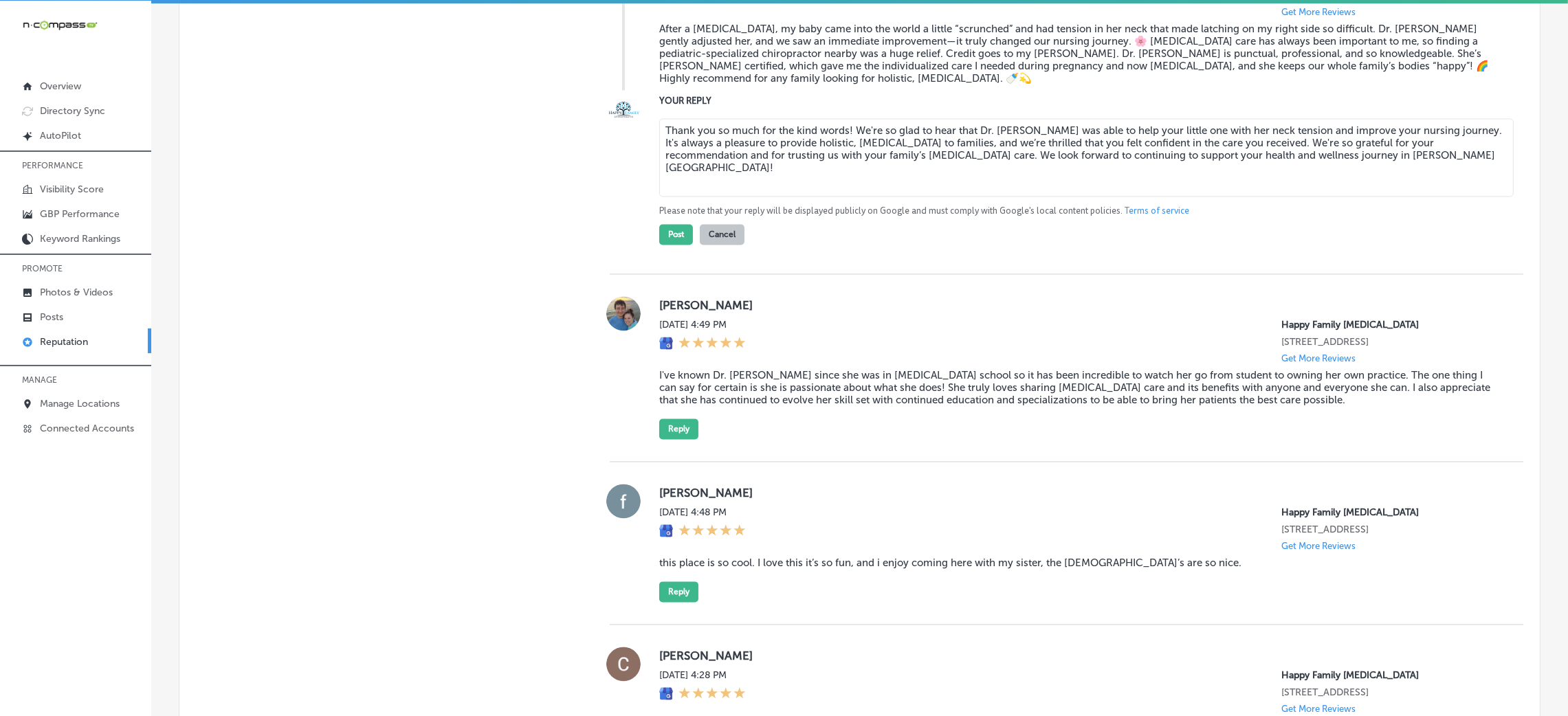
click at [843, 197] on textarea "Thank you so much for the kind words! We're so glad to hear that Dr. [PERSON_NA…" at bounding box center [1086, 157] width 854 height 78
type textarea "Thank you so much for the kind words, Tristyn! We're so glad to hear that Dr. […"
click at [679, 245] on button "Post" at bounding box center [675, 234] width 33 height 20
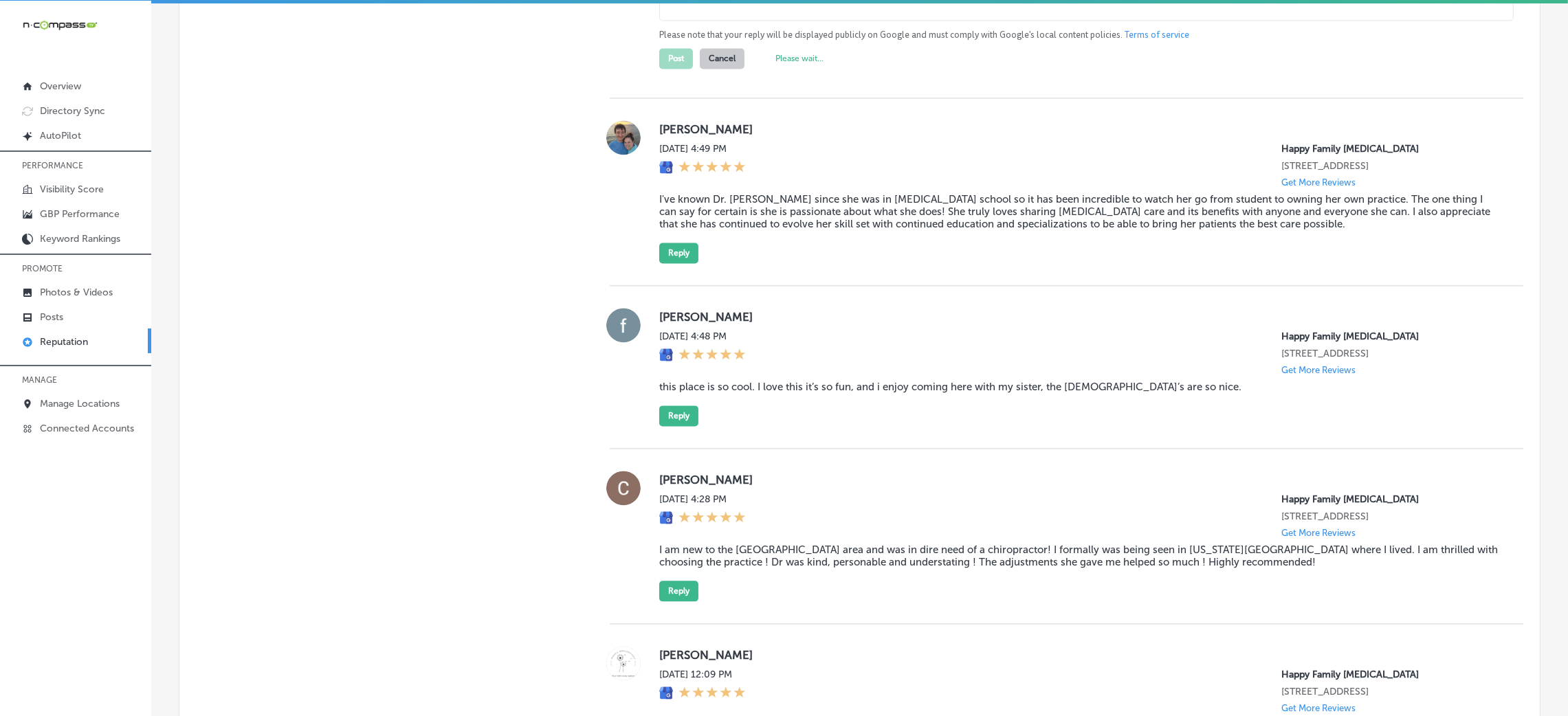
scroll to position [4393, 0]
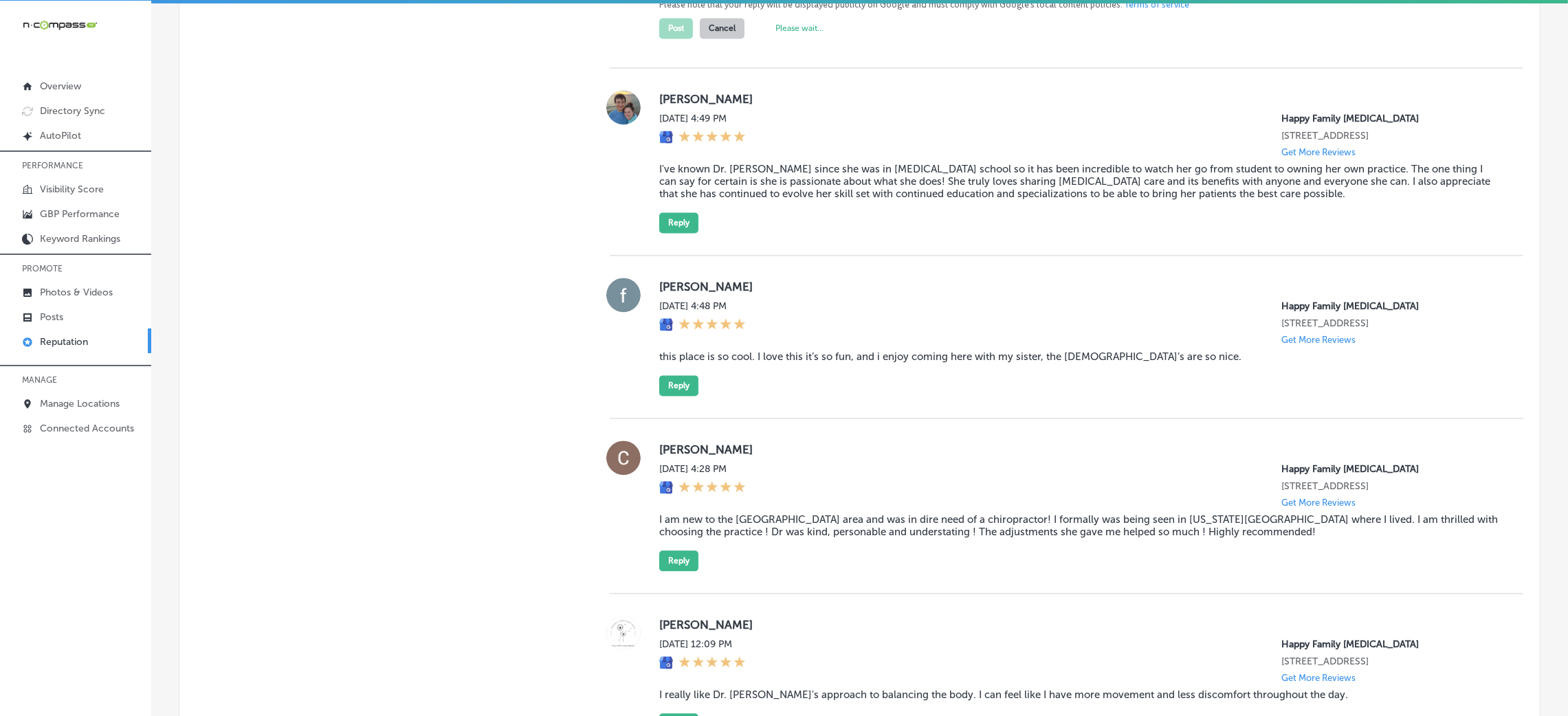
click at [702, 200] on blockquote "I've known Dr. [PERSON_NAME] since she was in [MEDICAL_DATA] school so it has b…" at bounding box center [1080, 181] width 842 height 37
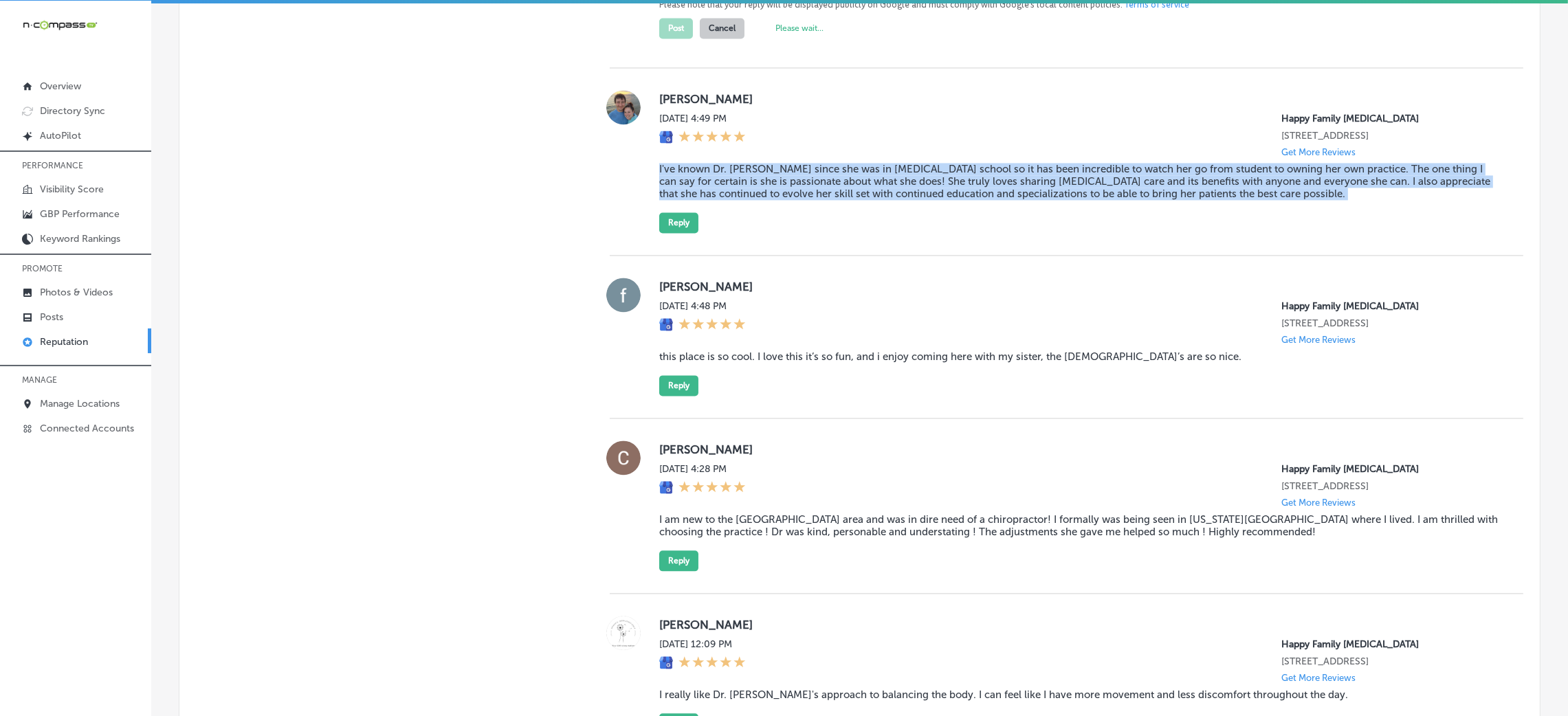
click at [702, 200] on blockquote "I've known Dr. [PERSON_NAME] since she was in [MEDICAL_DATA] school so it has b…" at bounding box center [1080, 181] width 842 height 37
copy blockquote "I've known Dr. [PERSON_NAME] since she was in [MEDICAL_DATA] school so it has b…"
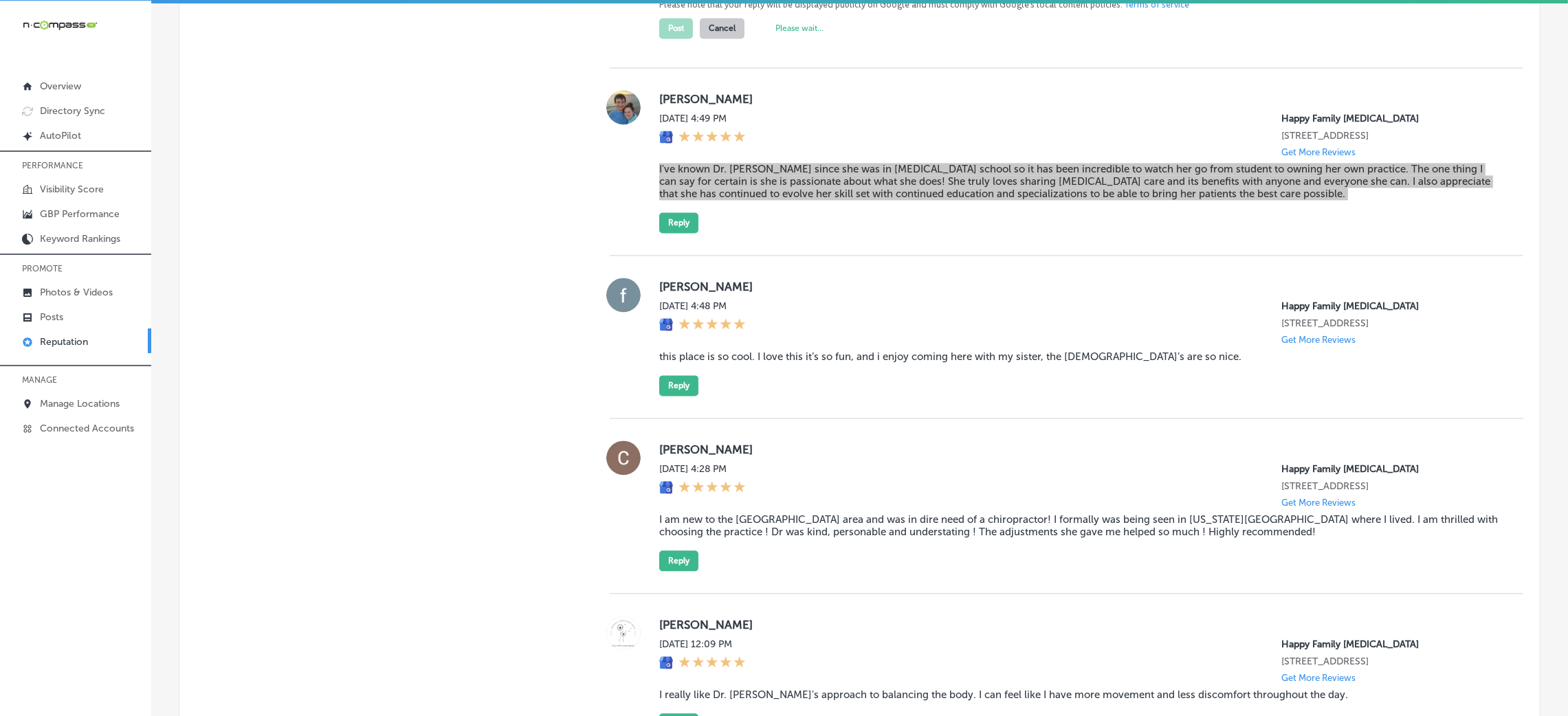
type textarea "x"
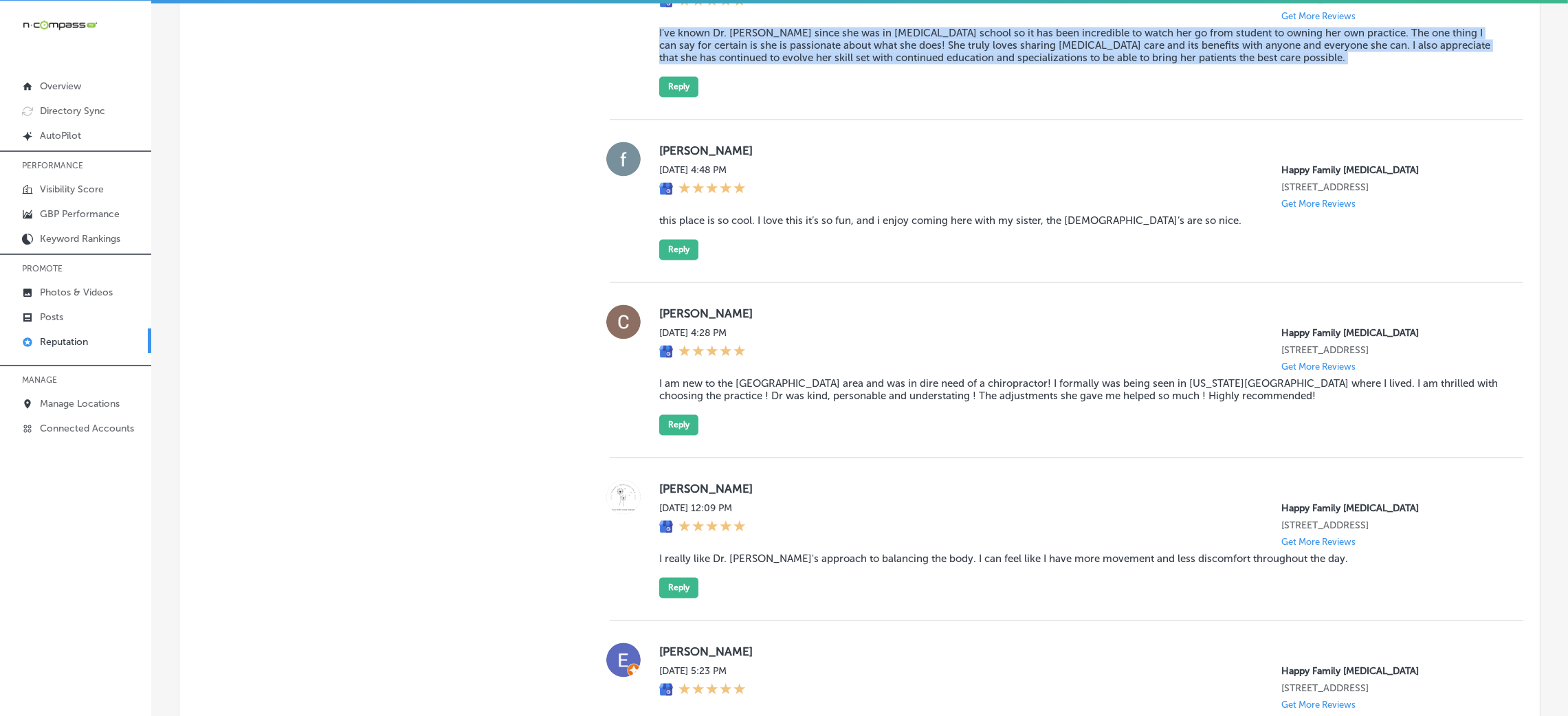
scroll to position [4188, 0]
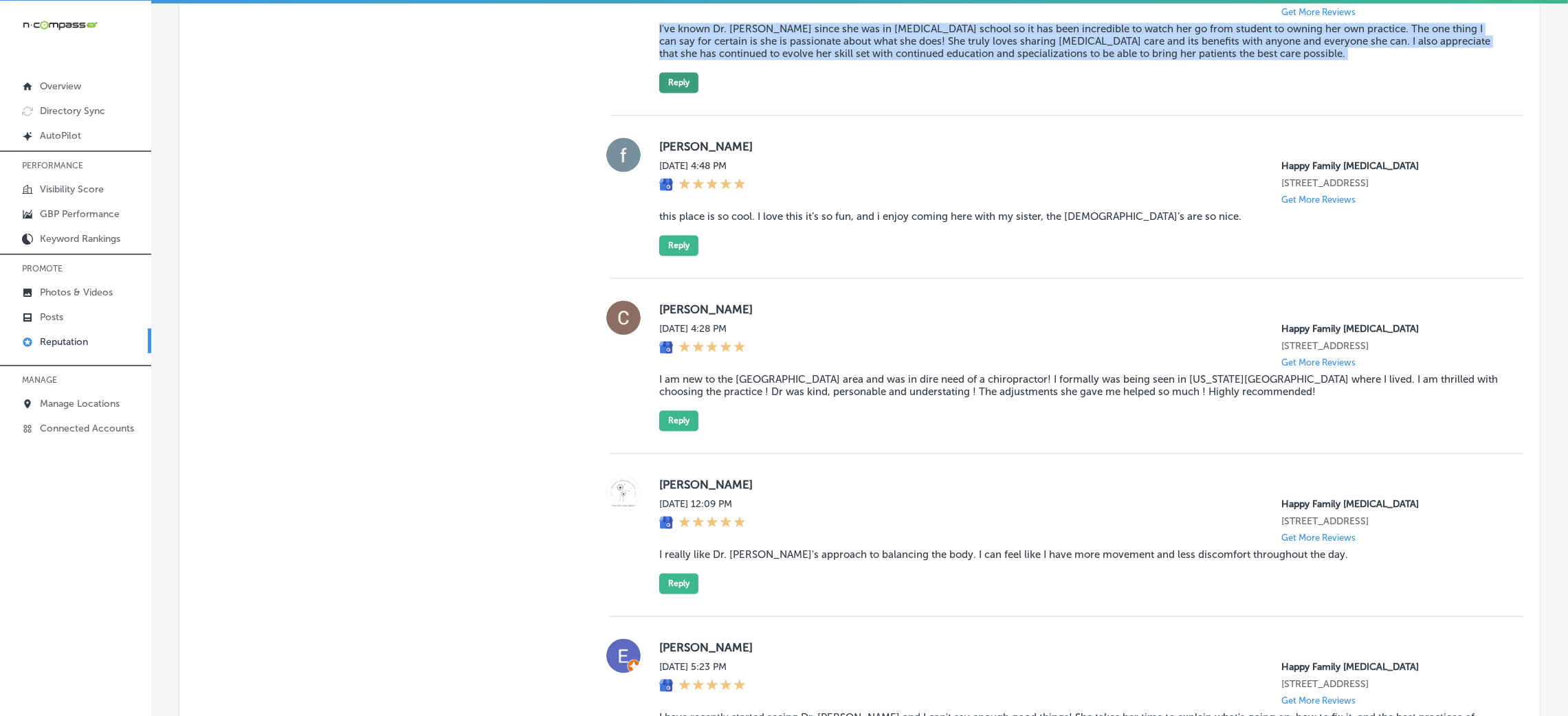
click at [678, 93] on button "Reply" at bounding box center [679, 82] width 39 height 20
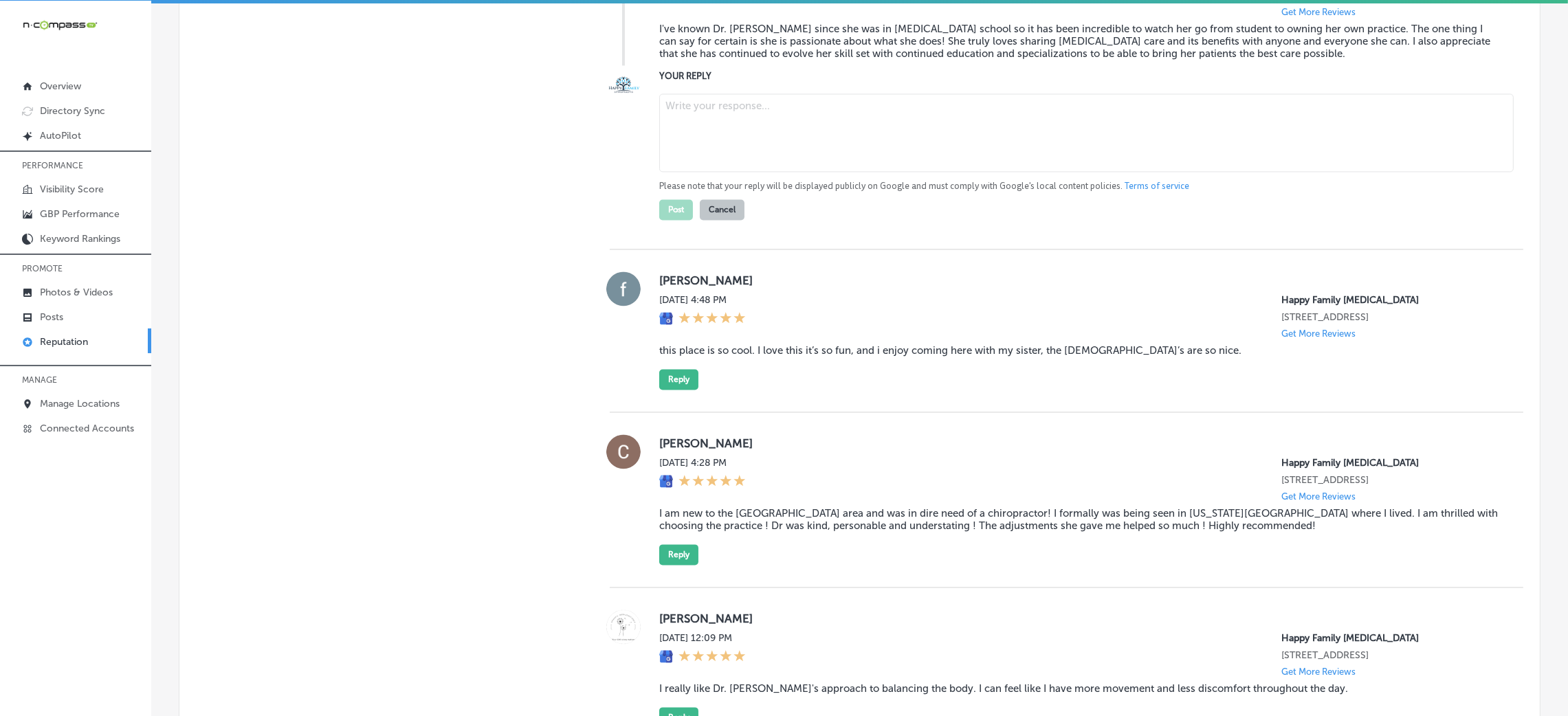
click at [751, 188] on div "YOUR REPLY Please note that your reply will be displayed publicly on Google and…" at bounding box center [1080, 144] width 842 height 151
click at [777, 172] on textarea at bounding box center [1086, 133] width 854 height 78
click at [717, 172] on textarea at bounding box center [1086, 133] width 854 height 78
paste textarea "ChatGPT said: Thank you for the wonderful 5-star review! We're so grateful for …"
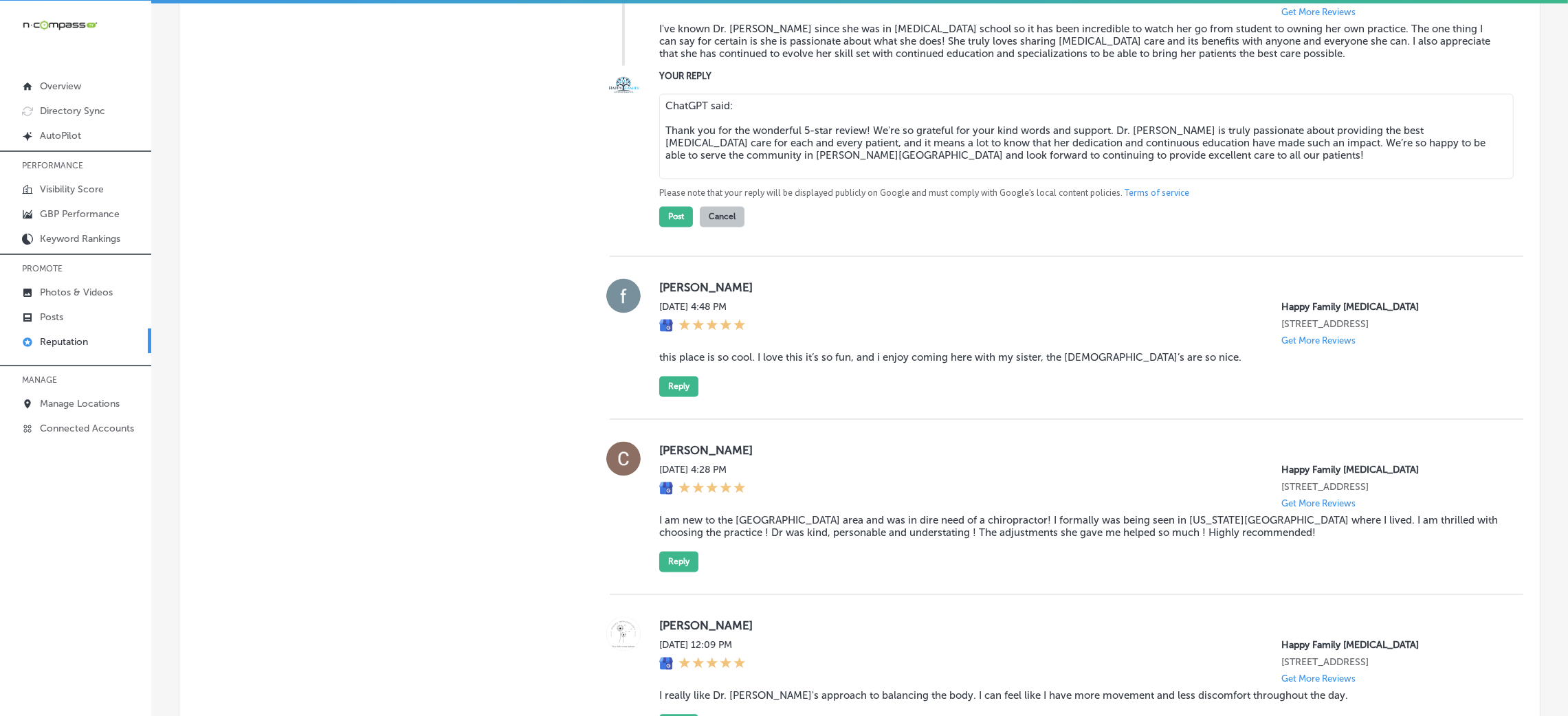
drag, startPoint x: 659, startPoint y: 241, endPoint x: 657, endPoint y: 209, distance: 32.1
click at [659, 179] on textarea "ChatGPT said: Thank you for the wonderful 5-star review! We're so grateful for …" at bounding box center [1086, 136] width 854 height 85
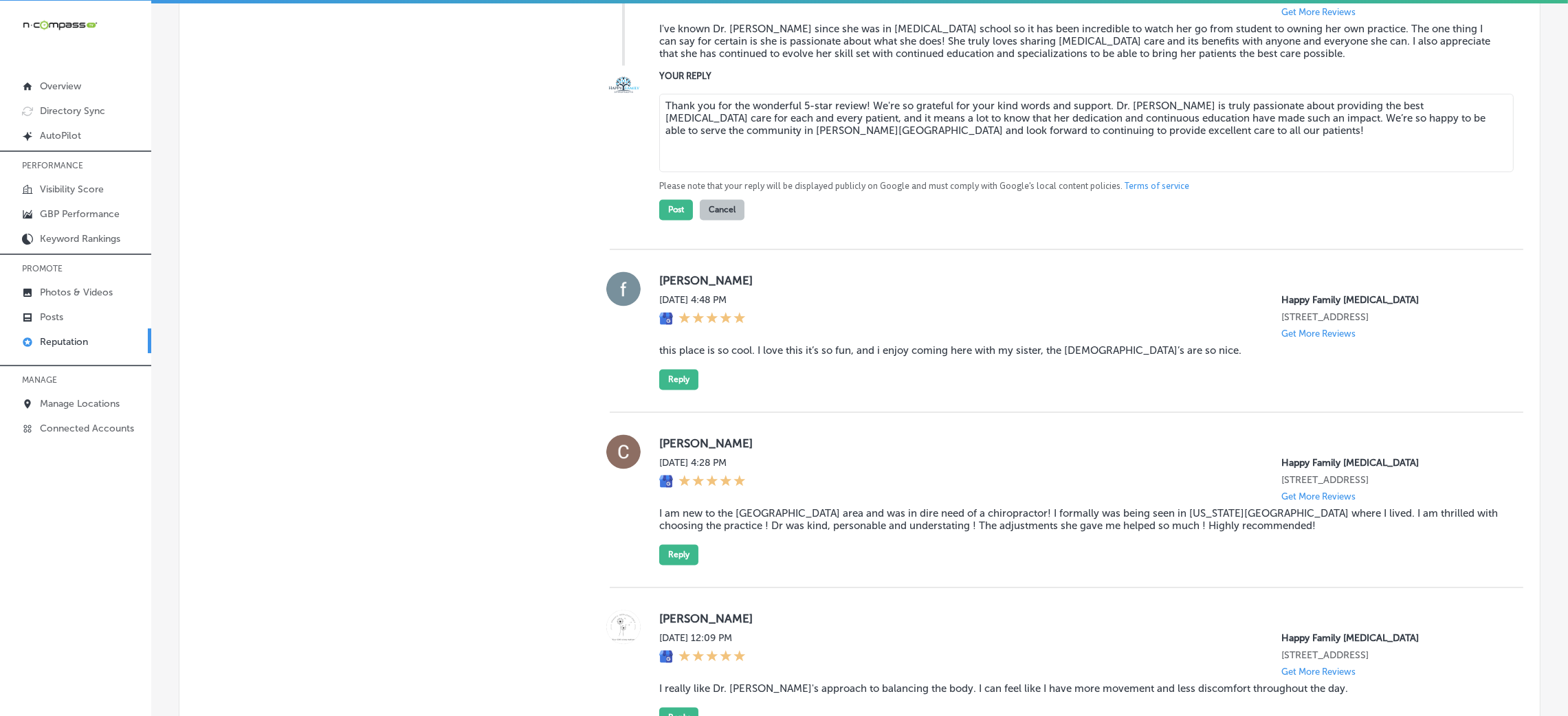
click at [862, 172] on textarea "Thank you for the wonderful 5-star review! We're so grateful for your kind word…" at bounding box center [1086, 133] width 854 height 78
type textarea "Thank you for the wonderful 5-star review, [PERSON_NAME]! We're so grateful for…"
click at [662, 220] on button "Post" at bounding box center [675, 209] width 33 height 20
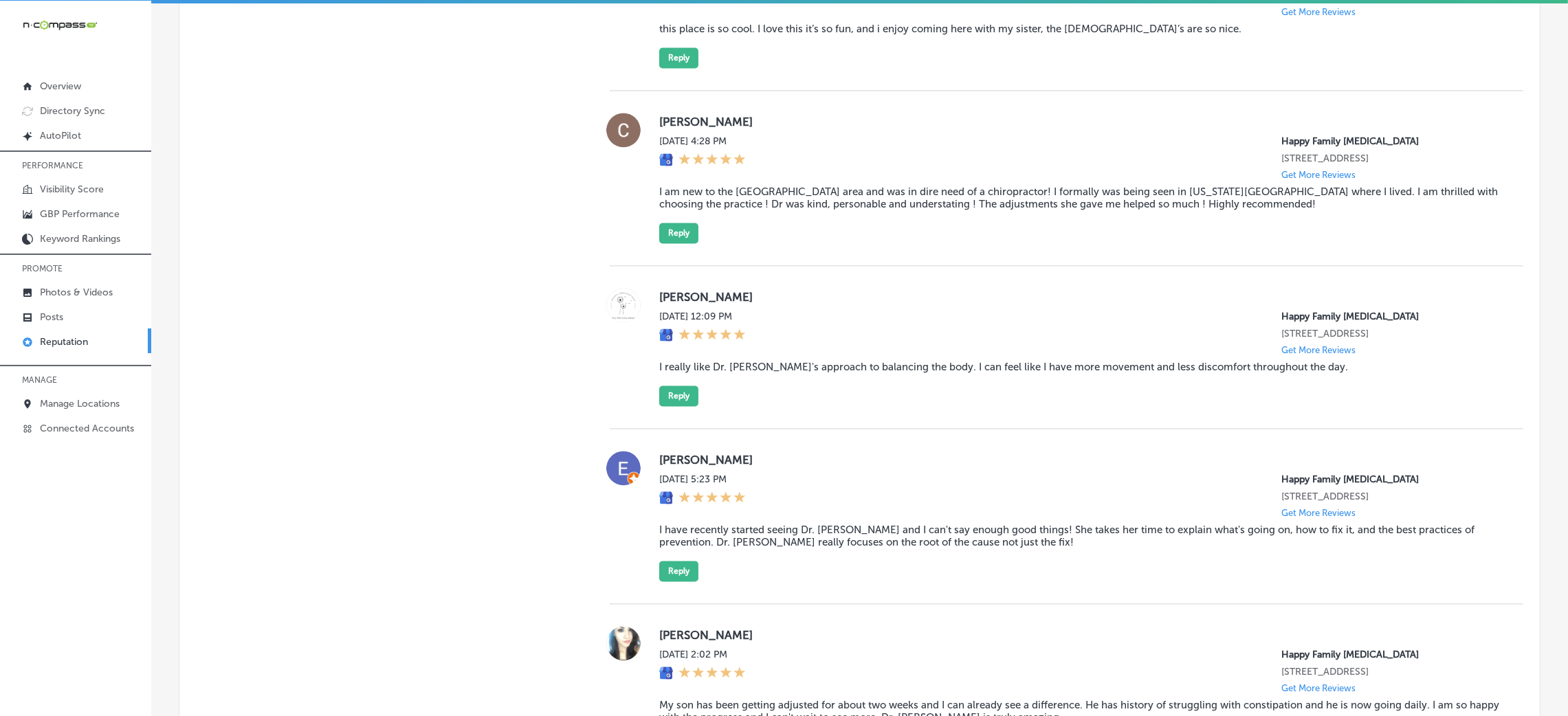
click at [711, 35] on blockquote "this place is so cool. I love this it’s so fun, and i enjoy coming here with my…" at bounding box center [1080, 29] width 842 height 12
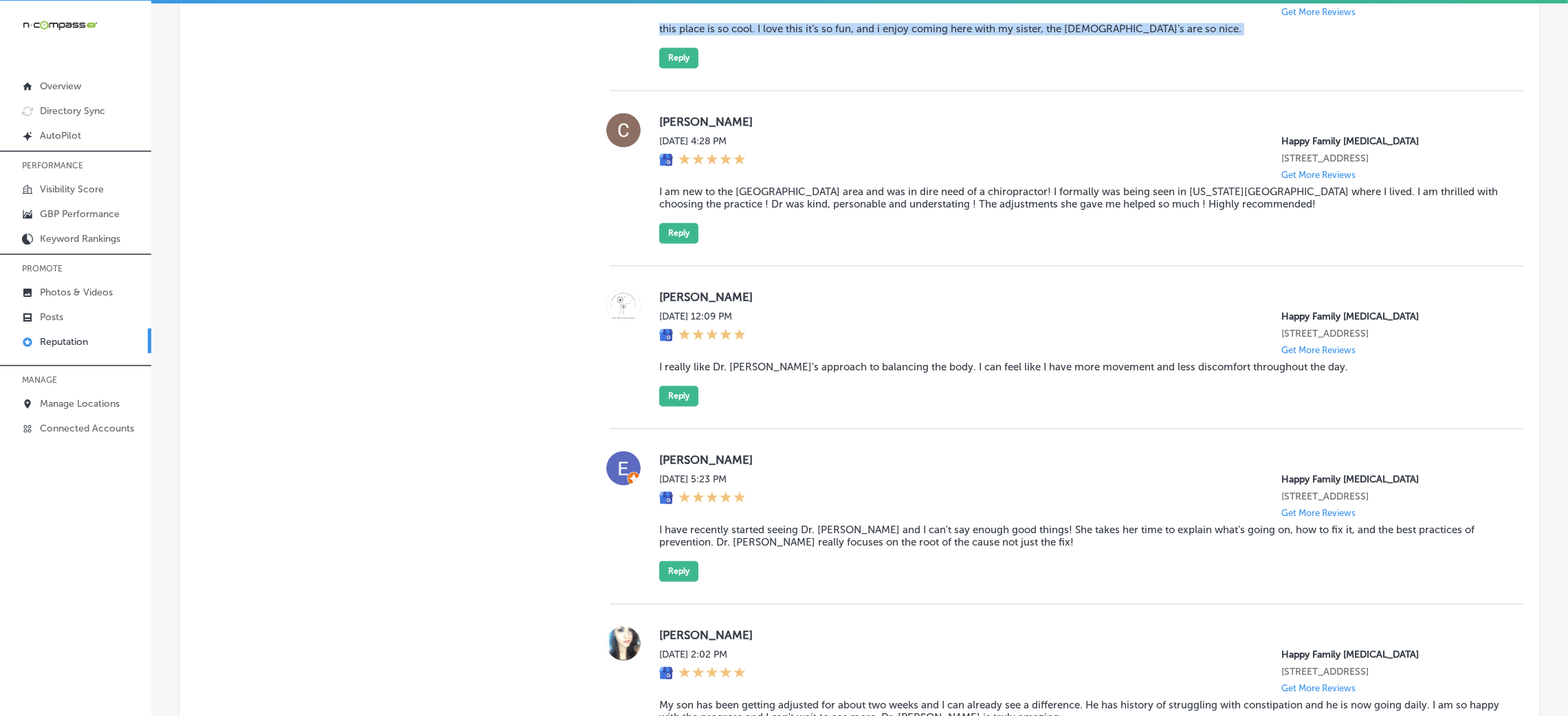
click at [711, 35] on blockquote "this place is so cool. I love this it’s so fun, and i enjoy coming here with my…" at bounding box center [1080, 29] width 842 height 12
copy blockquote "this place is so cool. I love this it’s so fun, and i enjoy coming here with my…"
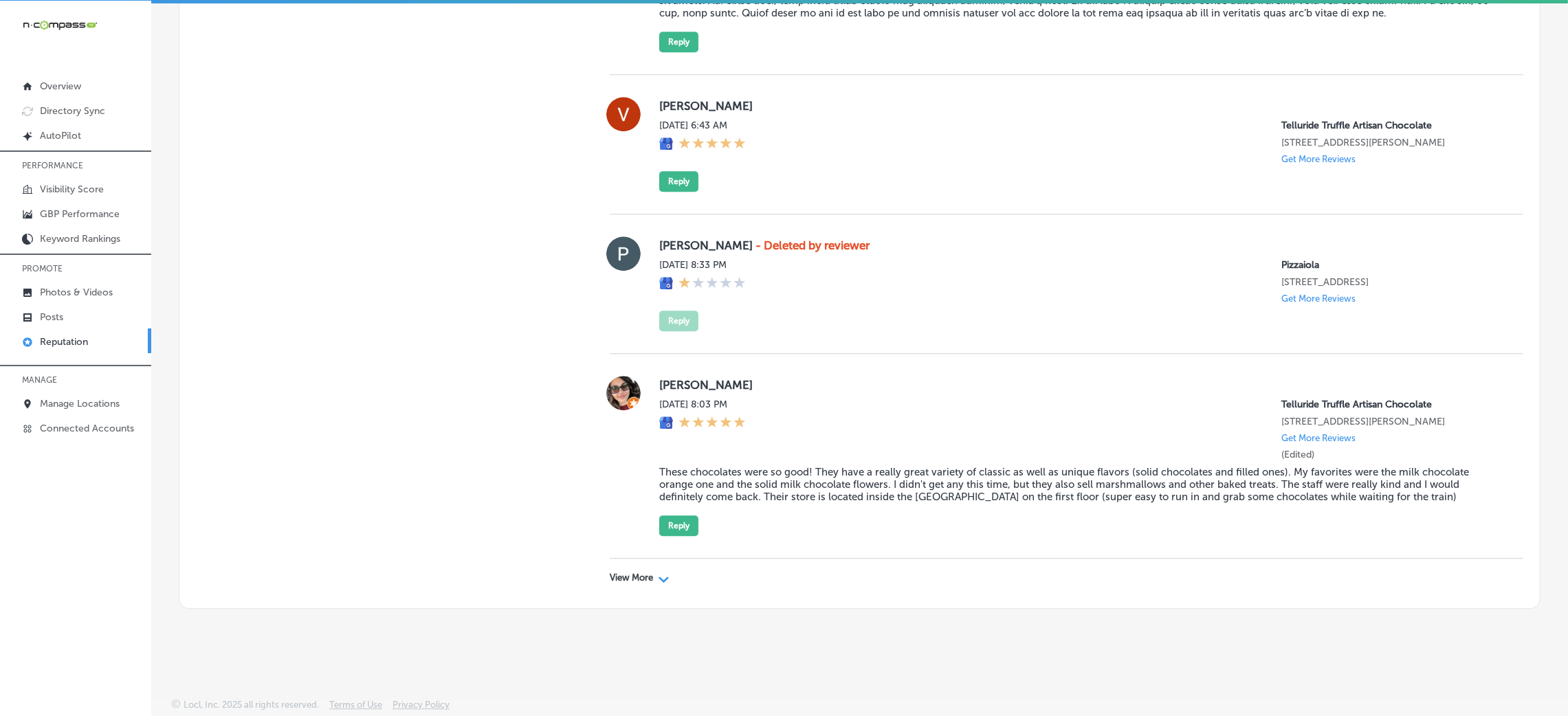
scroll to position [5945, 0]
click at [635, 587] on div "View More Path Created with Sketch." at bounding box center [1066, 577] width 914 height 38
click at [639, 578] on p "View More" at bounding box center [631, 577] width 43 height 11
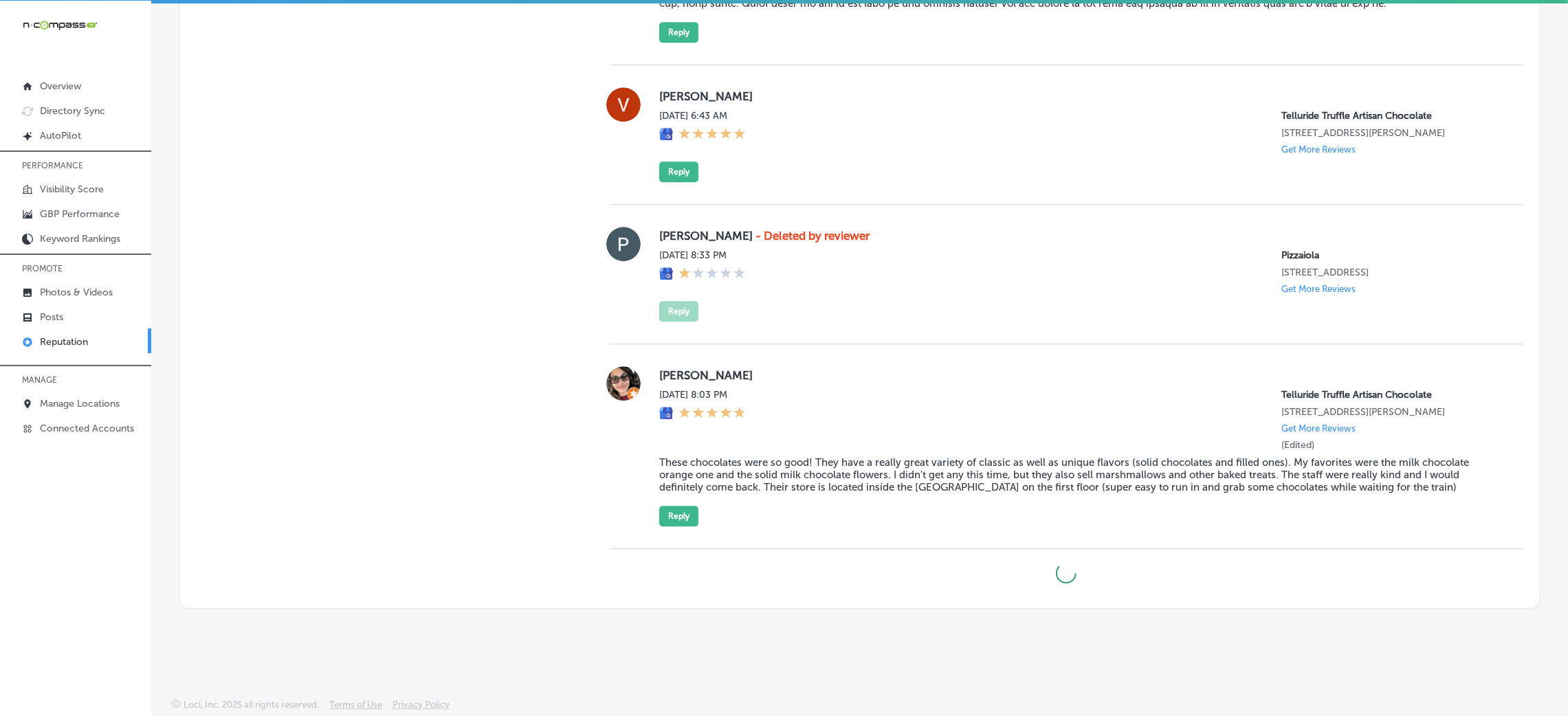
type textarea "x"
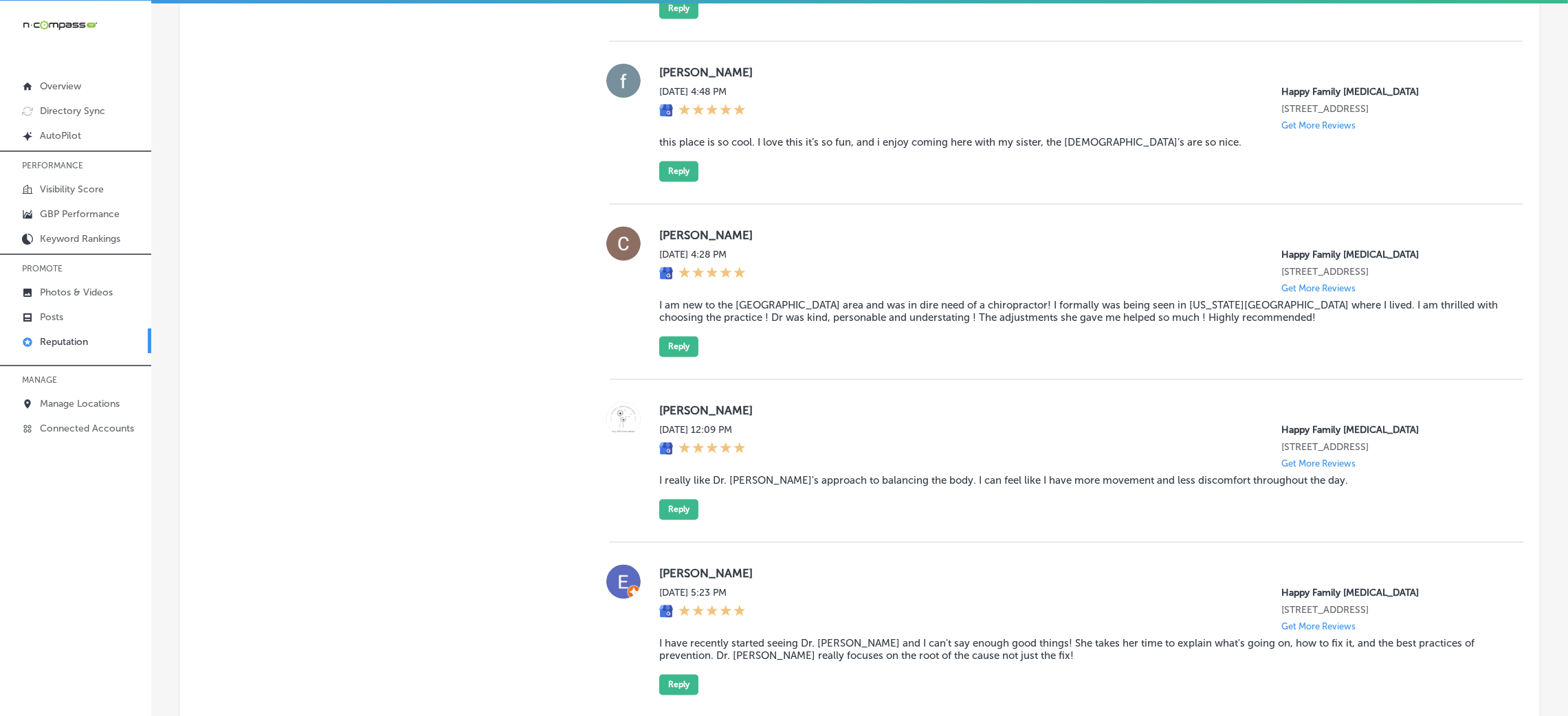
scroll to position [4189, 0]
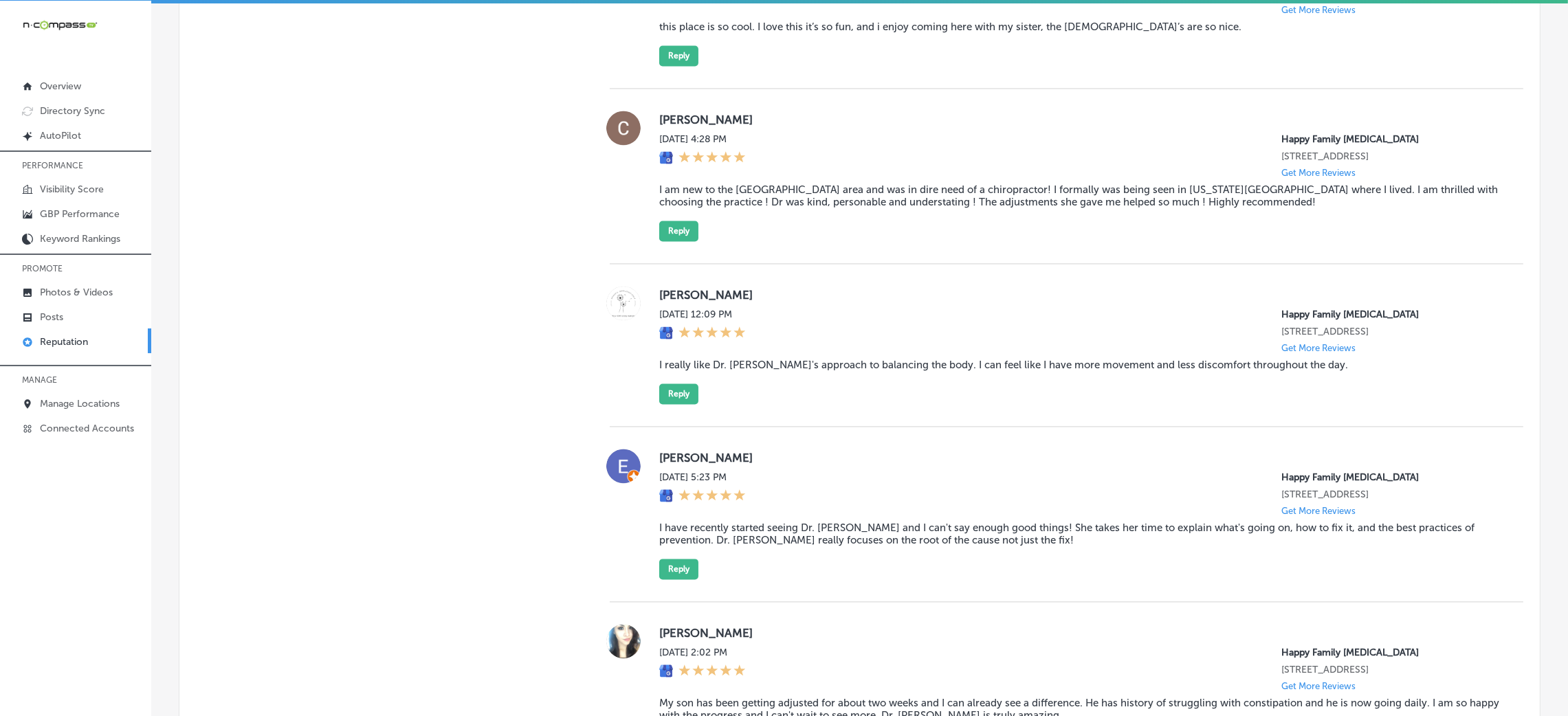
click at [744, 33] on blockquote "this place is so cool. I love this it’s so fun, and i enjoy coming here with my…" at bounding box center [1080, 26] width 842 height 12
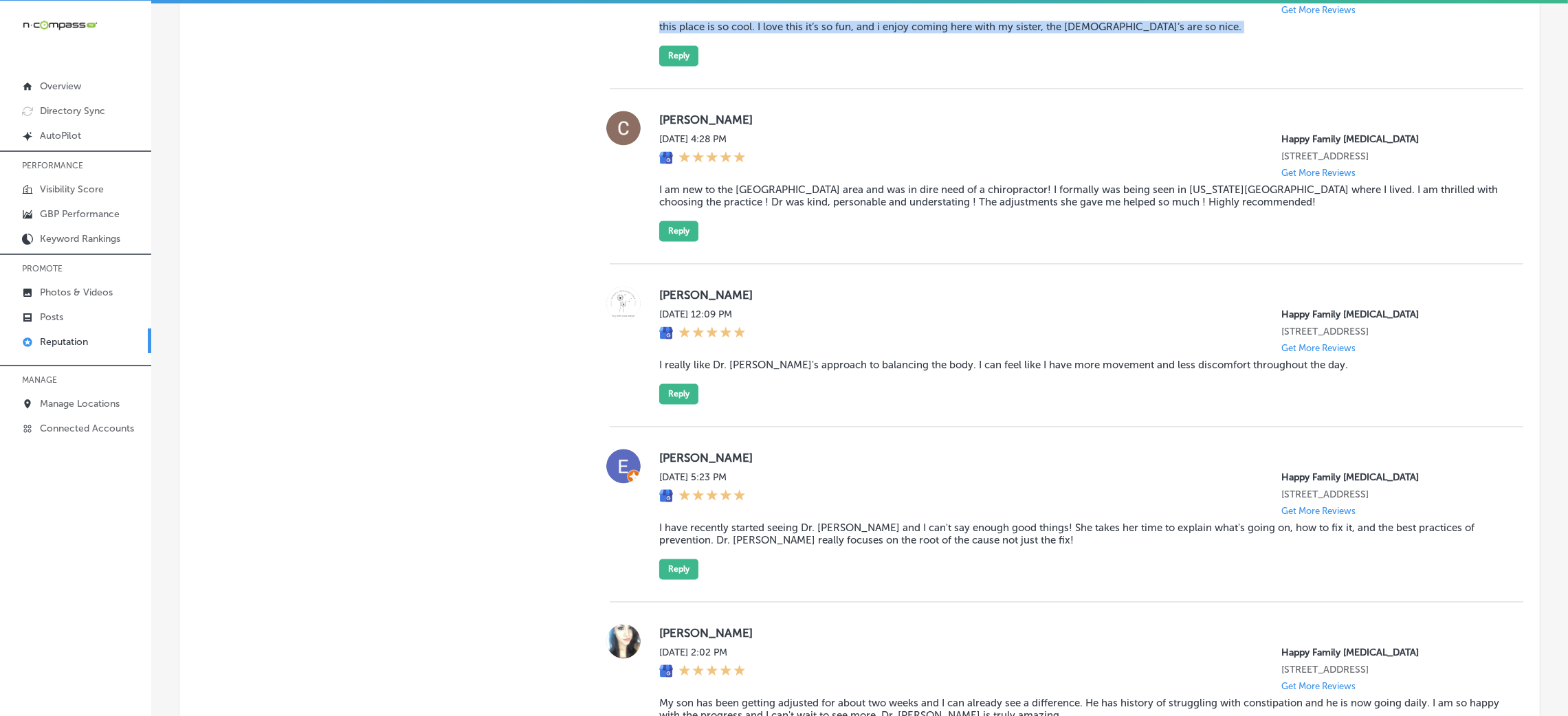
click at [744, 33] on blockquote "this place is so cool. I love this it’s so fun, and i enjoy coming here with my…" at bounding box center [1080, 26] width 842 height 12
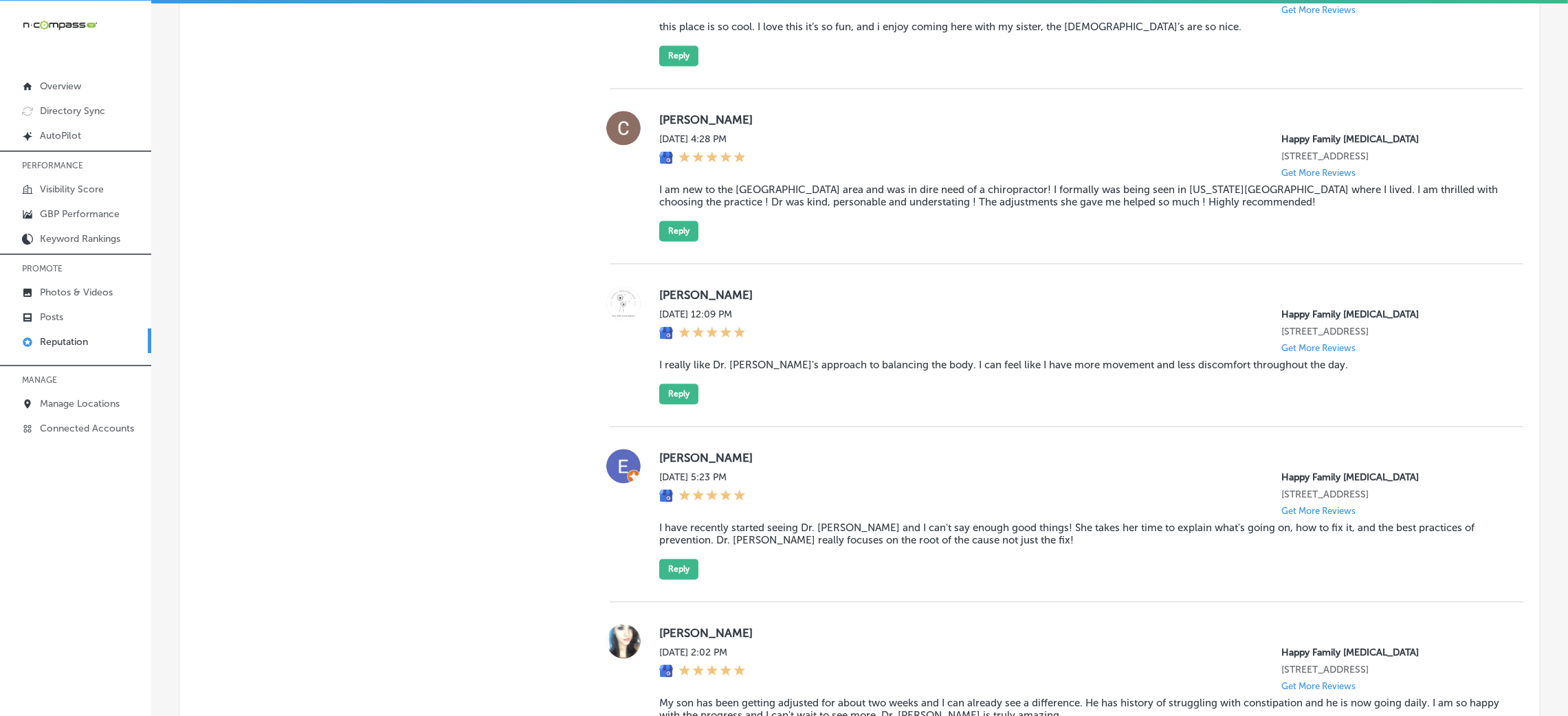
click at [690, 66] on button "Reply" at bounding box center [679, 55] width 39 height 20
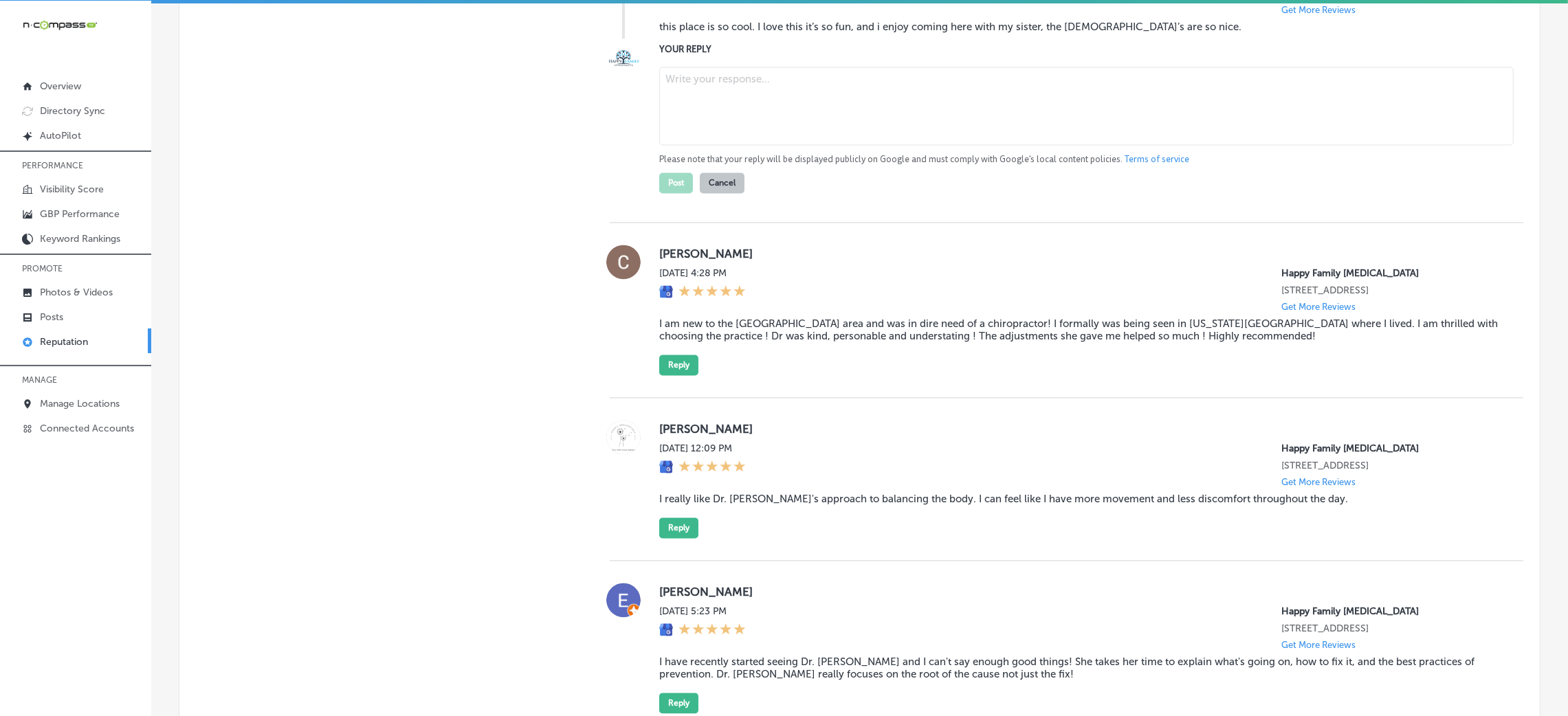
click at [776, 145] on textarea at bounding box center [1086, 106] width 854 height 78
click at [765, 145] on textarea at bounding box center [1086, 106] width 854 height 78
paste textarea "Thank you for the 5-star review! We're so glad to hear that you and your sister…"
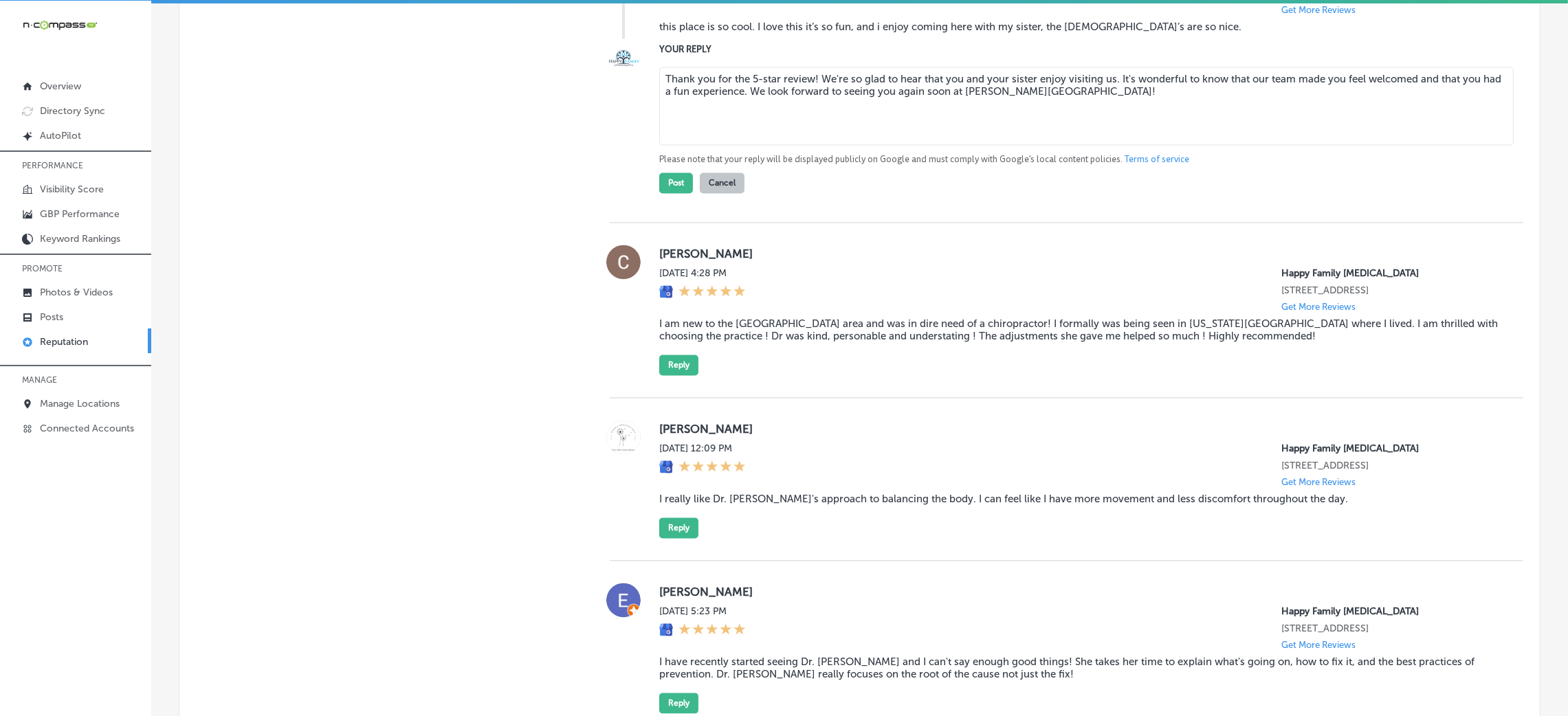
click at [808, 145] on textarea "Thank you for the 5-star review! We're so glad to hear that you and your sister…" at bounding box center [1086, 106] width 854 height 78
type textarea "Thank you for the 5-star review, Faith! We're so glad to hear that you and your…"
click at [661, 193] on button "Post" at bounding box center [675, 182] width 33 height 20
type textarea "x"
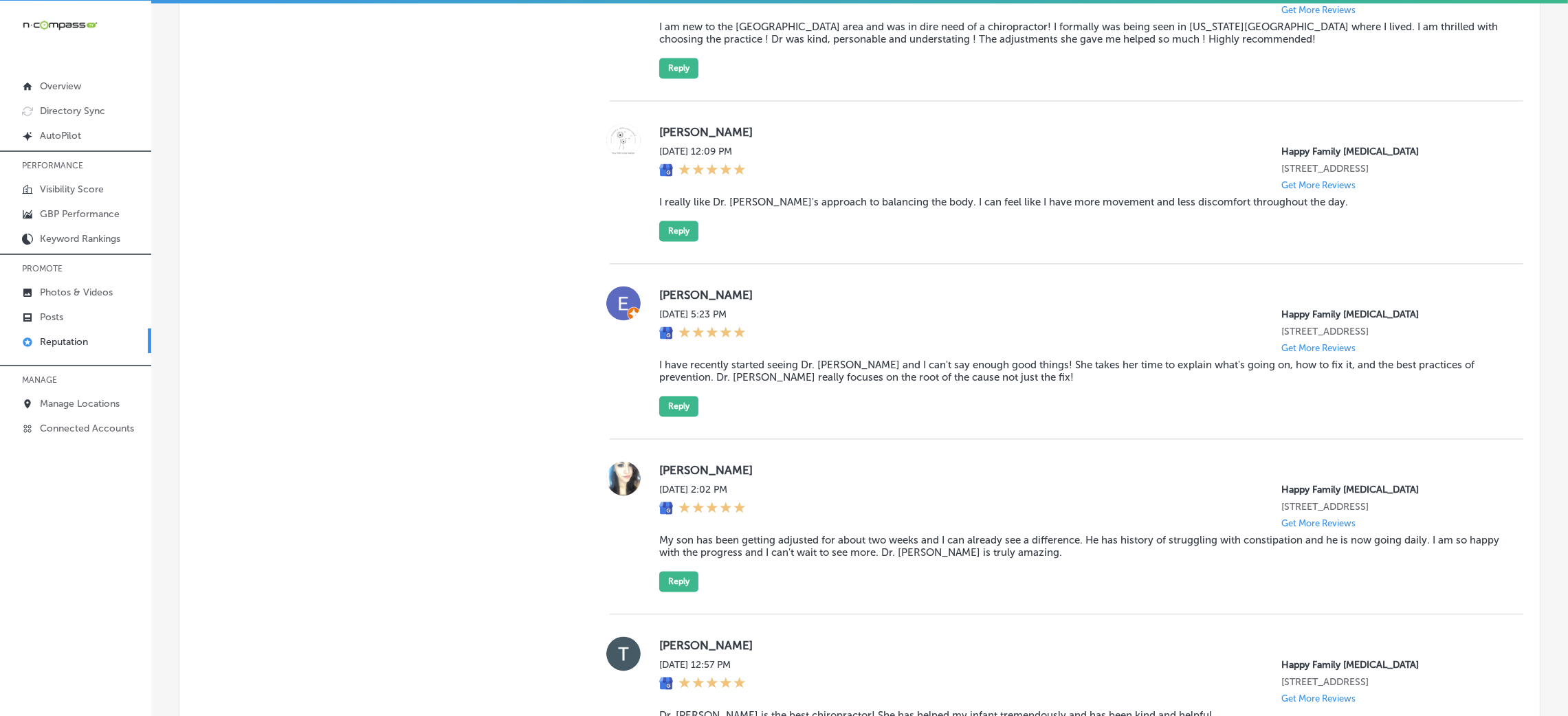
click at [790, 78] on div "[PERSON_NAME][DATE] 4:28 PM Happy Family [MEDICAL_DATA] [STREET_ADDRESS] Get Mo…" at bounding box center [1080, 13] width 842 height 130
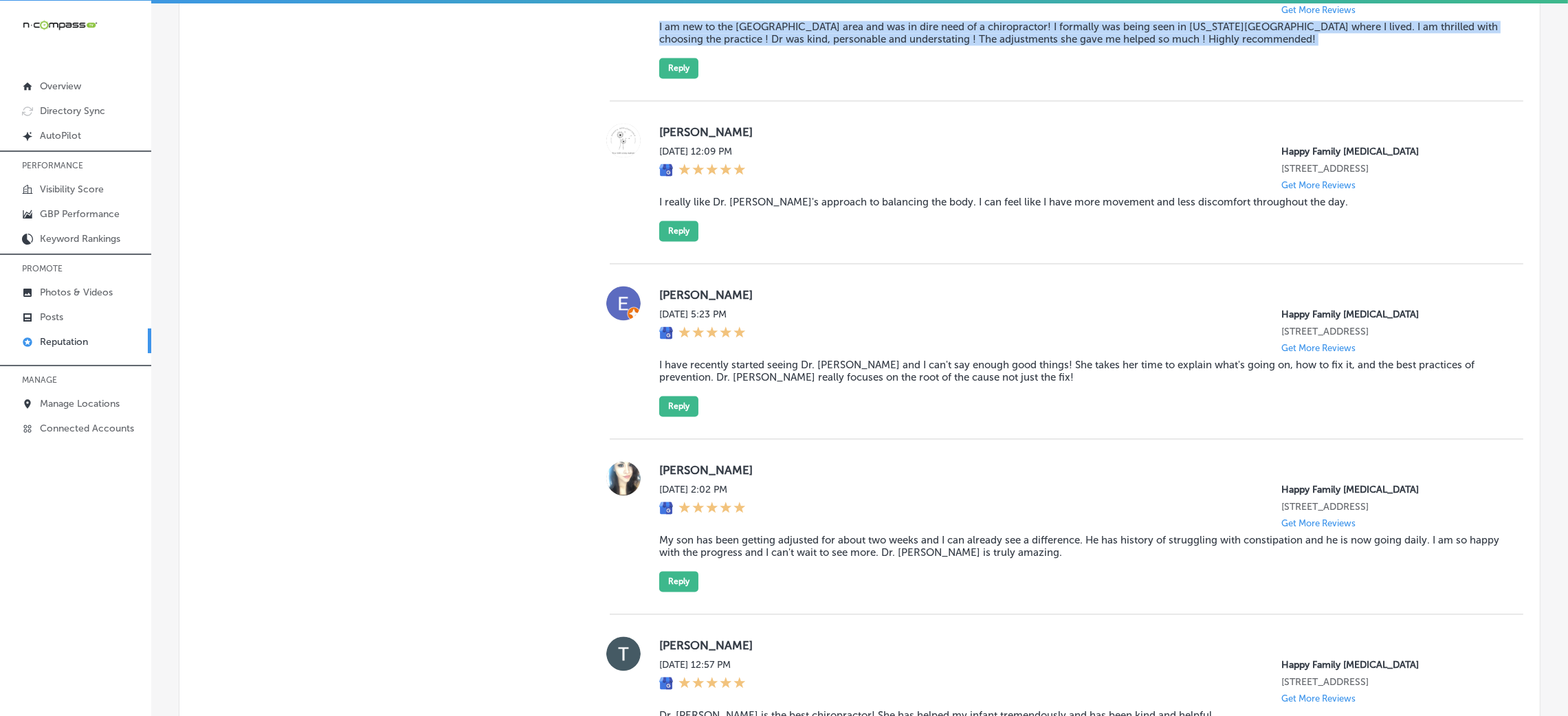
click at [790, 78] on div "[PERSON_NAME][DATE] 4:28 PM Happy Family [MEDICAL_DATA] [STREET_ADDRESS] Get Mo…" at bounding box center [1080, 13] width 842 height 130
click at [755, 78] on div "[PERSON_NAME][DATE] 4:28 PM Happy Family [MEDICAL_DATA] [STREET_ADDRESS] Get Mo…" at bounding box center [1080, 13] width 842 height 130
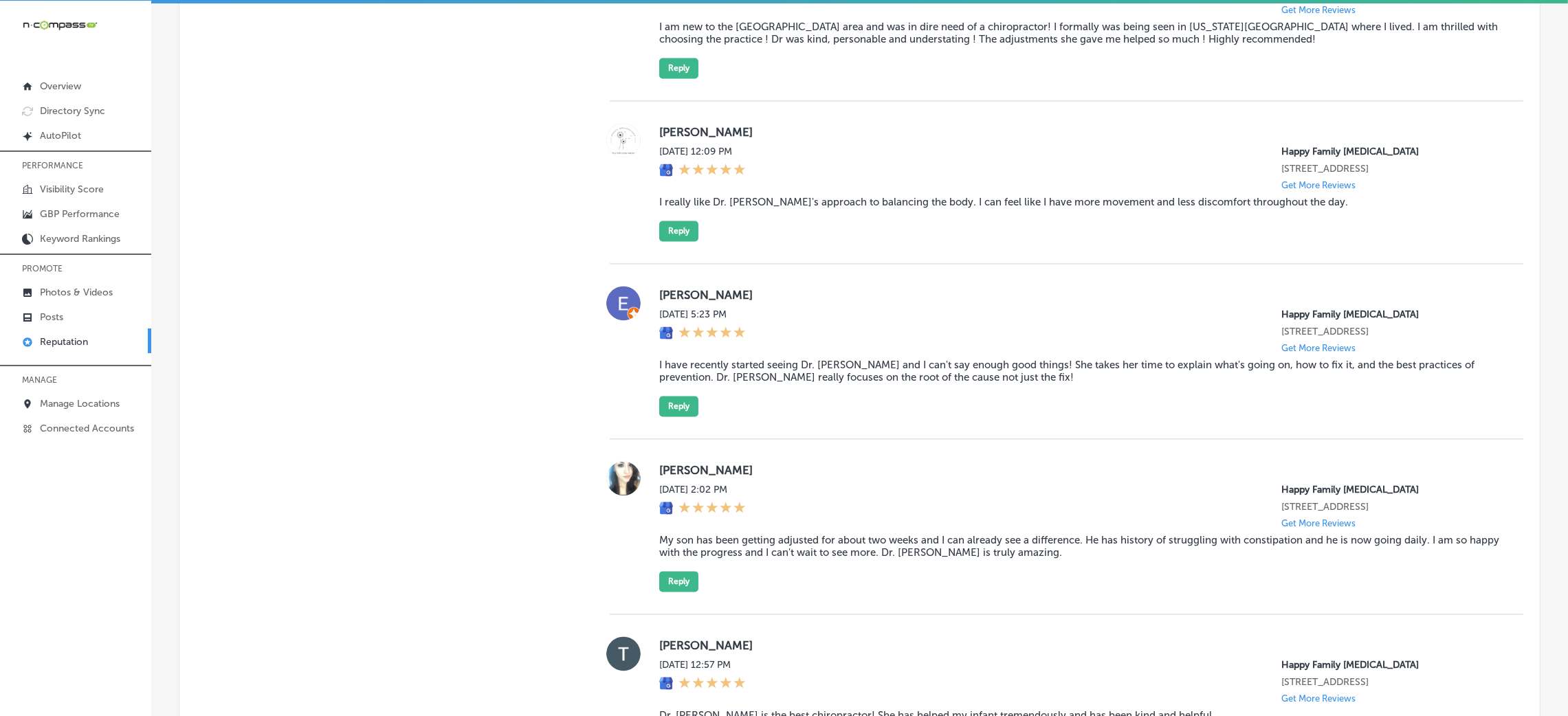
click at [696, 78] on div "[PERSON_NAME][DATE] 4:28 PM Happy Family [MEDICAL_DATA] [STREET_ADDRESS] Get Mo…" at bounding box center [1080, 13] width 842 height 130
click at [678, 78] on button "Reply" at bounding box center [679, 68] width 39 height 20
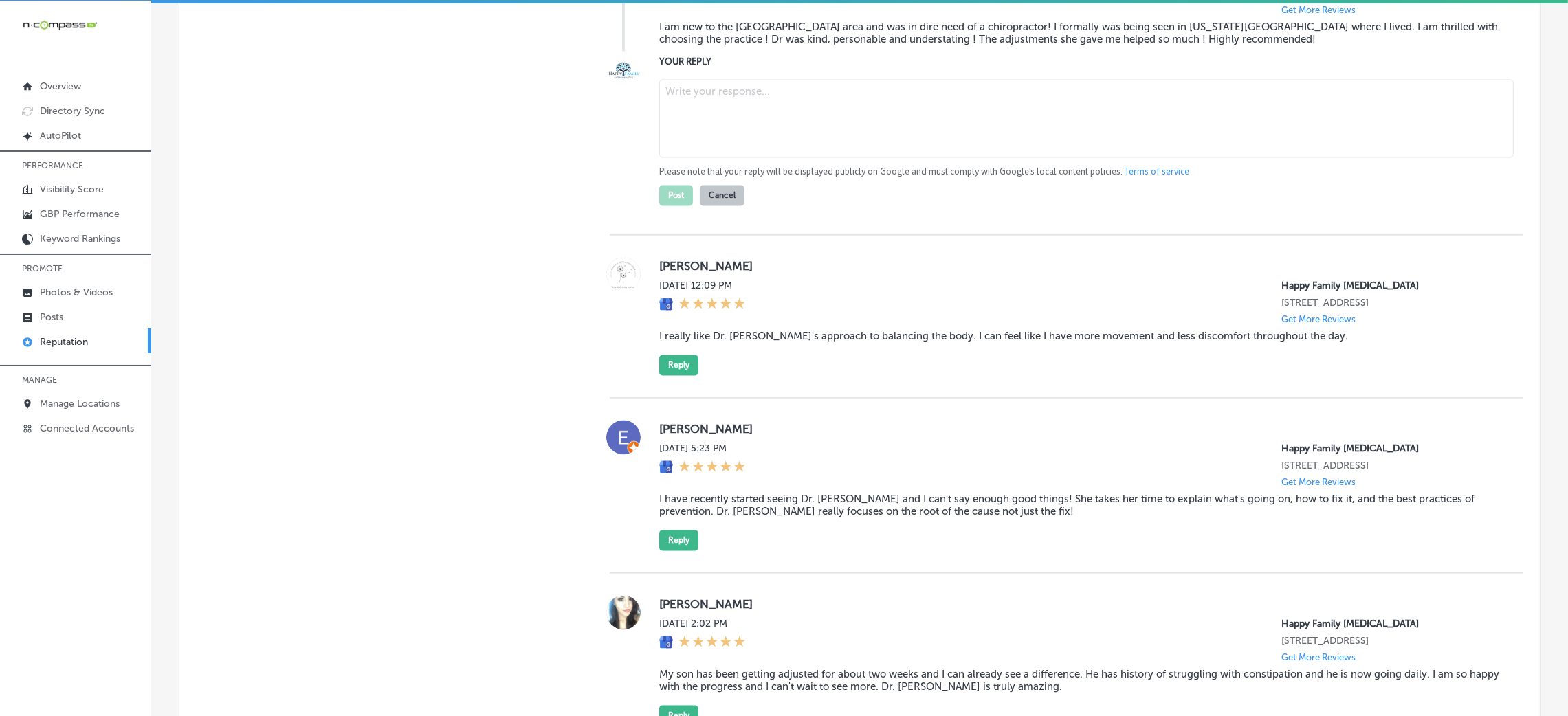
click at [731, 157] on textarea at bounding box center [1086, 118] width 854 height 78
click at [708, 157] on textarea at bounding box center [1086, 118] width 854 height 78
paste textarea "Thank you for the wonderful 5-star review! We're so glad you chose Happy Family…"
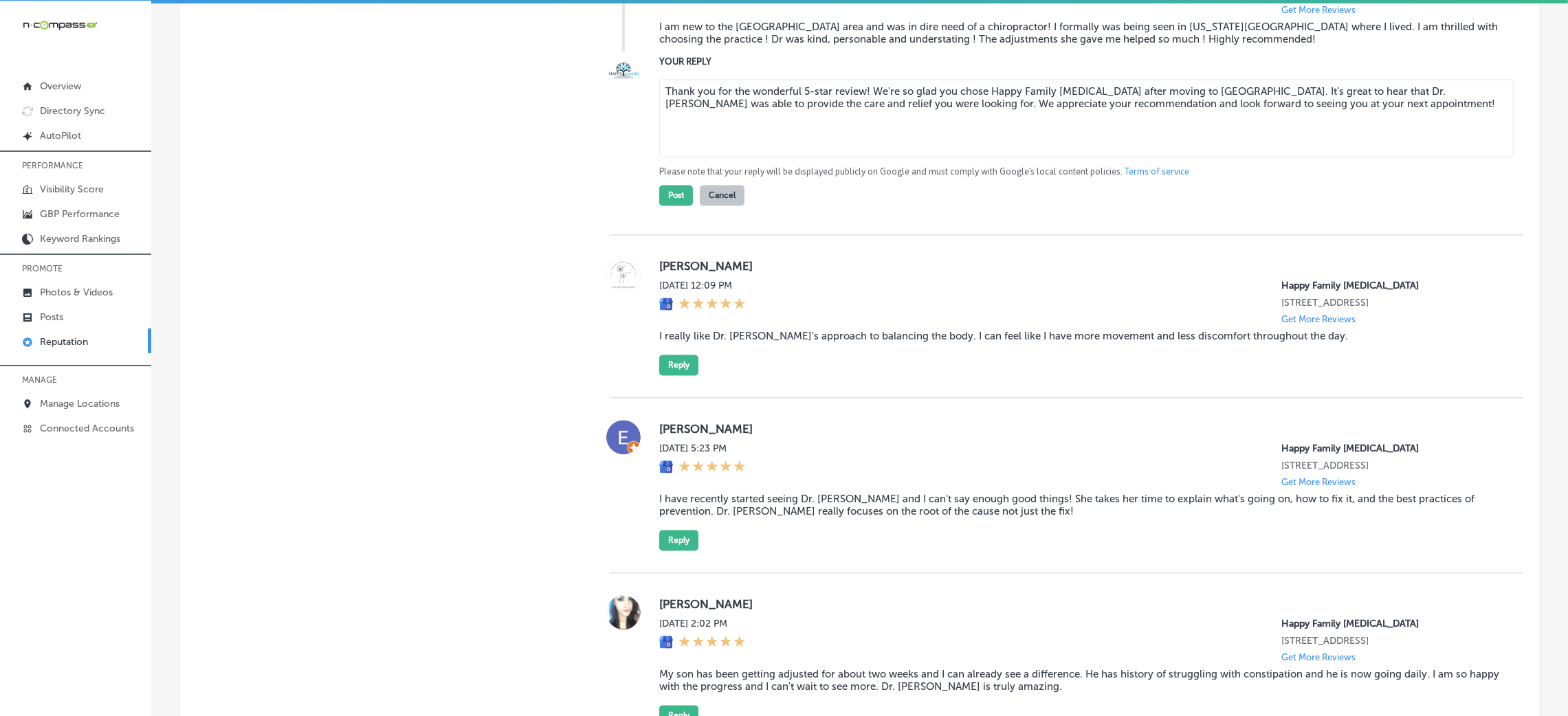
click at [862, 157] on textarea "Thank you for the wonderful 5-star review! We're so glad you chose Happy Family…" at bounding box center [1086, 118] width 854 height 78
type textarea "Thank you for the wonderful 5-star review, [PERSON_NAME]! We're so glad you cho…"
click at [638, 206] on div "YOUR REPLY Thank you for the wonderful 5-star review, [PERSON_NAME]! We're so g…" at bounding box center [1066, 130] width 914 height 151
click at [659, 206] on button "Post" at bounding box center [675, 195] width 33 height 20
type textarea "x"
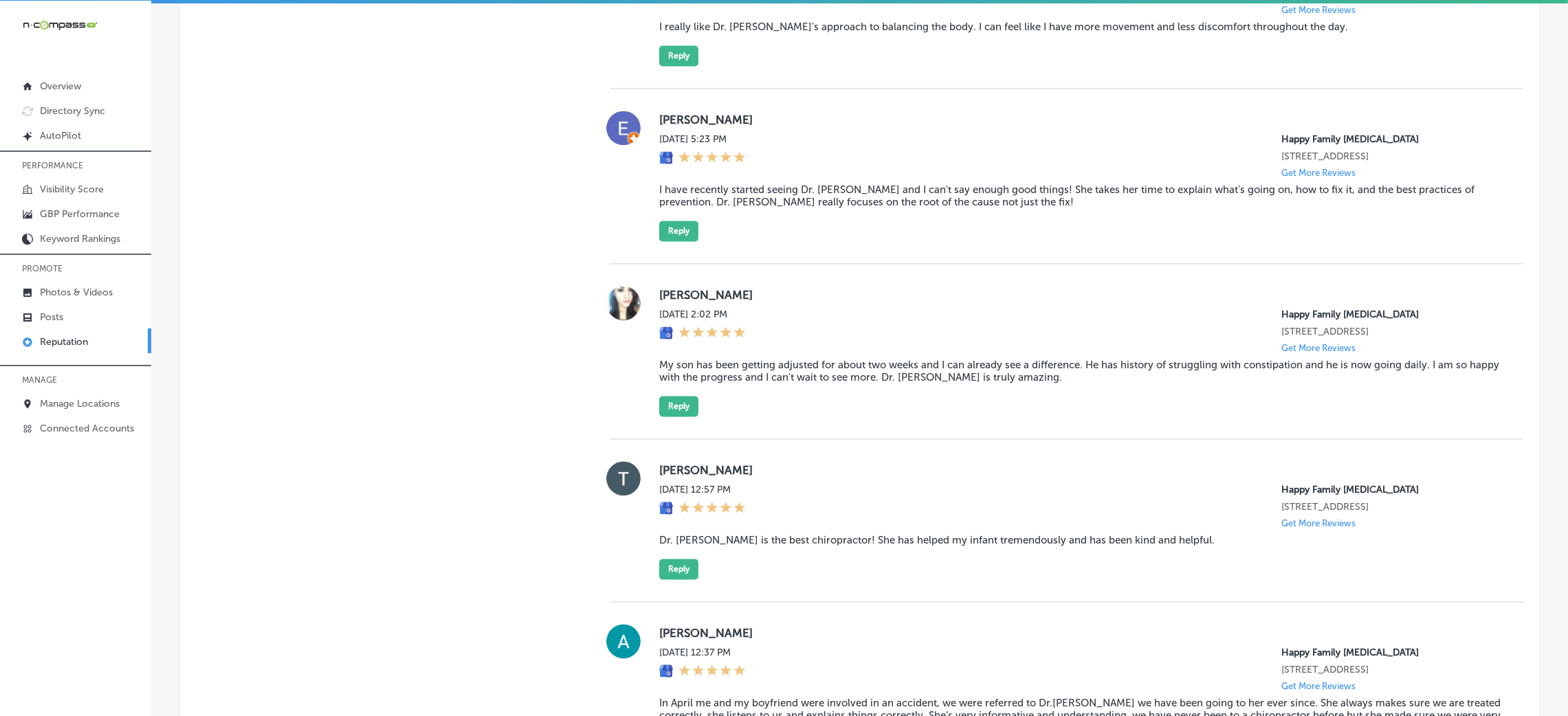
click at [710, 33] on blockquote "I really like Dr. [PERSON_NAME]'s approach to balancing the body. I can feel li…" at bounding box center [1080, 26] width 842 height 12
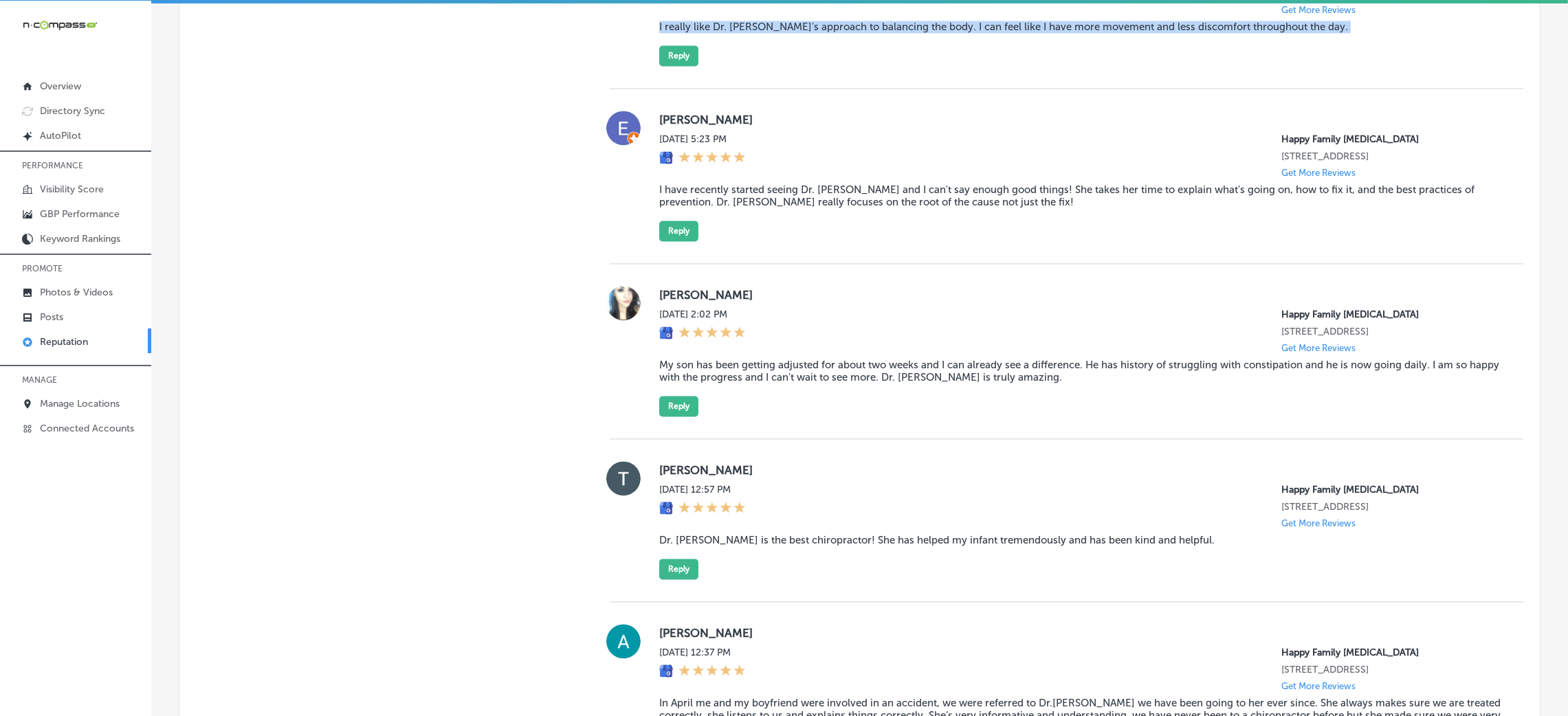
click at [710, 33] on blockquote "I really like Dr. [PERSON_NAME]'s approach to balancing the body. I can feel li…" at bounding box center [1080, 26] width 842 height 12
click at [786, 66] on div "[PERSON_NAME] [DATE] 12:09 PM Happy Family [MEDICAL_DATA] [STREET_ADDRESS] Get …" at bounding box center [1080, 7] width 842 height 118
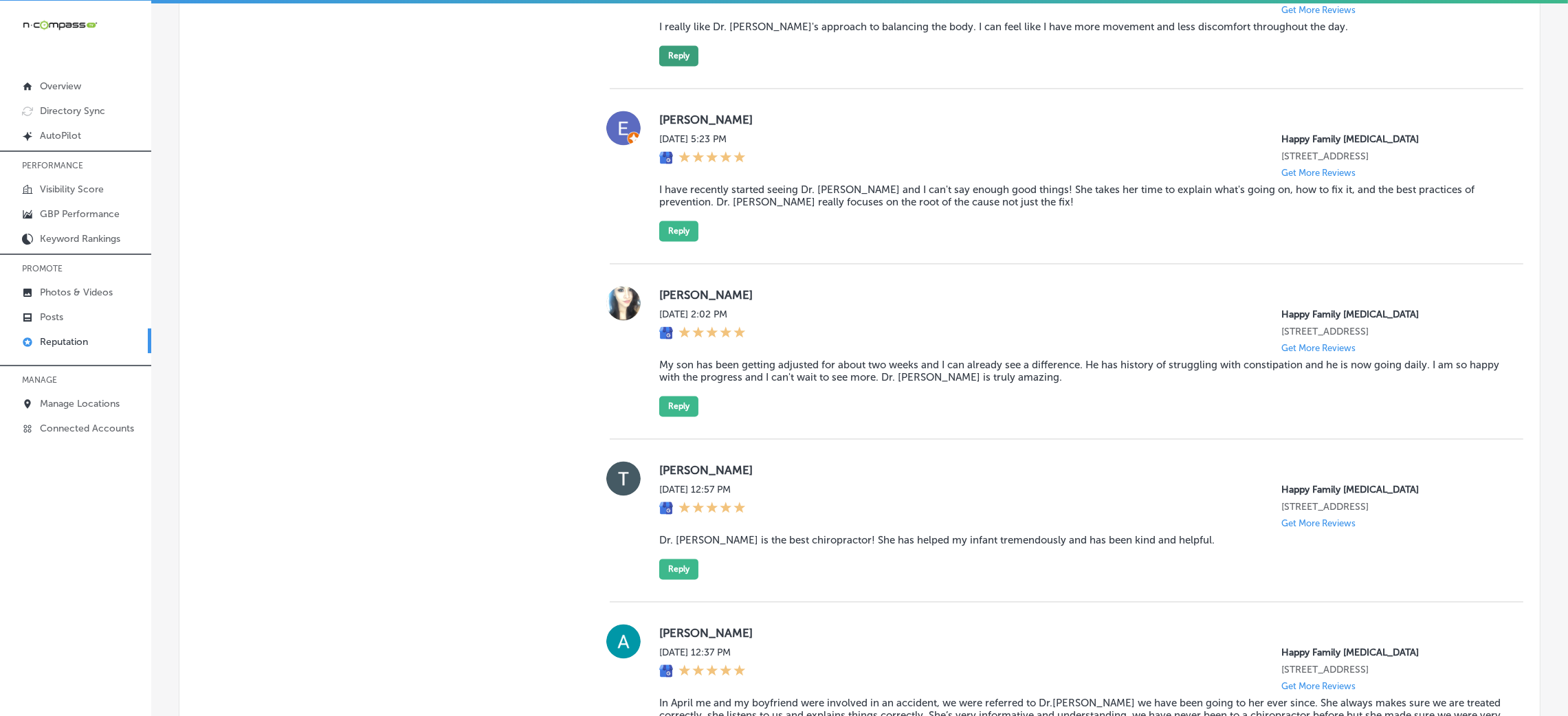
click at [685, 66] on button "Reply" at bounding box center [679, 55] width 39 height 20
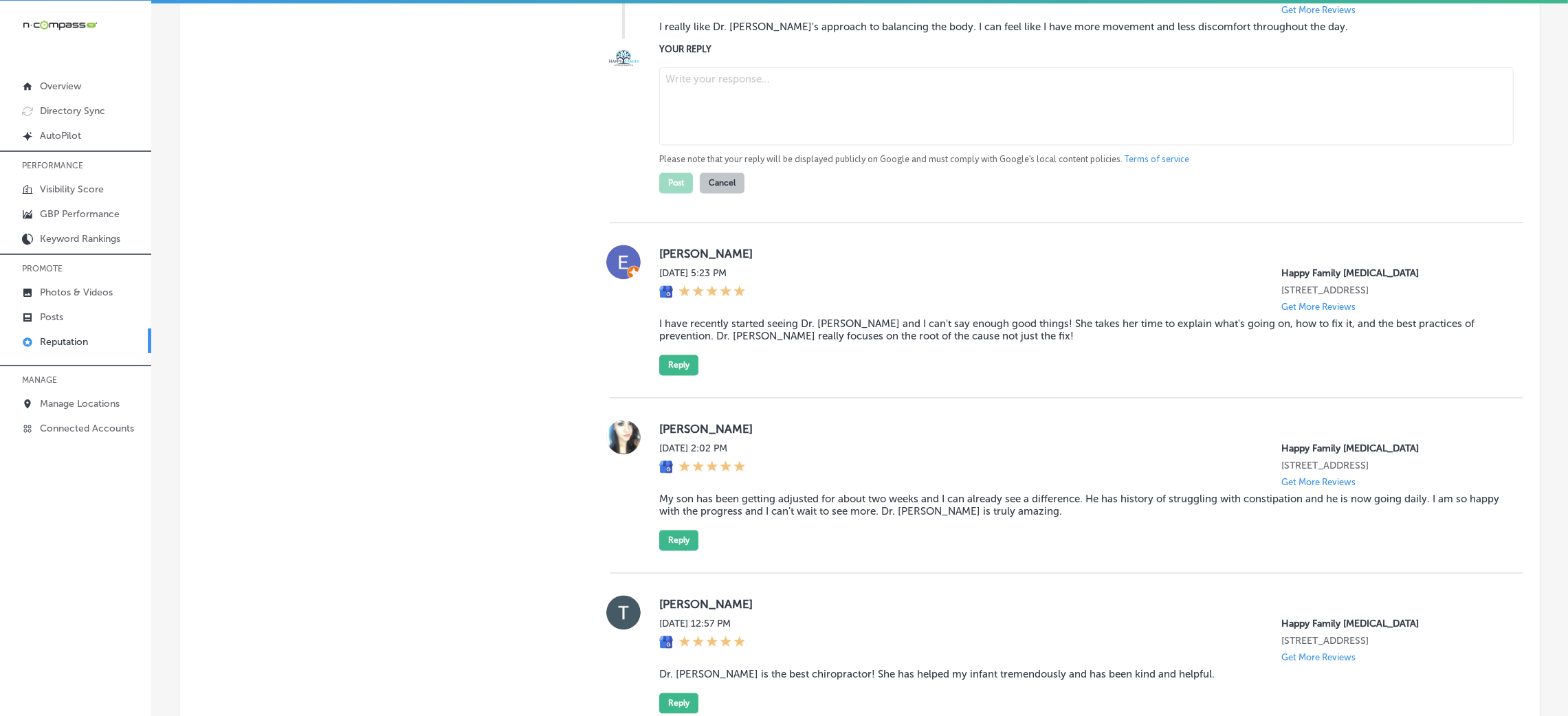
click at [772, 145] on textarea at bounding box center [1086, 106] width 854 height 78
paste textarea "Thank you for the 5-star review! We're so glad to hear that Dr. [PERSON_NAME]'s…"
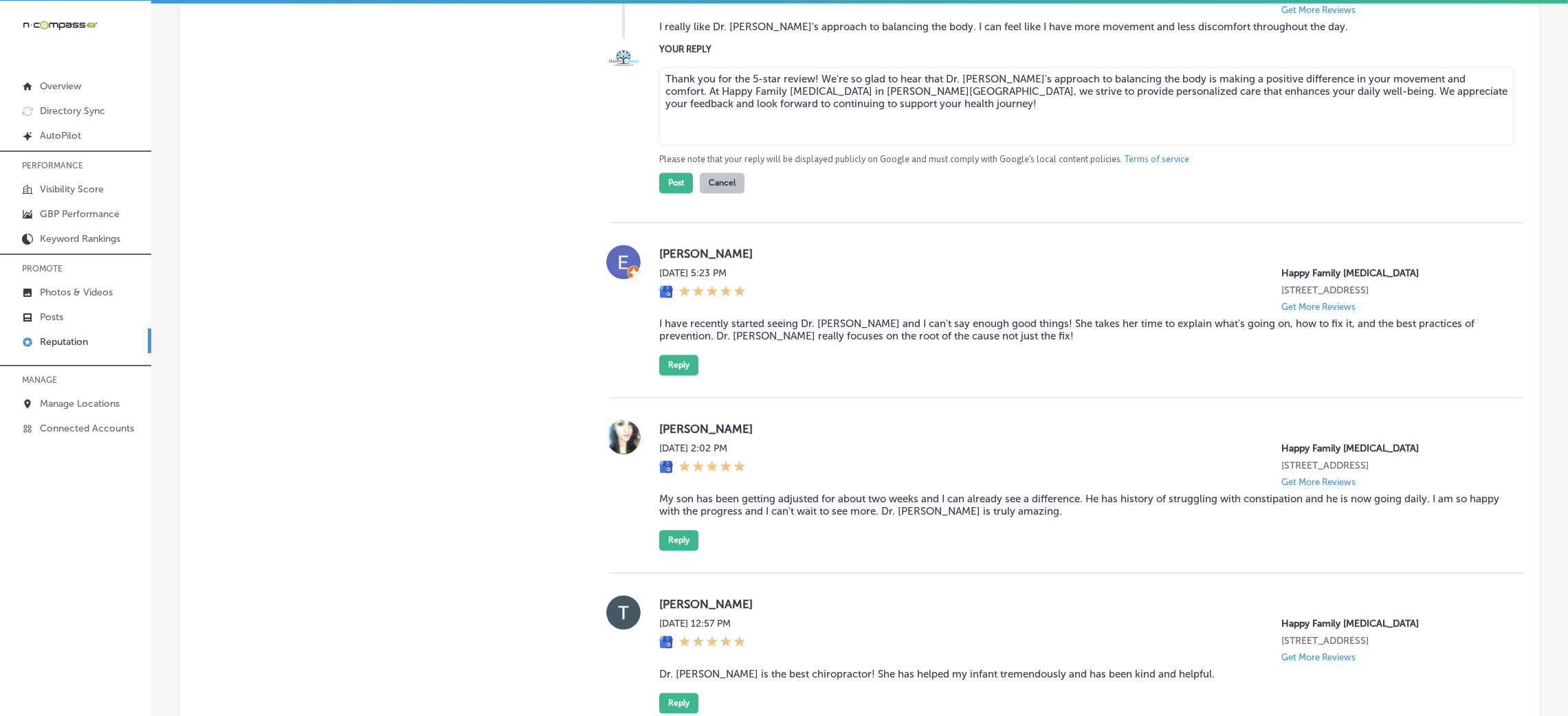
click at [810, 145] on textarea "Thank you for the 5-star review! We're so glad to hear that Dr. [PERSON_NAME]'s…" at bounding box center [1086, 106] width 854 height 78
type textarea "Thank you for the 5-star review, [PERSON_NAME]! We're so glad to hear that Dr. …"
click at [670, 193] on button "Post" at bounding box center [675, 182] width 33 height 20
type textarea "x"
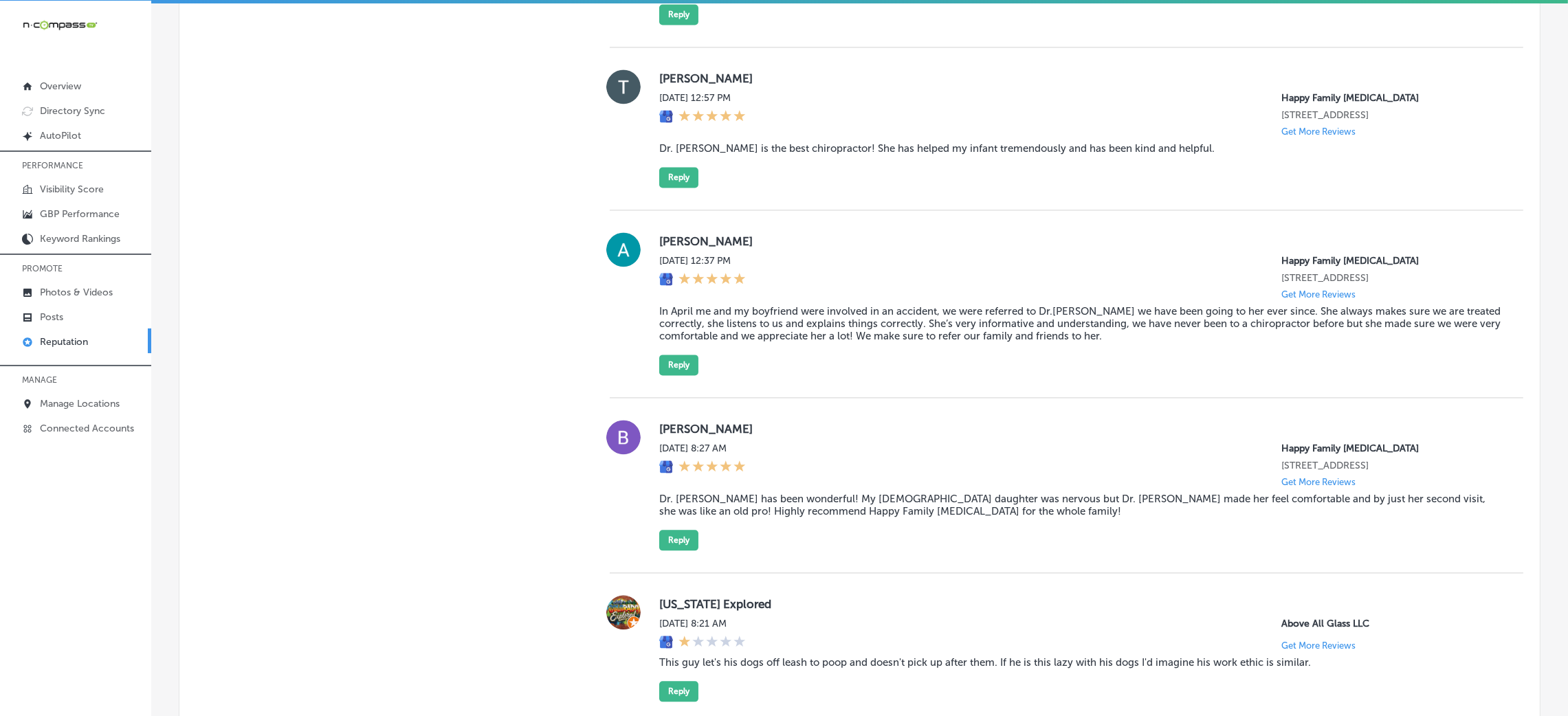
scroll to position [4395, 0]
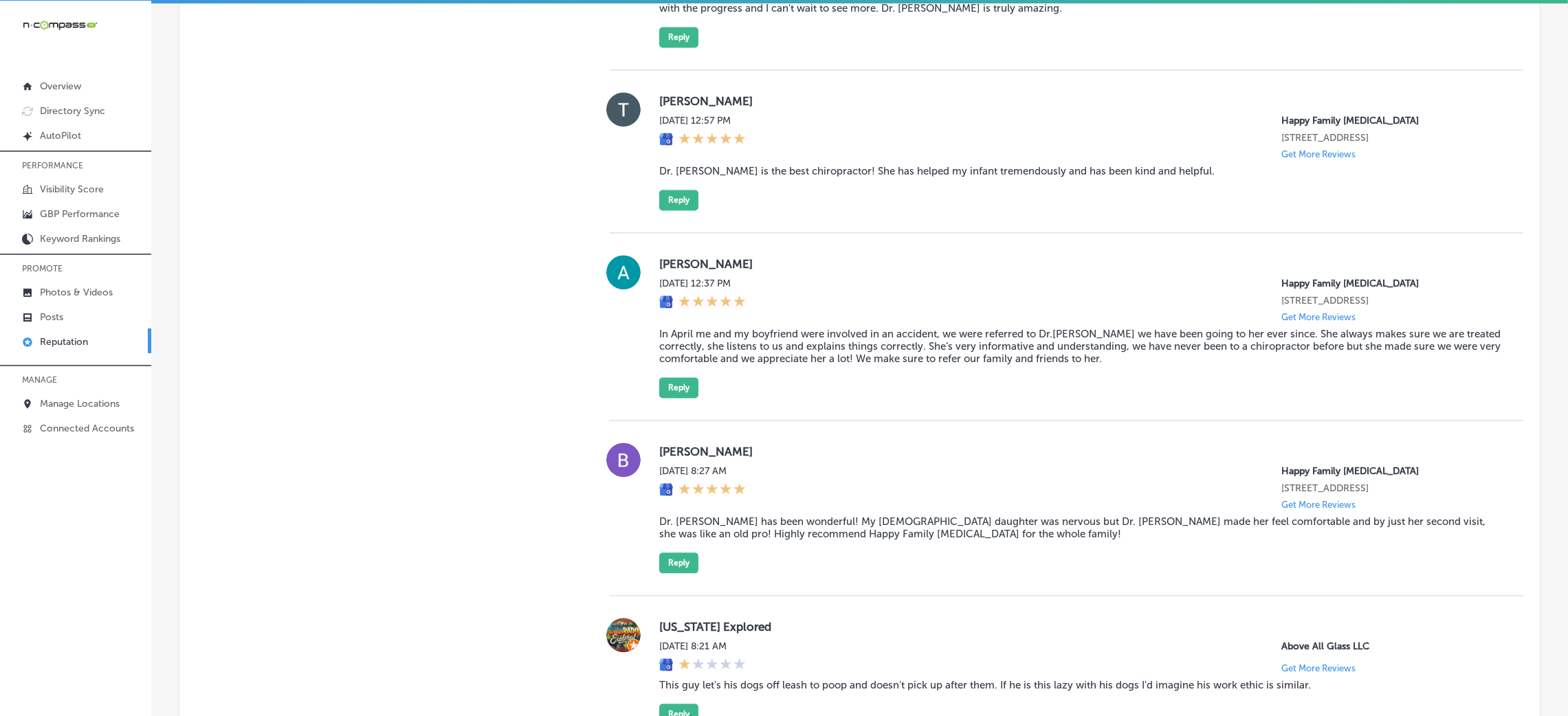
click at [884, 15] on blockquote "My son has been getting adjusted for about two weeks and I can already see a di…" at bounding box center [1080, 2] width 842 height 24
click at [674, 47] on button "Reply" at bounding box center [679, 37] width 39 height 20
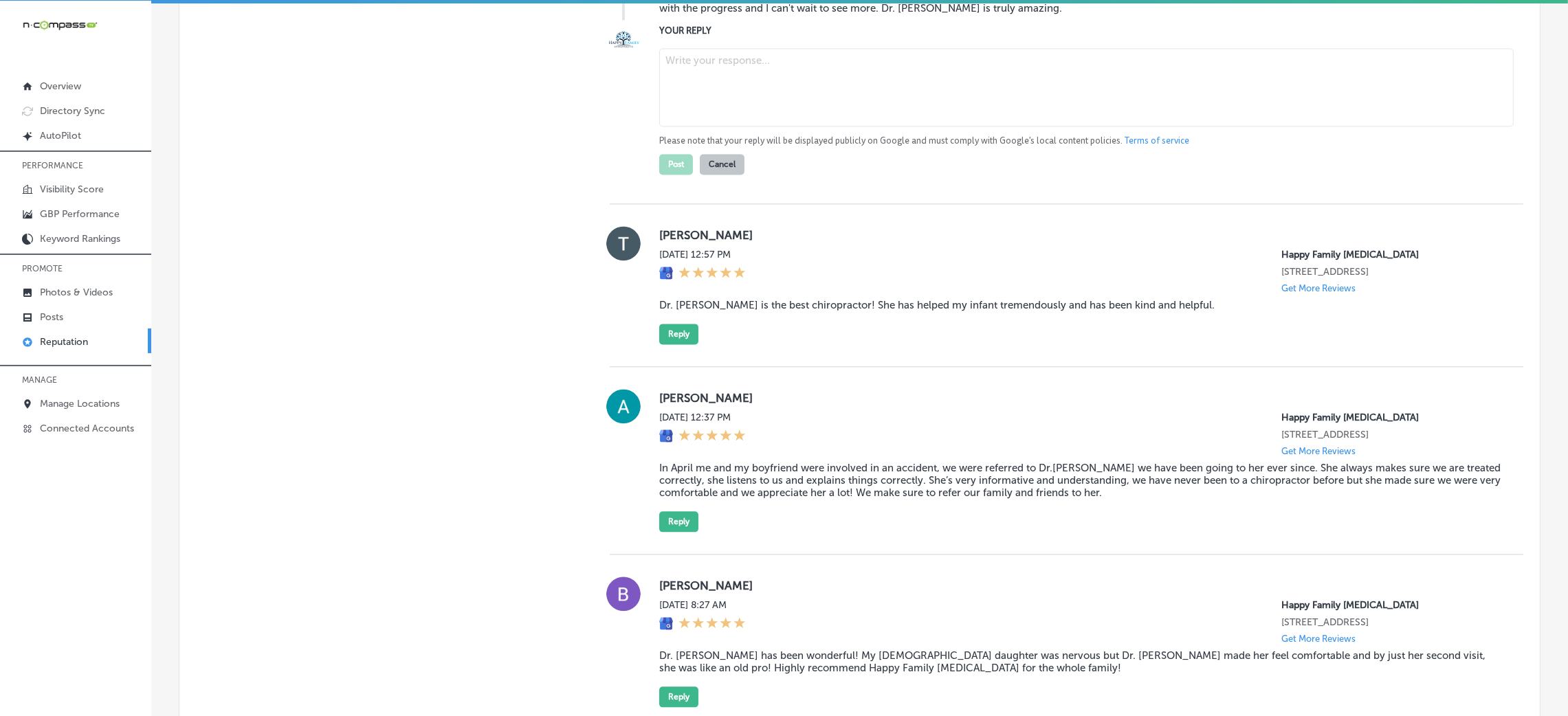
click at [703, 126] on textarea at bounding box center [1086, 87] width 854 height 78
click at [782, 126] on textarea at bounding box center [1086, 87] width 854 height 78
click at [781, 126] on textarea at bounding box center [1086, 87] width 854 height 78
paste textarea "Thank you for the wonderful 5-star review! We're so glad to hear that your son …"
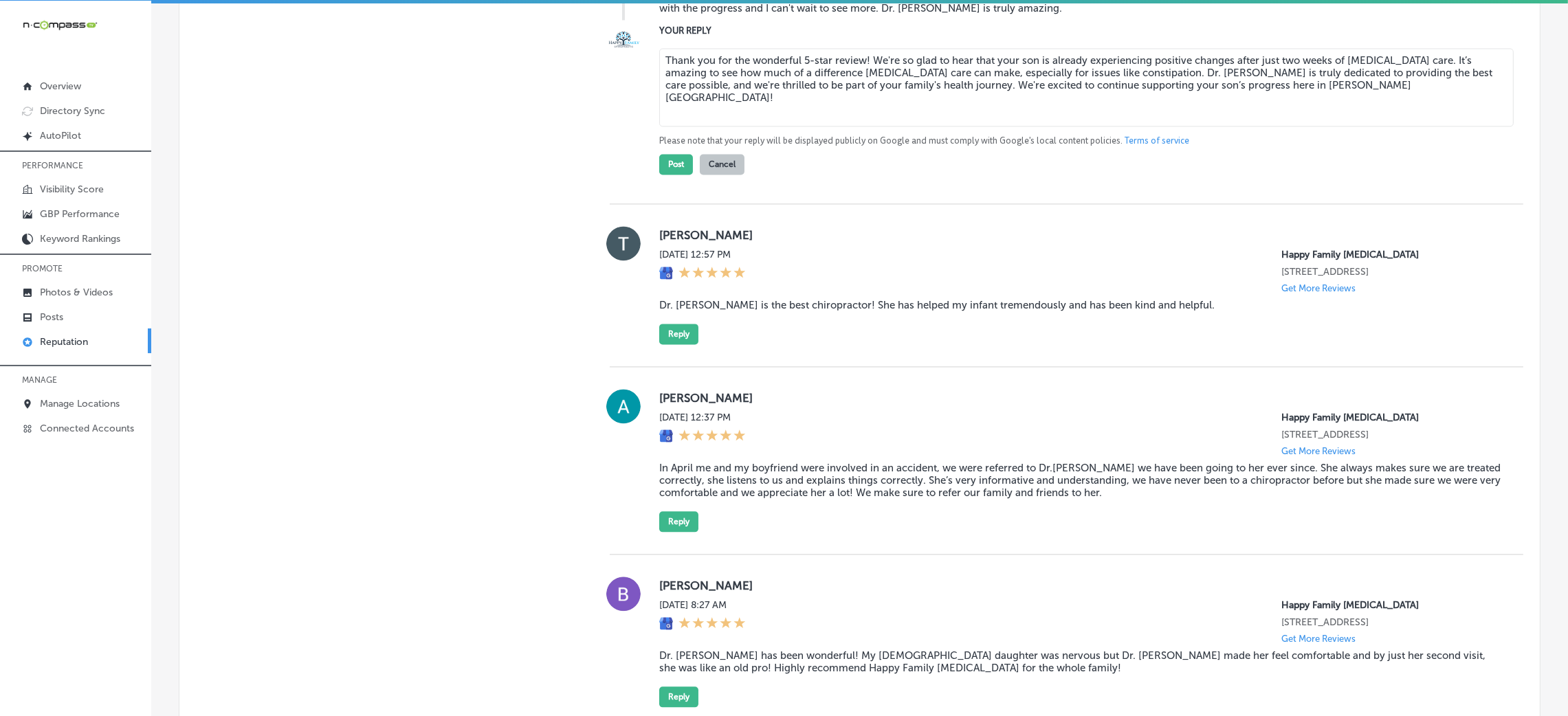
click at [859, 126] on textarea "Thank you for the wonderful 5-star review! We're so glad to hear that your son …" at bounding box center [1086, 87] width 854 height 78
type textarea "Thank you for the wonderful 5-star review, [PERSON_NAME]! We're so glad to hear…"
click at [671, 175] on button "Post" at bounding box center [675, 164] width 33 height 20
type textarea "x"
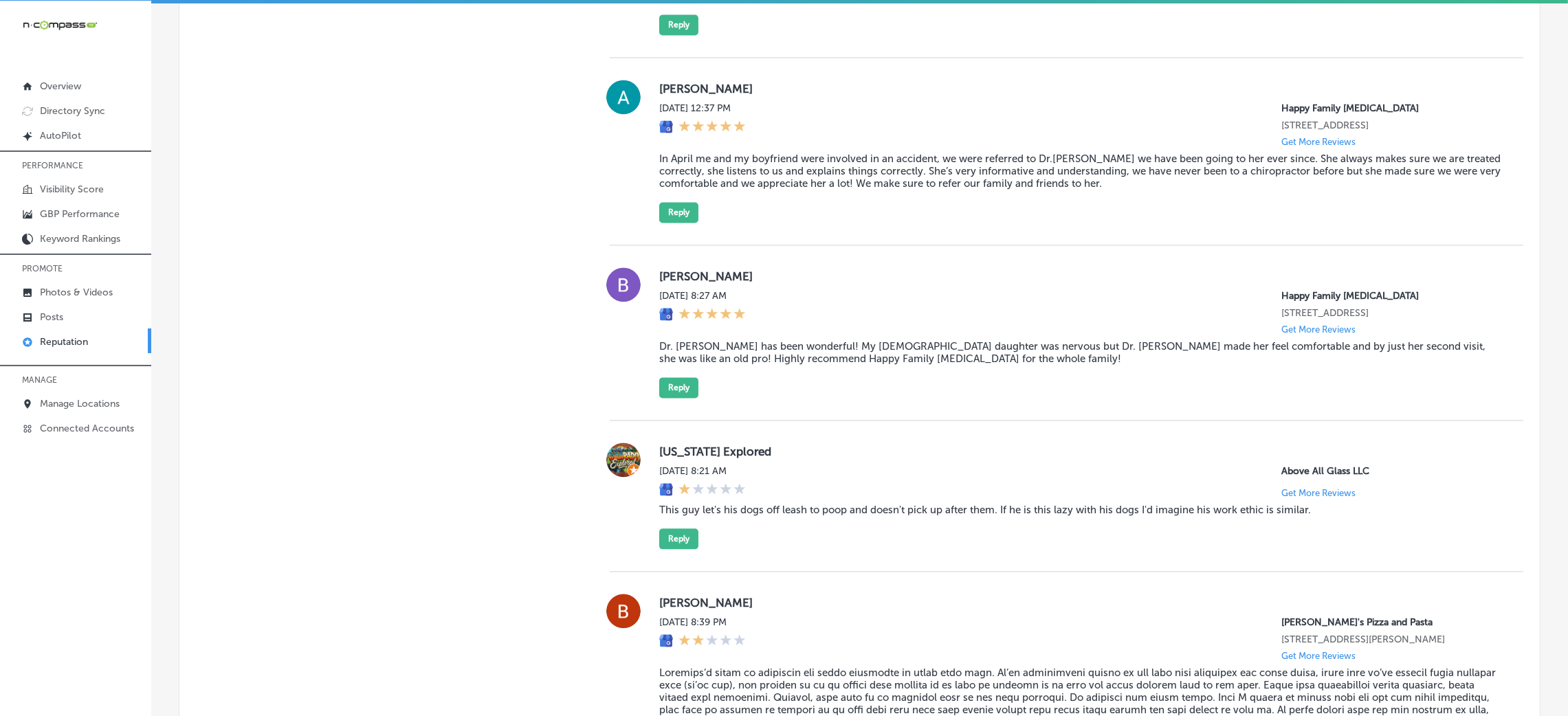
click at [669, 35] on button "Reply" at bounding box center [679, 24] width 39 height 20
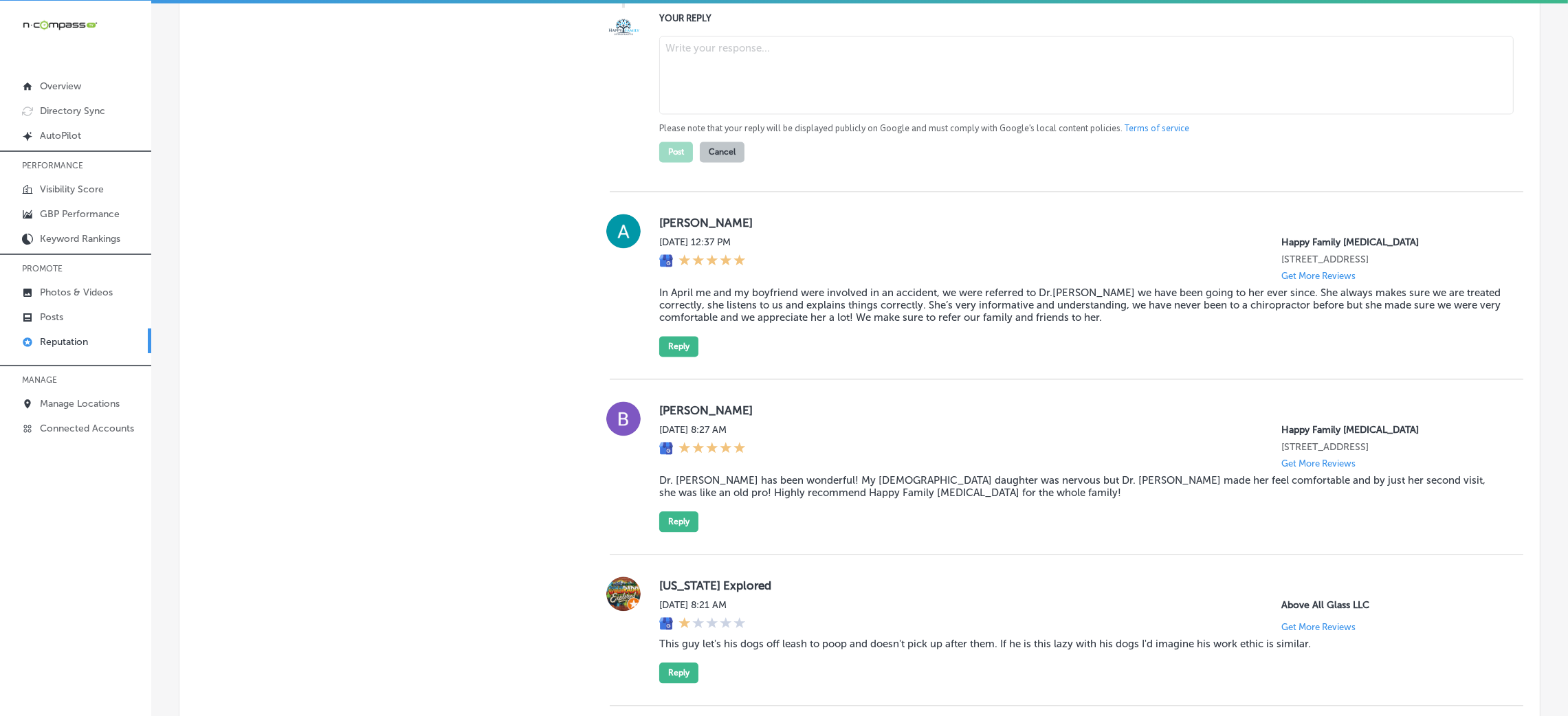
click at [818, 114] on textarea at bounding box center [1086, 75] width 854 height 78
click at [731, 114] on textarea at bounding box center [1086, 75] width 854 height 78
click at [729, 114] on textarea at bounding box center [1086, 75] width 854 height 78
paste textarea "Thank you for the wonderful 5-star review! We're so glad to hear that Dr. [PERS…"
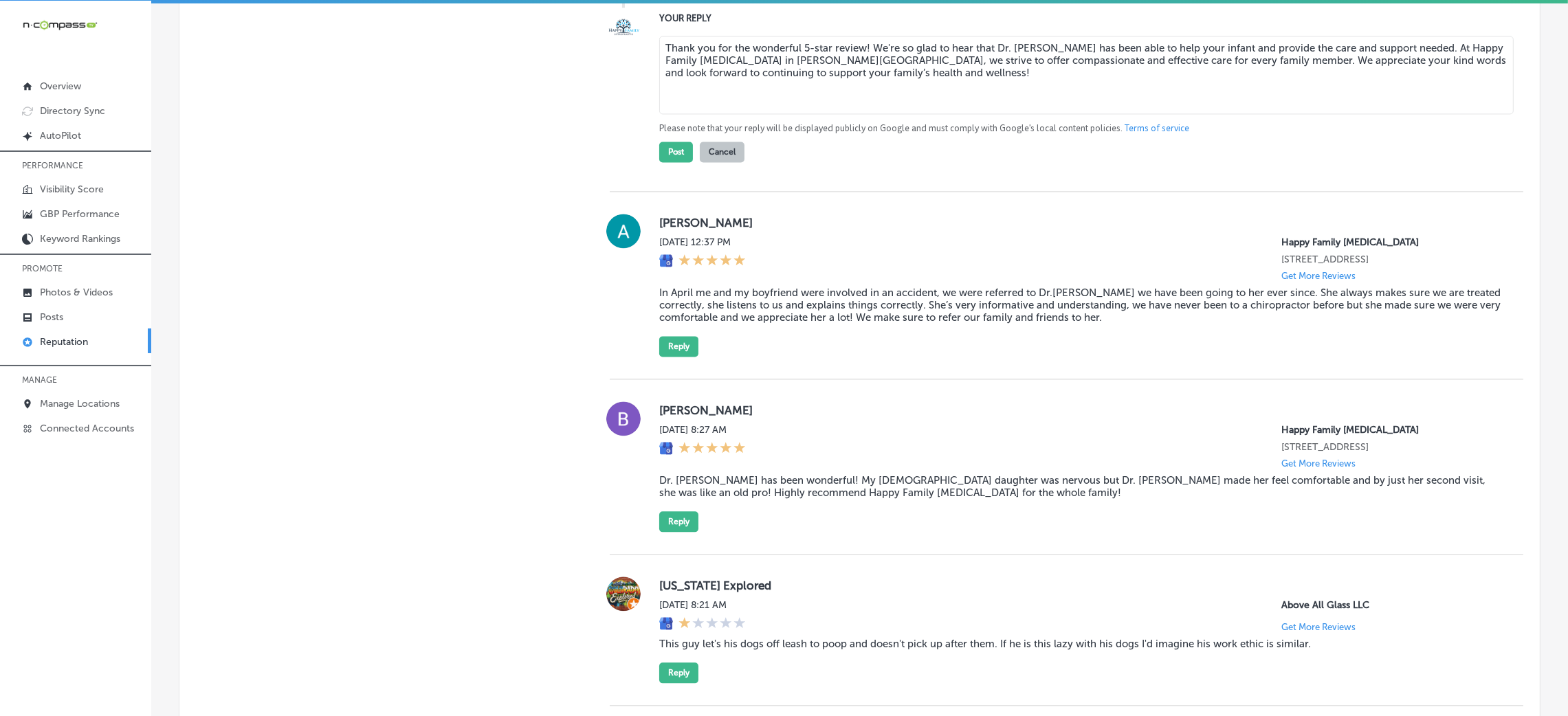
click at [860, 114] on textarea "Thank you for the wonderful 5-star review! We're so glad to hear that Dr. [PERS…" at bounding box center [1086, 75] width 854 height 78
type textarea "Thank you for the wonderful 5-star review, [PERSON_NAME]! We're so glad to hear…"
click at [659, 162] on button "Post" at bounding box center [675, 152] width 33 height 20
type textarea "x"
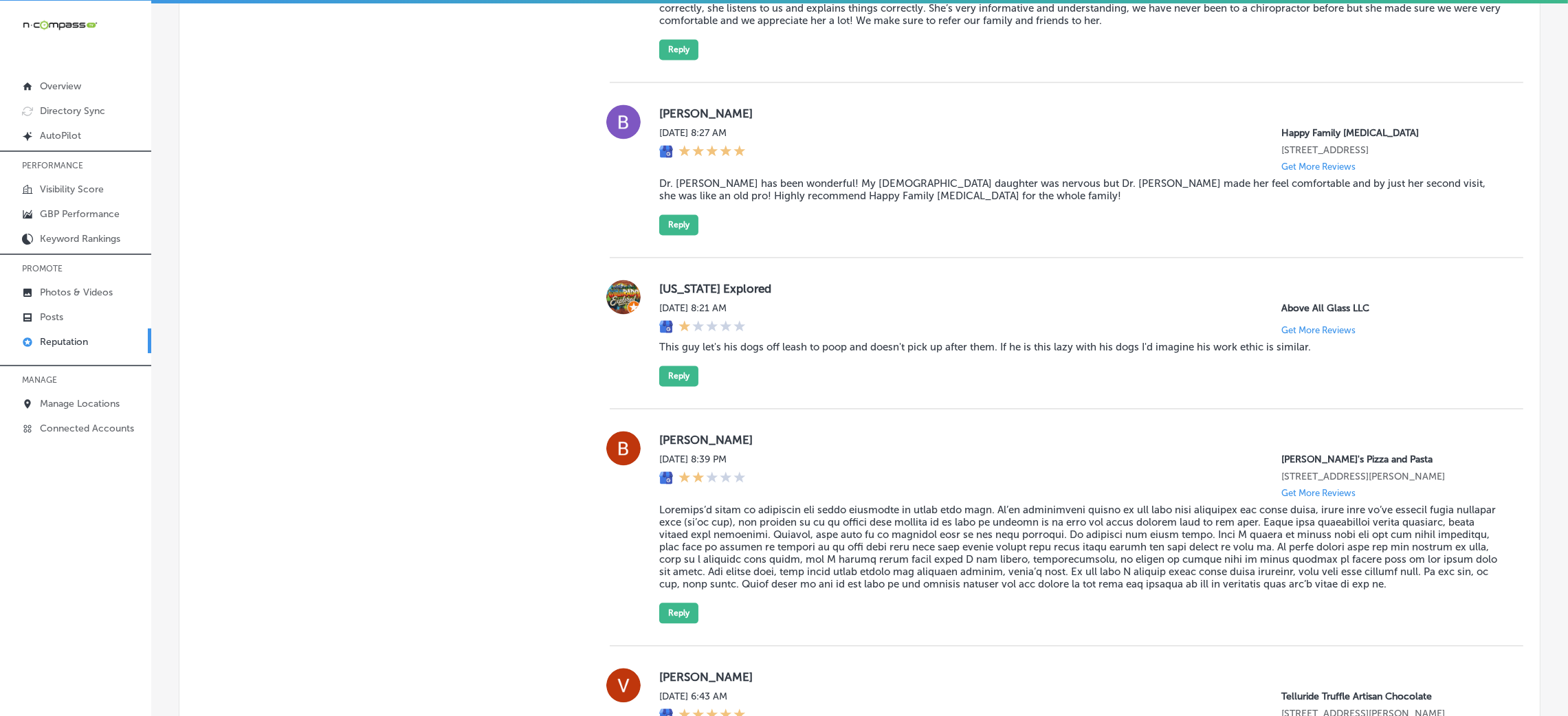
click at [908, 27] on blockquote "In April me and my boyfriend were involved in an accident, we were referred to …" at bounding box center [1080, 7] width 842 height 37
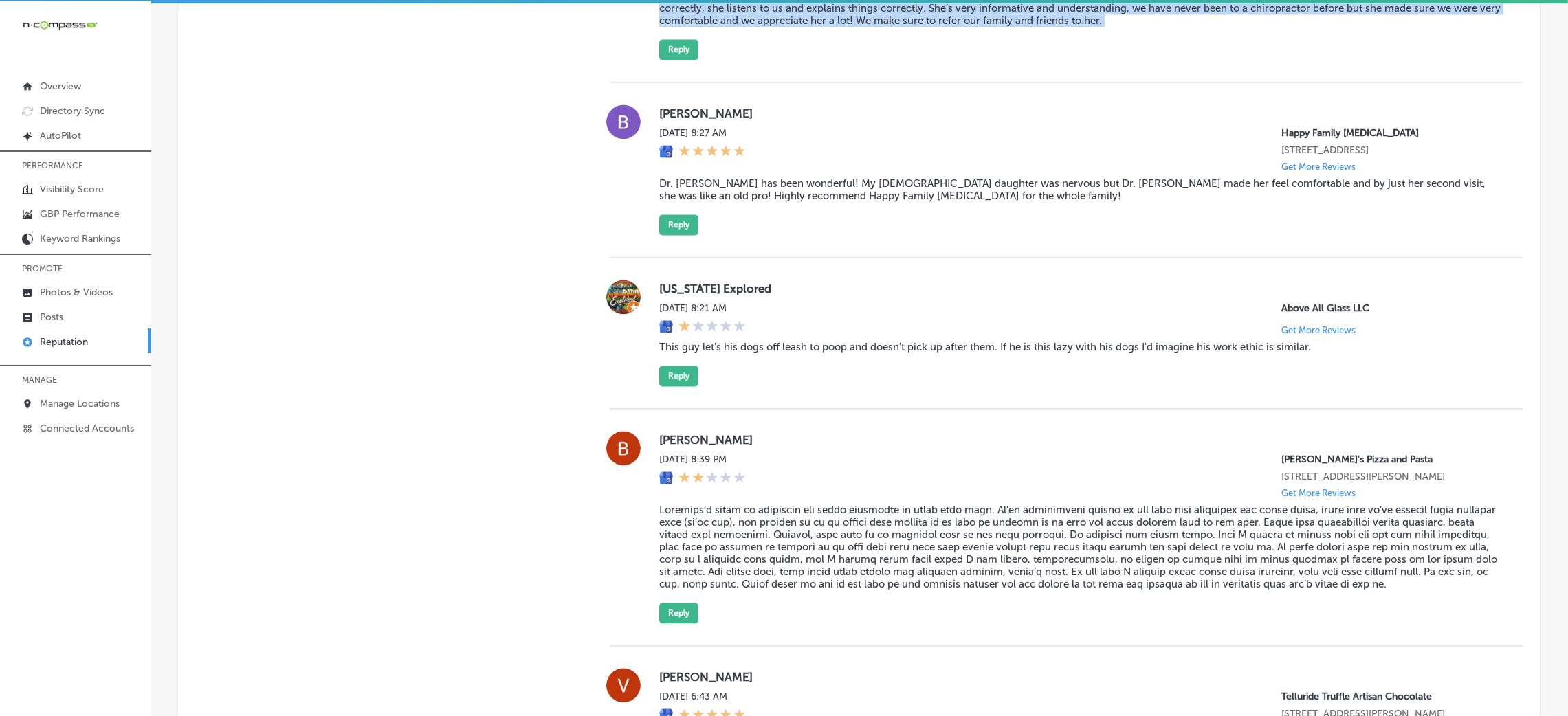
click at [908, 27] on blockquote "In April me and my boyfriend were involved in an accident, we were referred to …" at bounding box center [1080, 7] width 842 height 37
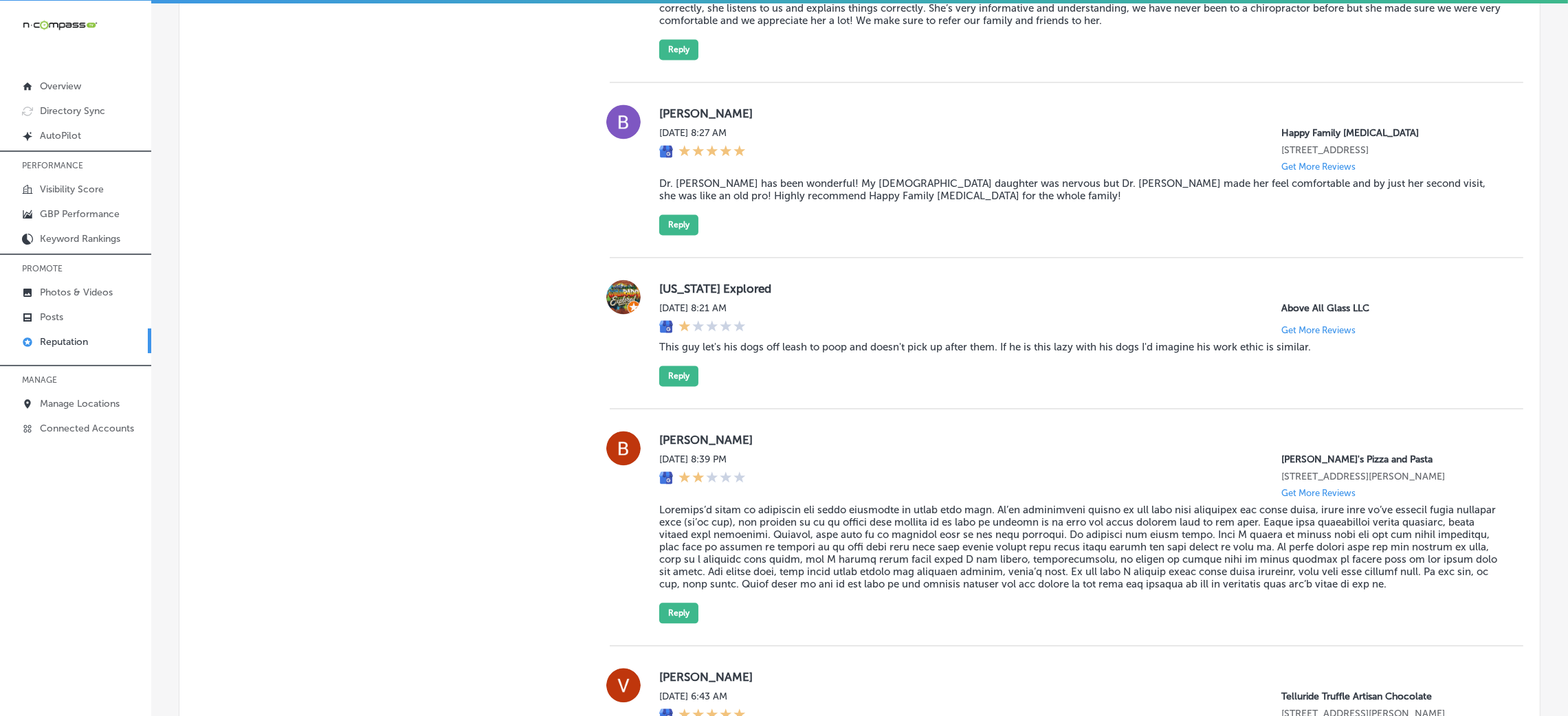
click at [674, 60] on button "Reply" at bounding box center [679, 49] width 39 height 20
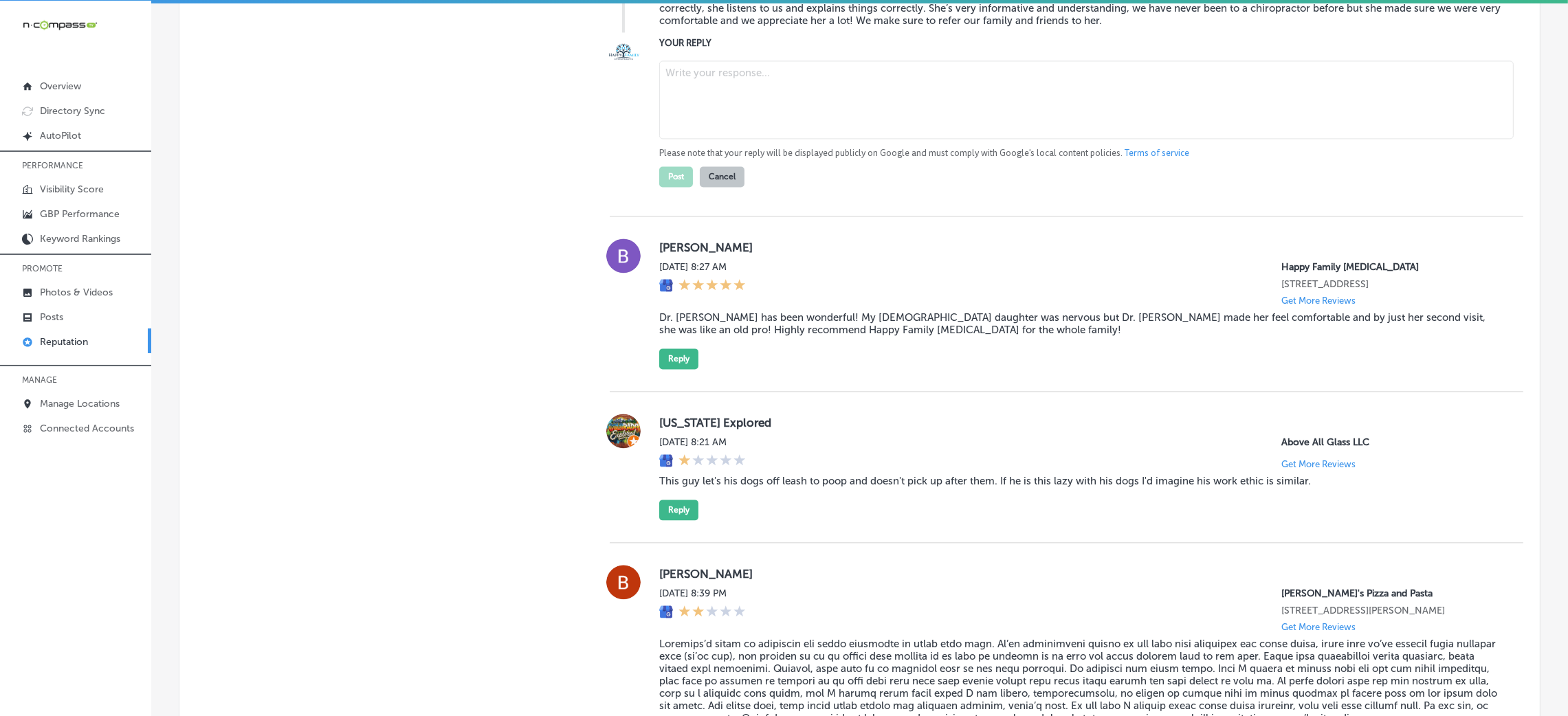
click at [705, 139] on textarea at bounding box center [1086, 99] width 854 height 78
paste textarea "Thank you so much for the kind words! We're so happy to hear that Dr. [PERSON_N…"
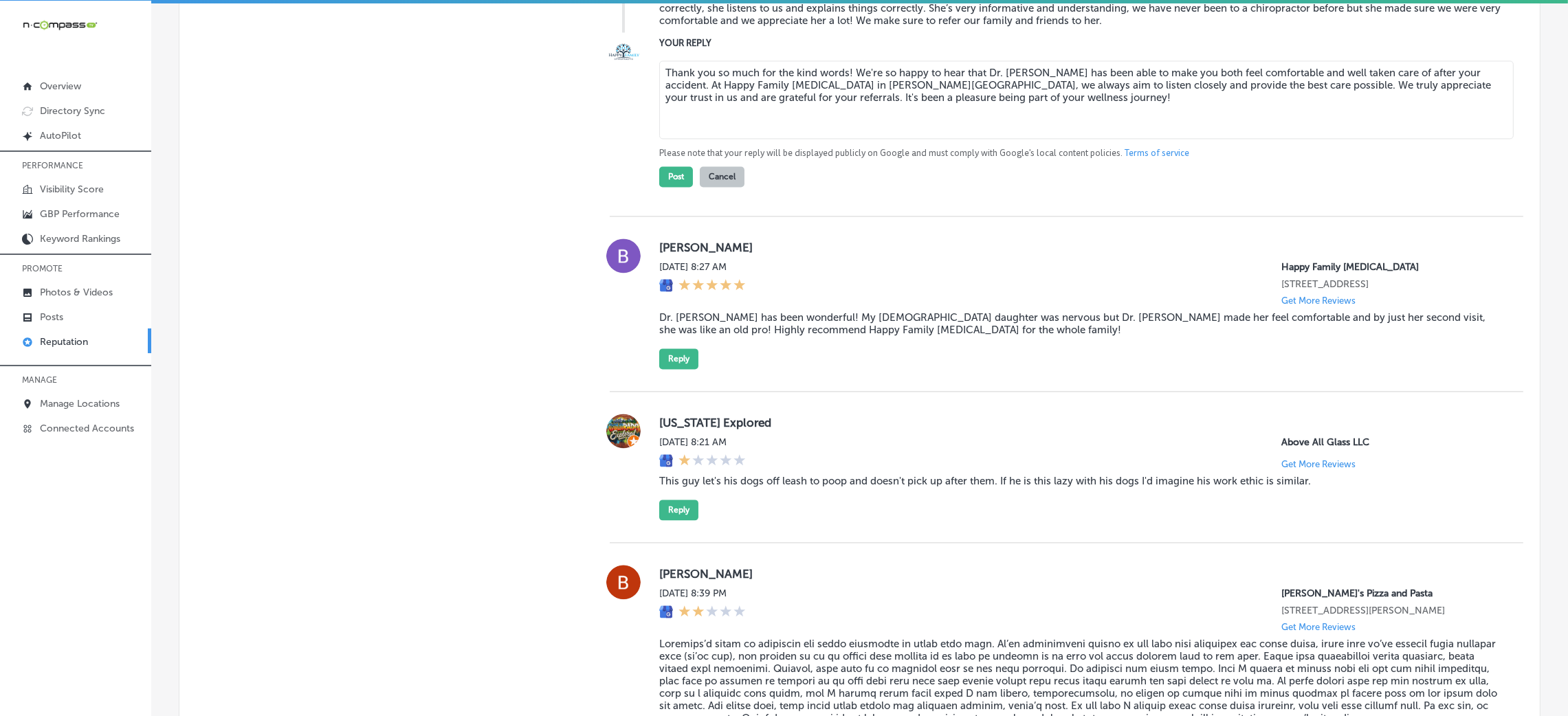
click at [844, 139] on textarea "Thank you so much for the kind words! We're so happy to hear that Dr. [PERSON_N…" at bounding box center [1086, 99] width 854 height 78
type textarea "Thank you so much for the kind words, [PERSON_NAME]! We're so happy to hear tha…"
click at [661, 187] on button "Post" at bounding box center [675, 176] width 33 height 20
type textarea "x"
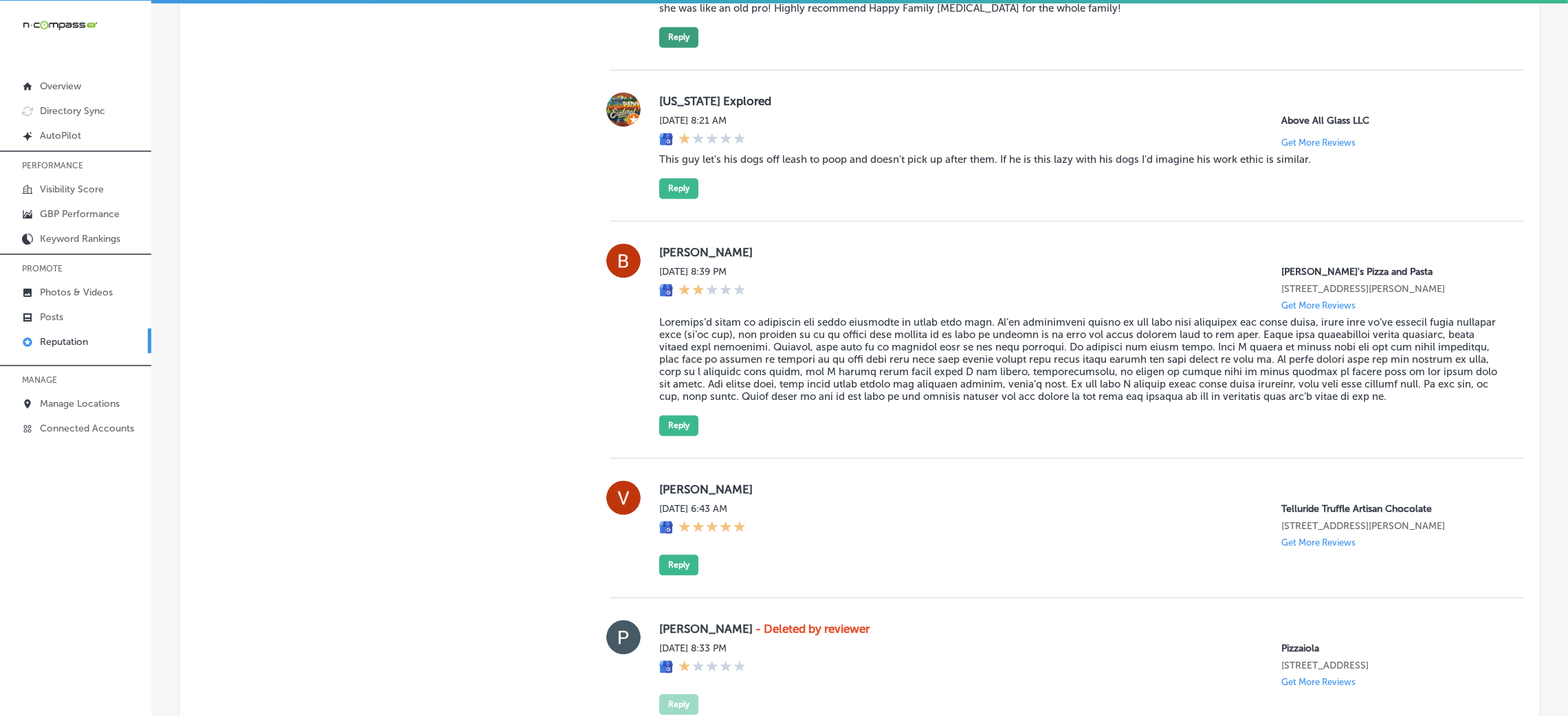
click at [679, 47] on button "Reply" at bounding box center [679, 37] width 39 height 20
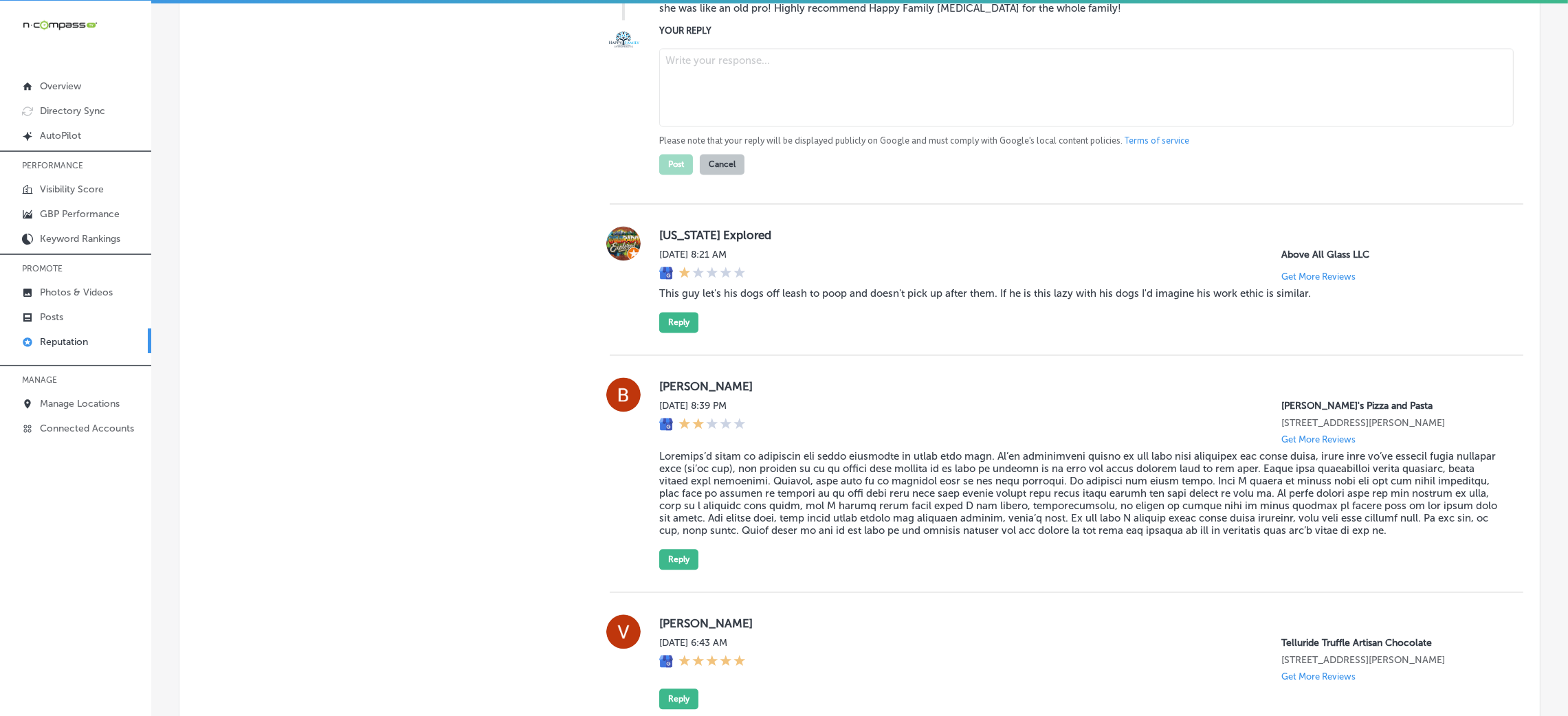
click at [720, 15] on blockquote "Dr. [PERSON_NAME] has been wonderful! My [DEMOGRAPHIC_DATA] daughter was nervou…" at bounding box center [1080, 2] width 842 height 24
click at [744, 126] on textarea at bounding box center [1086, 87] width 854 height 78
click at [753, 126] on textarea at bounding box center [1086, 87] width 854 height 78
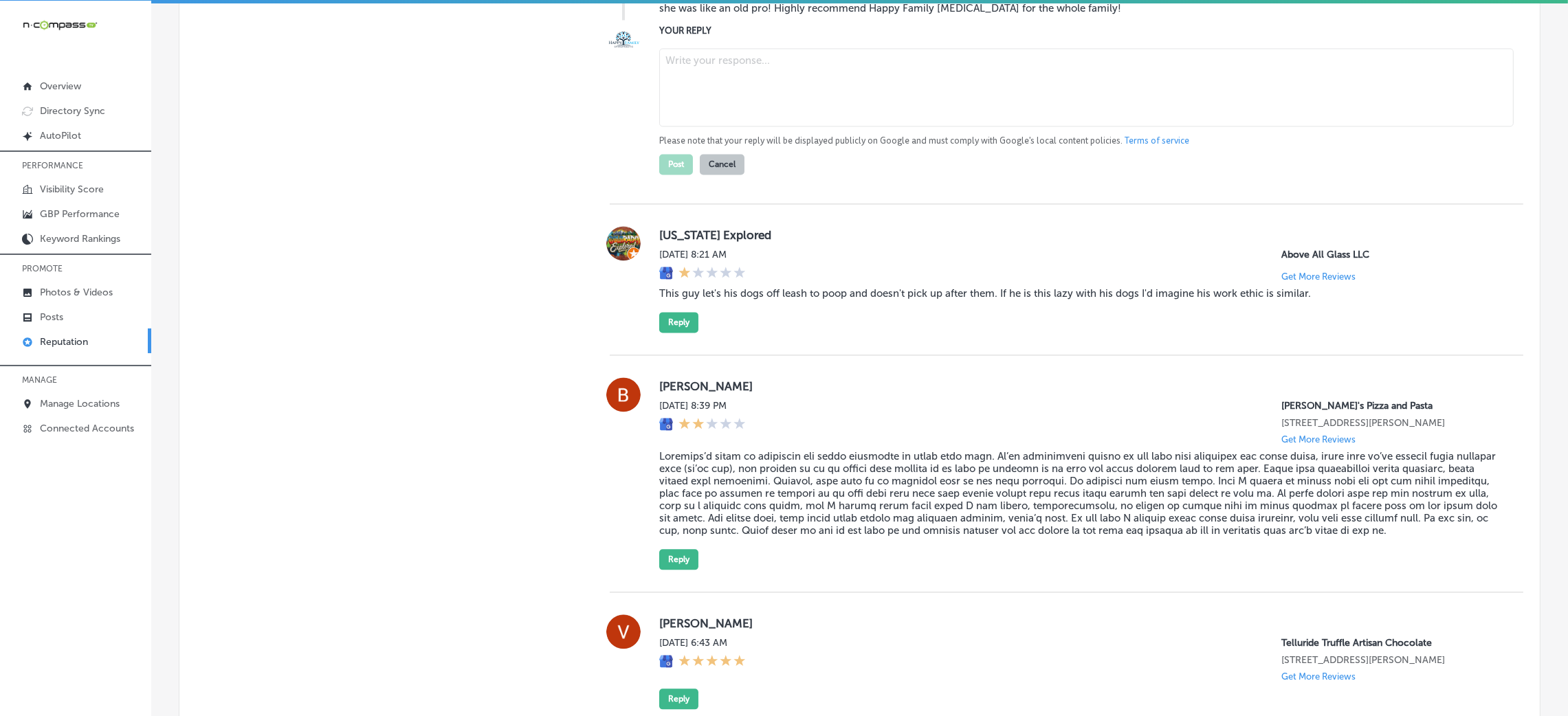
paste textarea "Thank you for the fantastic 5-star review! We're so glad to hear that Dr. [PERS…"
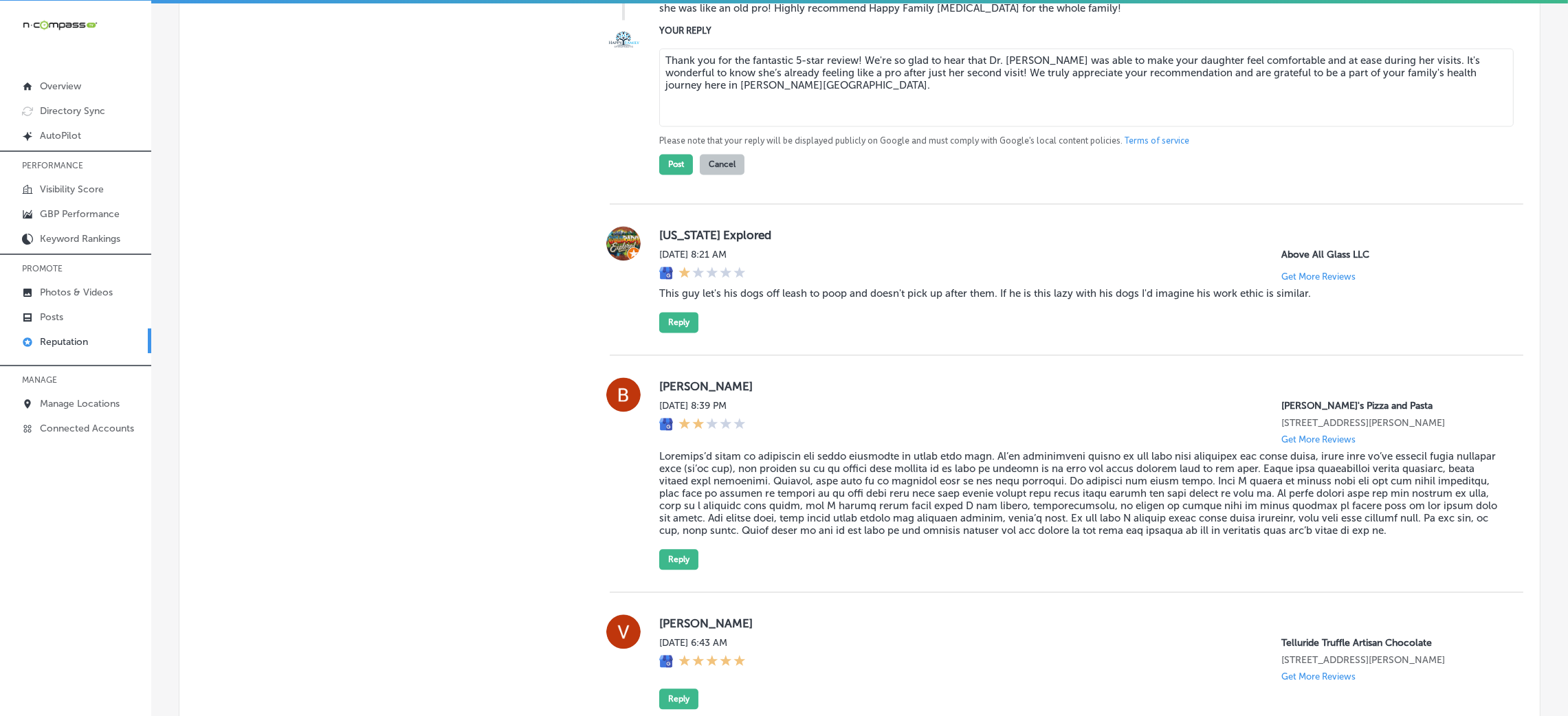
click at [851, 126] on textarea "Thank you for the fantastic 5-star review! We're so glad to hear that Dr. [PERS…" at bounding box center [1086, 87] width 854 height 78
type textarea "Thank you for the fantastic 5-star review, [PERSON_NAME]! We're so glad to hear…"
click at [659, 175] on button "Post" at bounding box center [675, 164] width 33 height 20
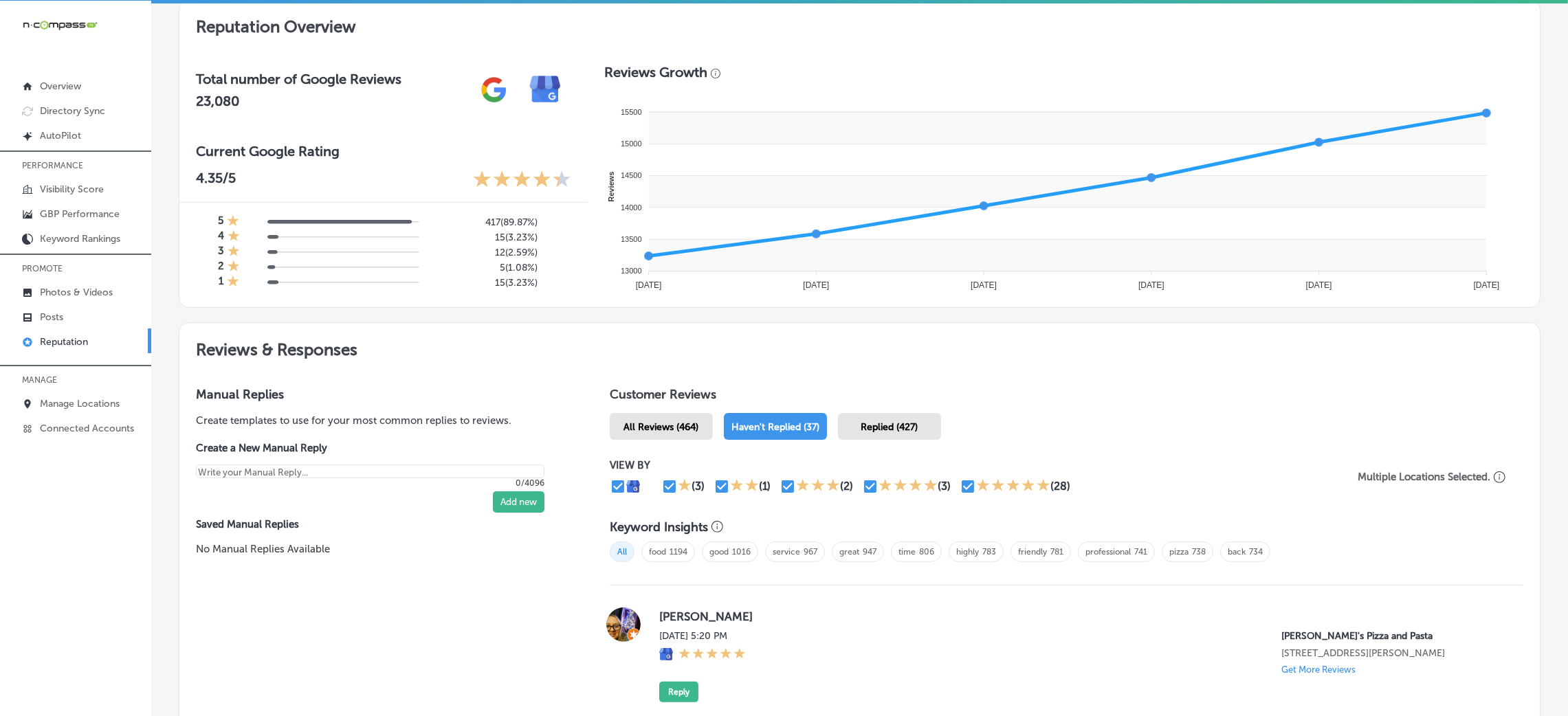
scroll to position [406, 0]
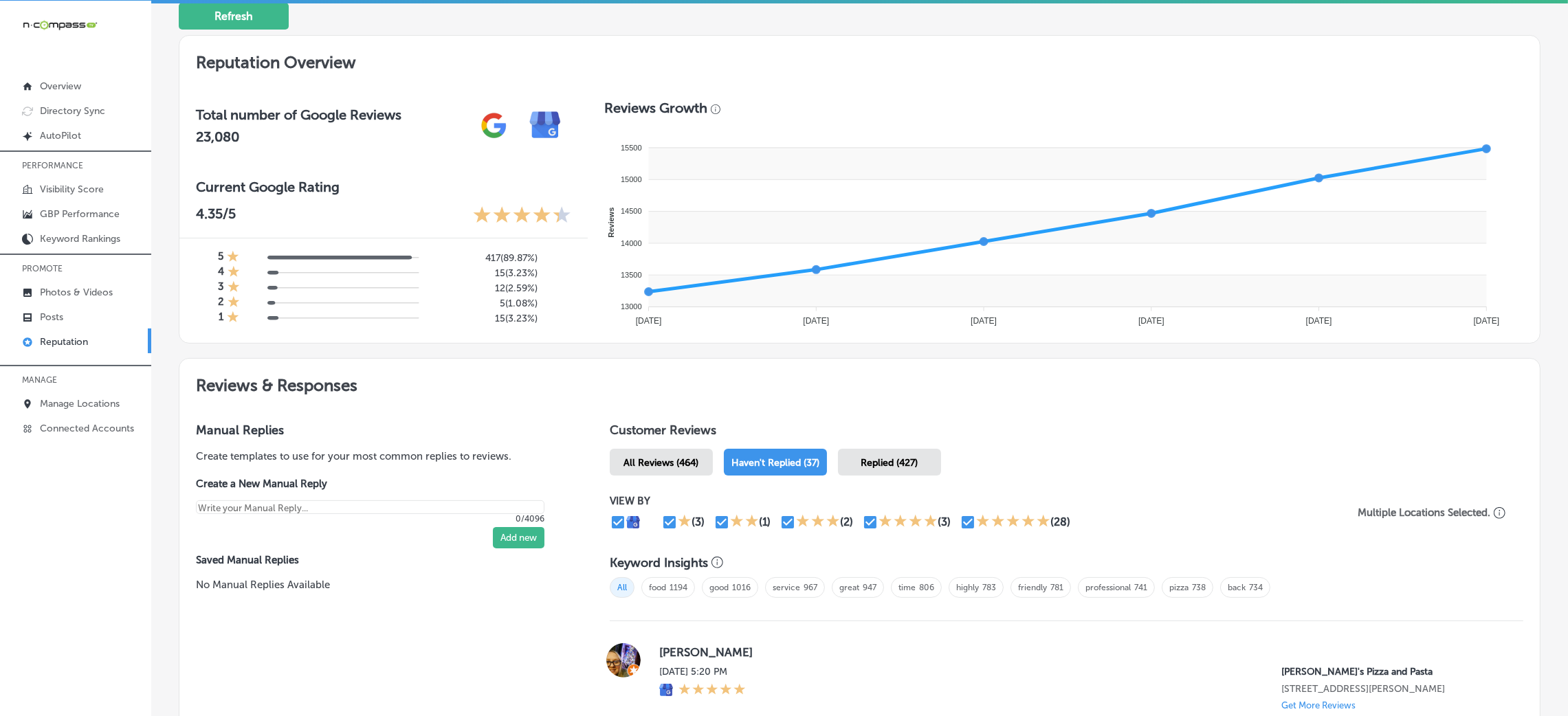
click at [687, 469] on div "All Reviews (464)" at bounding box center [661, 462] width 103 height 27
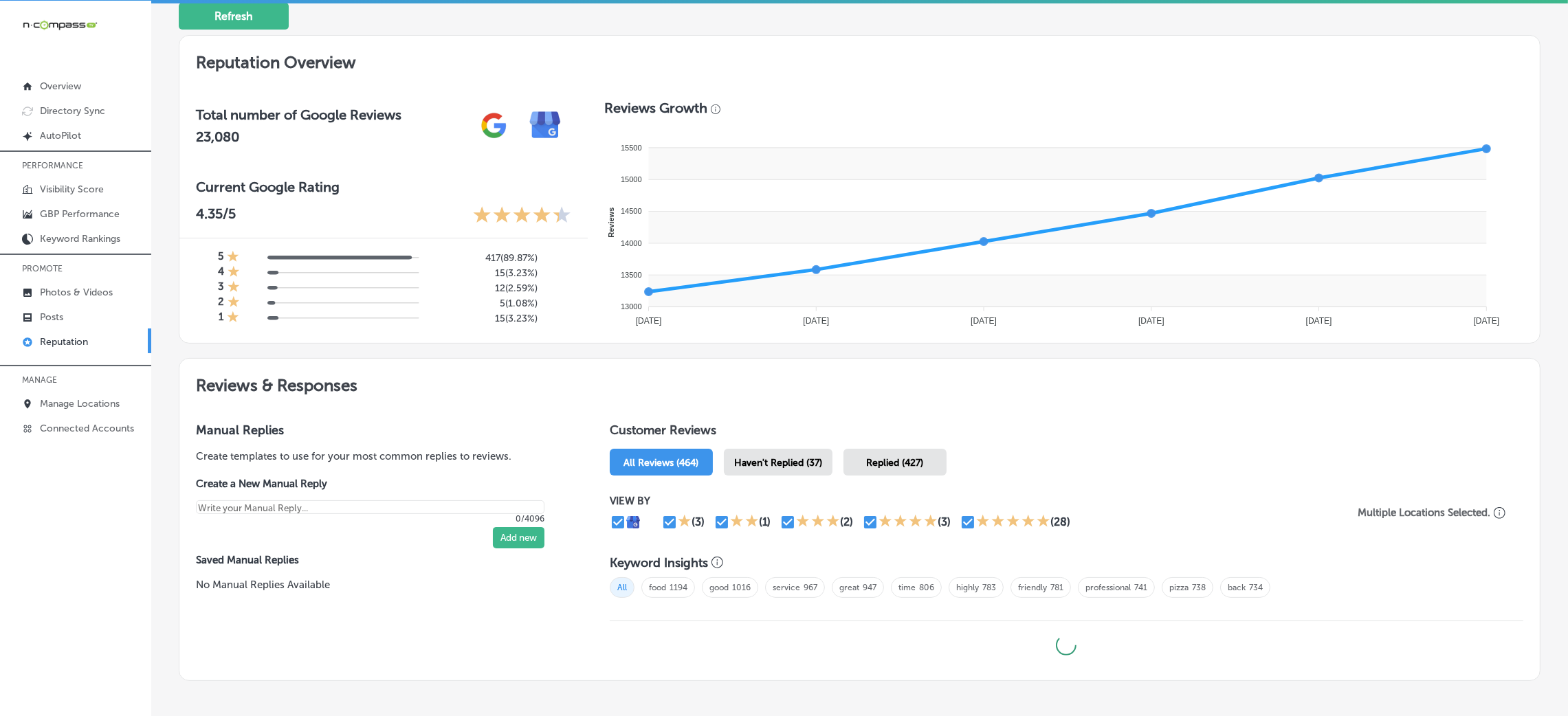
click at [768, 460] on span "Haven't Replied (37)" at bounding box center [778, 462] width 88 height 11
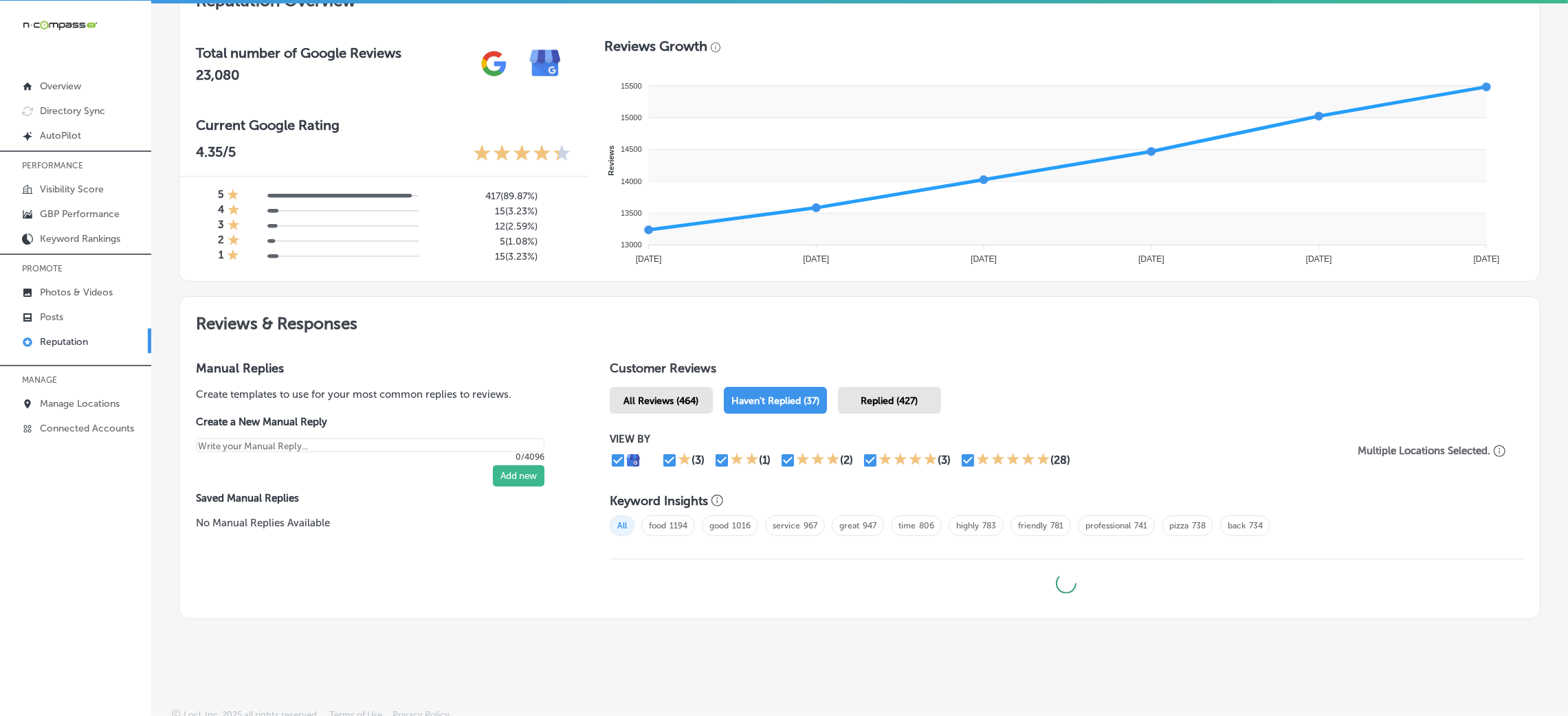
scroll to position [476, 0]
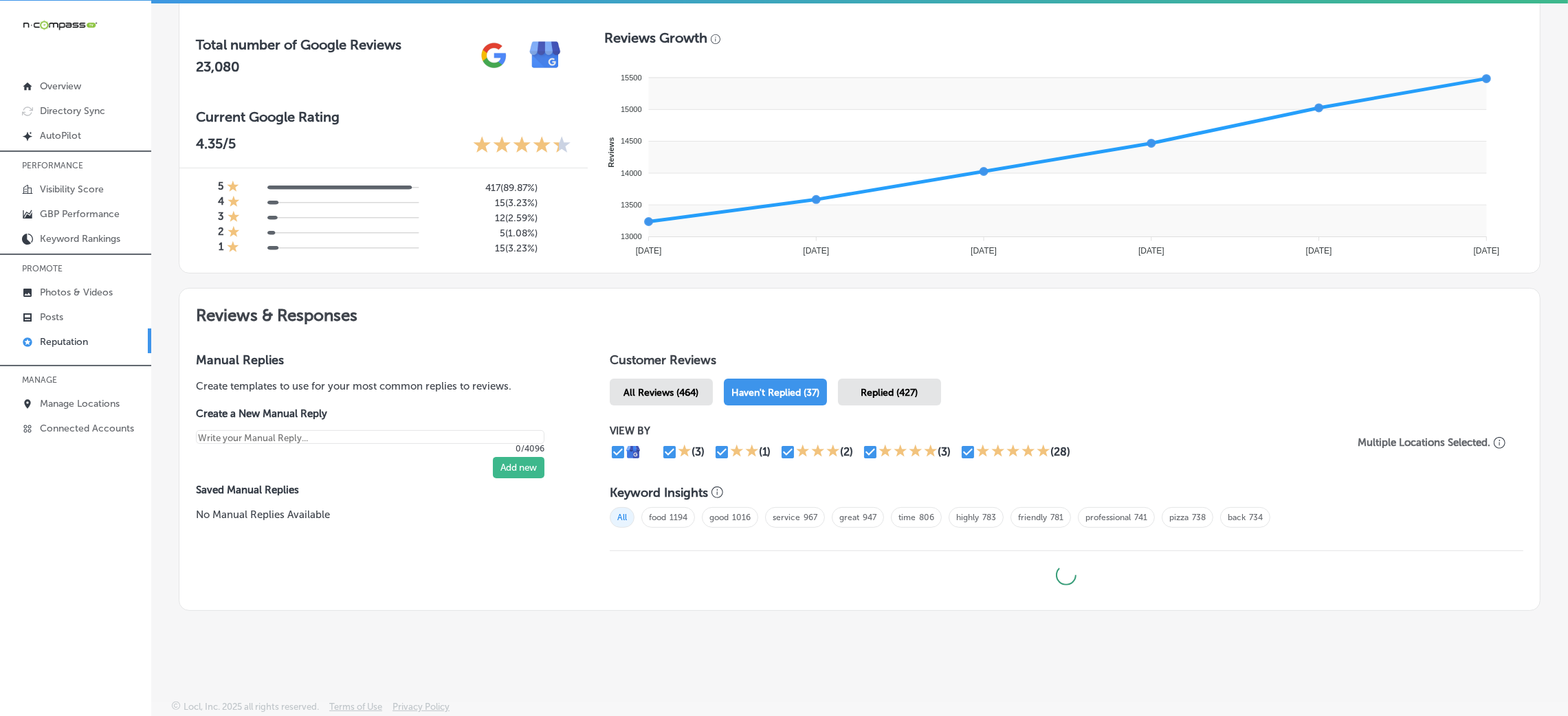
type textarea "x"
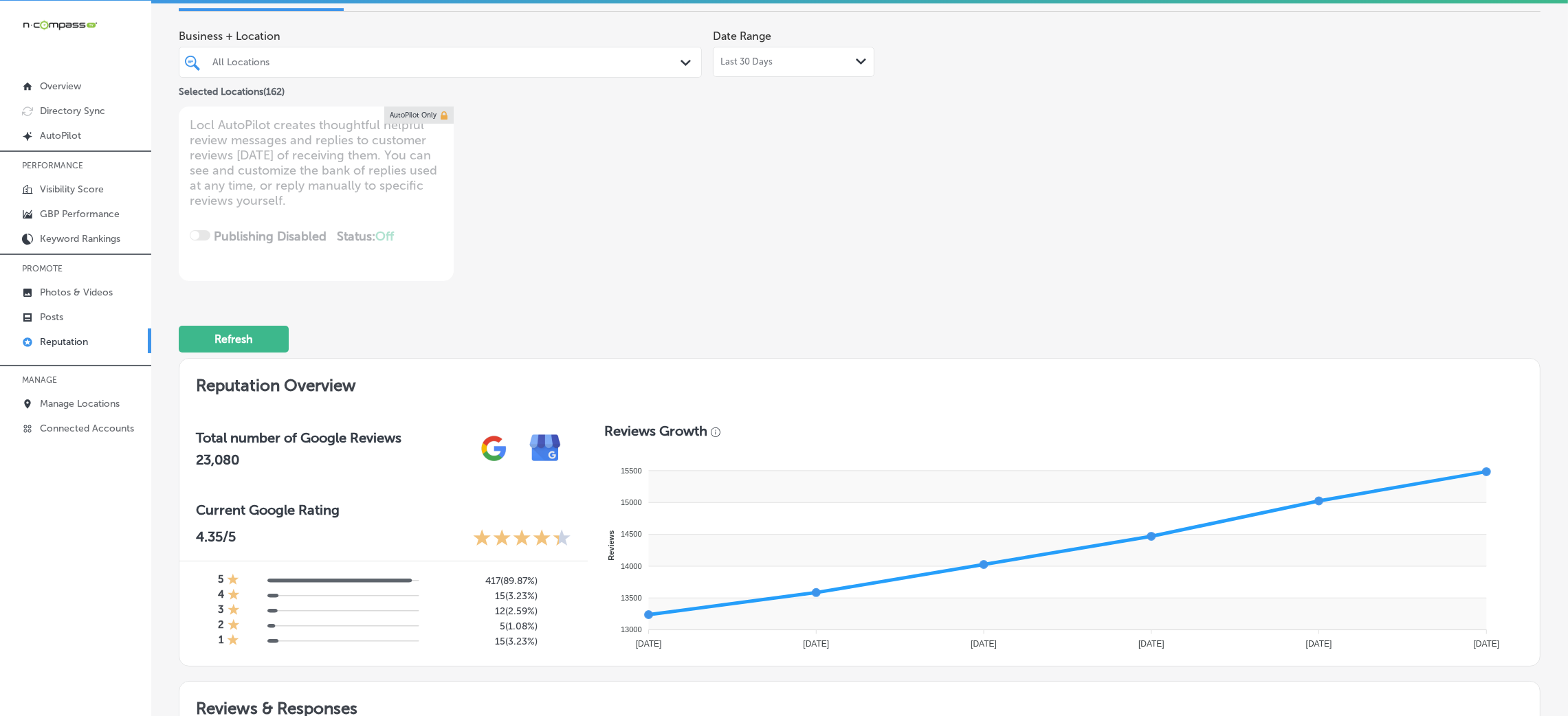
scroll to position [0, 0]
